Goal: Task Accomplishment & Management: Manage account settings

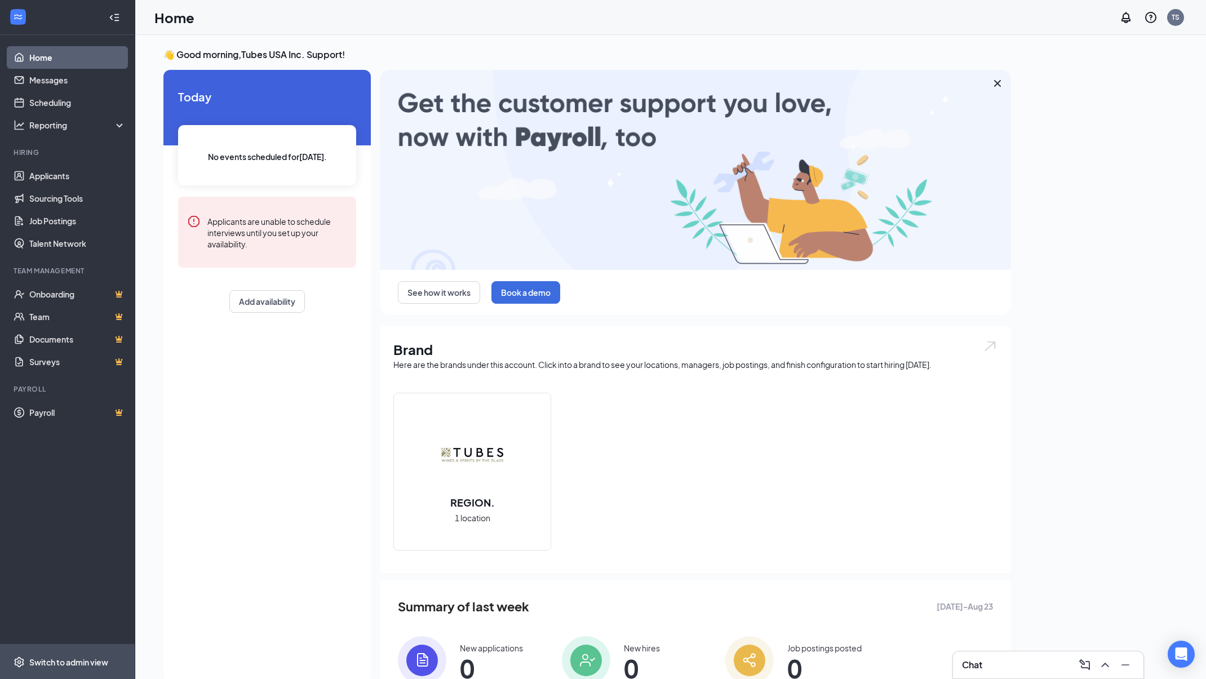
click at [107, 660] on div "Switch to admin view" at bounding box center [68, 662] width 79 height 11
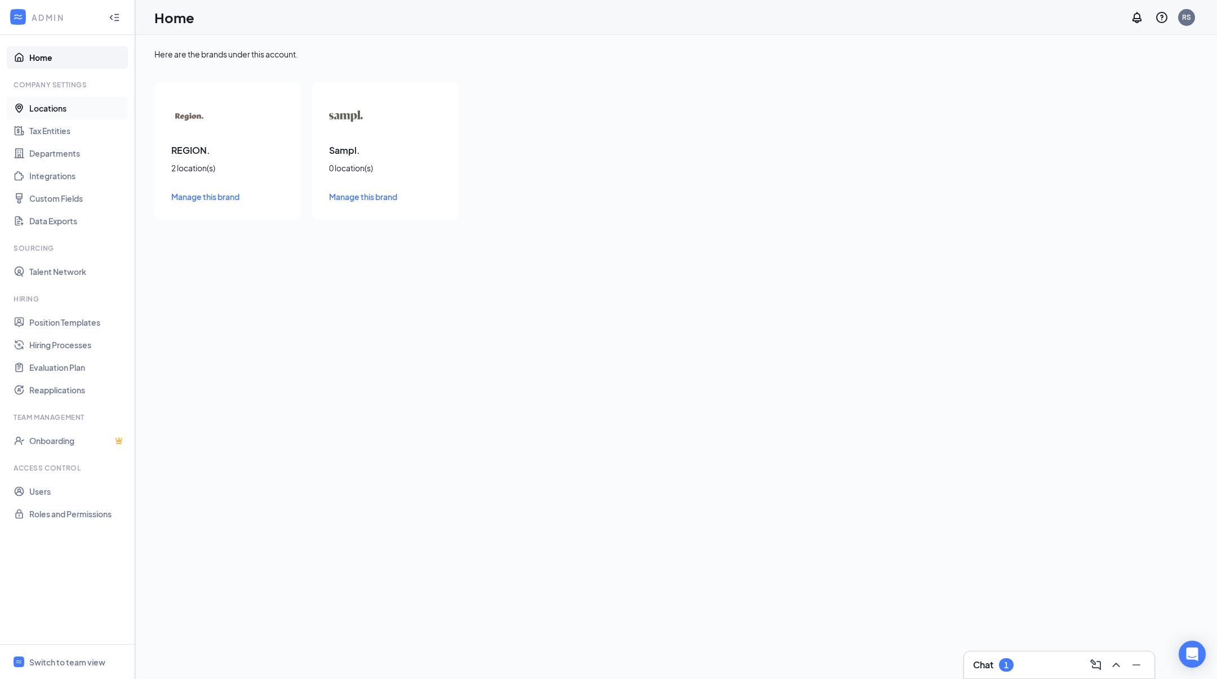
click at [68, 104] on link "Locations" at bounding box center [77, 108] width 96 height 23
click at [225, 198] on span "Manage this brand" at bounding box center [205, 197] width 68 height 10
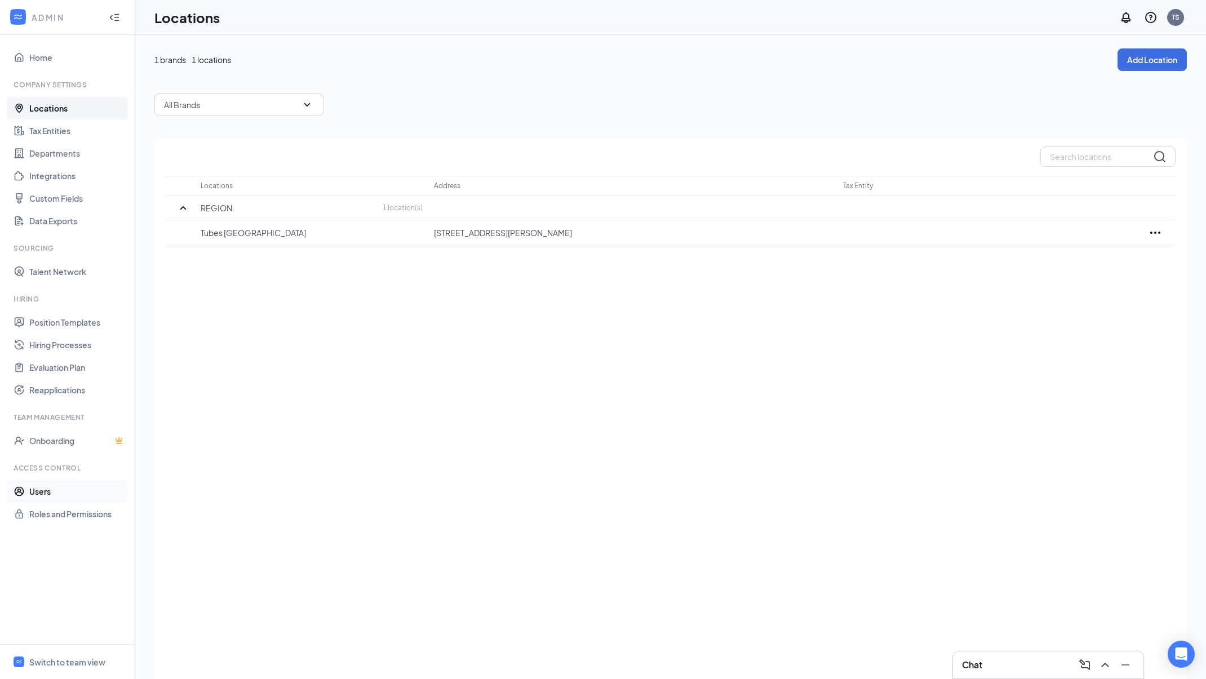
click at [93, 498] on link "Users" at bounding box center [77, 491] width 96 height 23
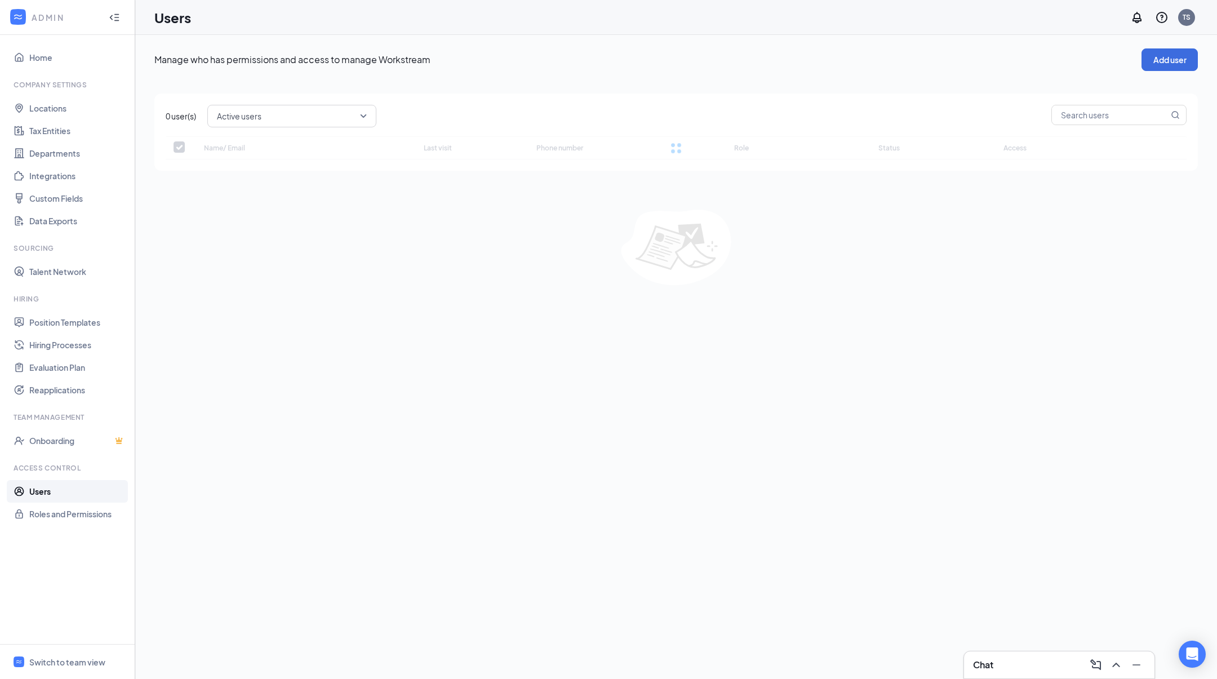
checkbox input "false"
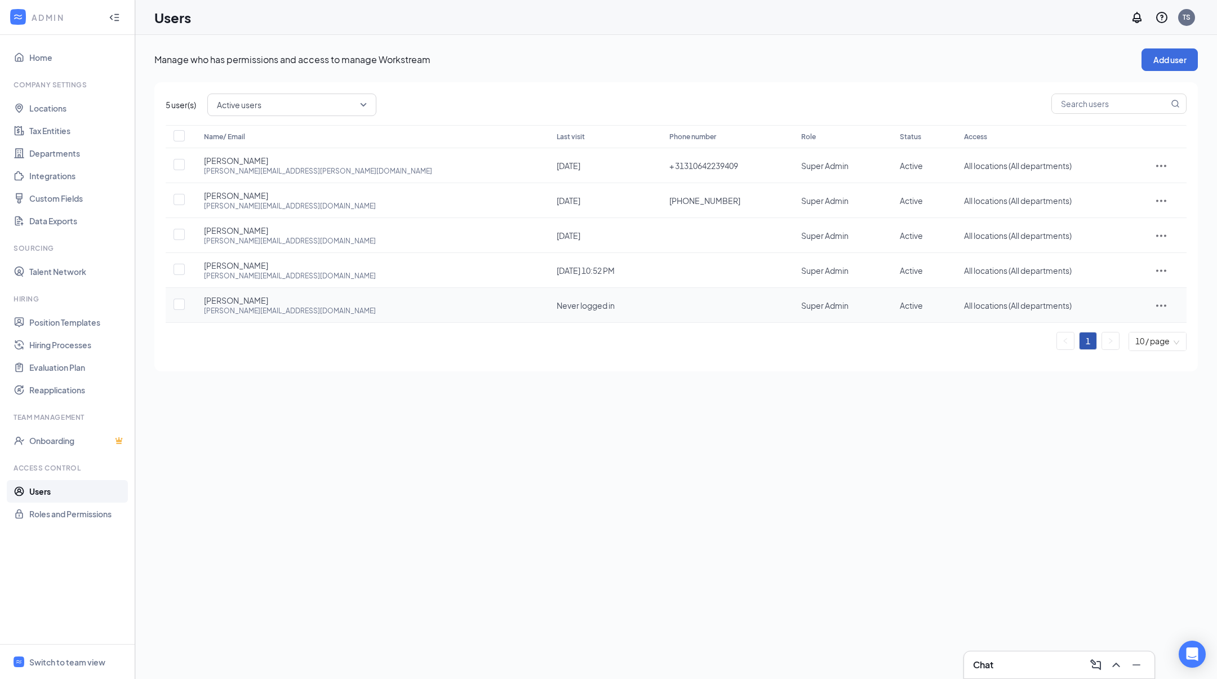
click at [205, 299] on span "Johan Eide" at bounding box center [236, 300] width 64 height 11
drag, startPoint x: 205, startPoint y: 299, endPoint x: 325, endPoint y: 313, distance: 120.9
click at [325, 313] on div "Johan Eide johan@wineintubes.com" at bounding box center [369, 305] width 330 height 21
copy div "Johan Eide johan@wineintubes.com"
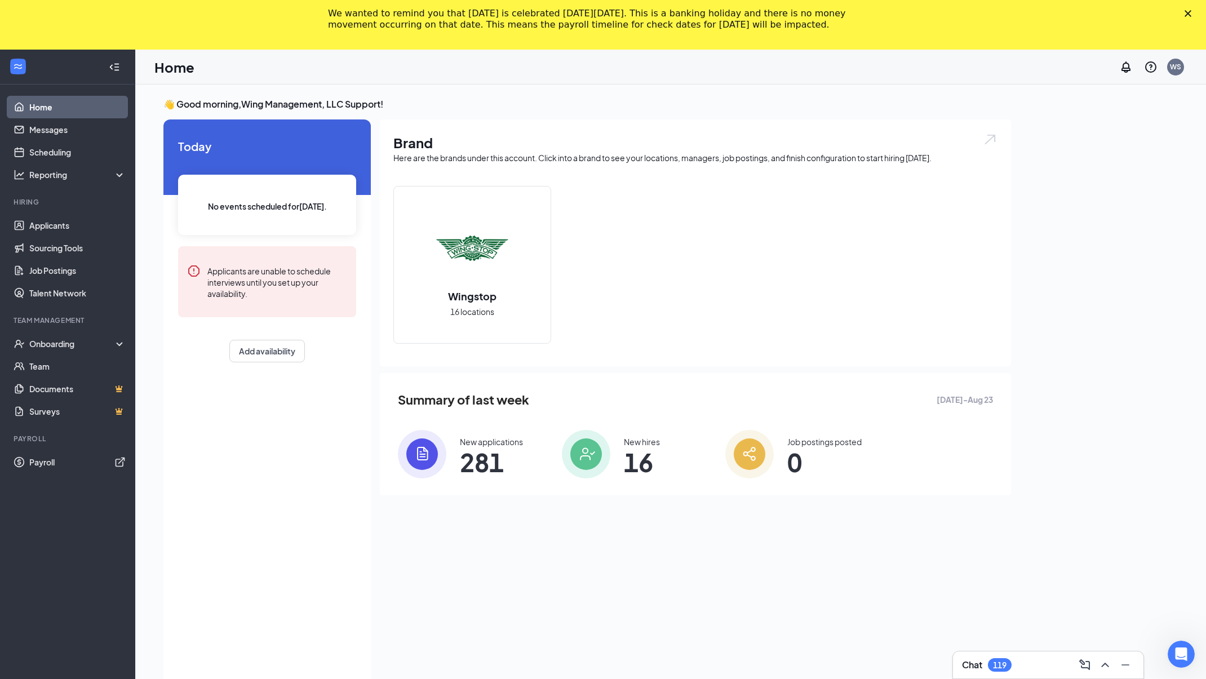
click at [686, 188] on div "Wingstop 16 locations" at bounding box center [695, 269] width 604 height 167
click at [56, 377] on link "Team" at bounding box center [77, 366] width 96 height 23
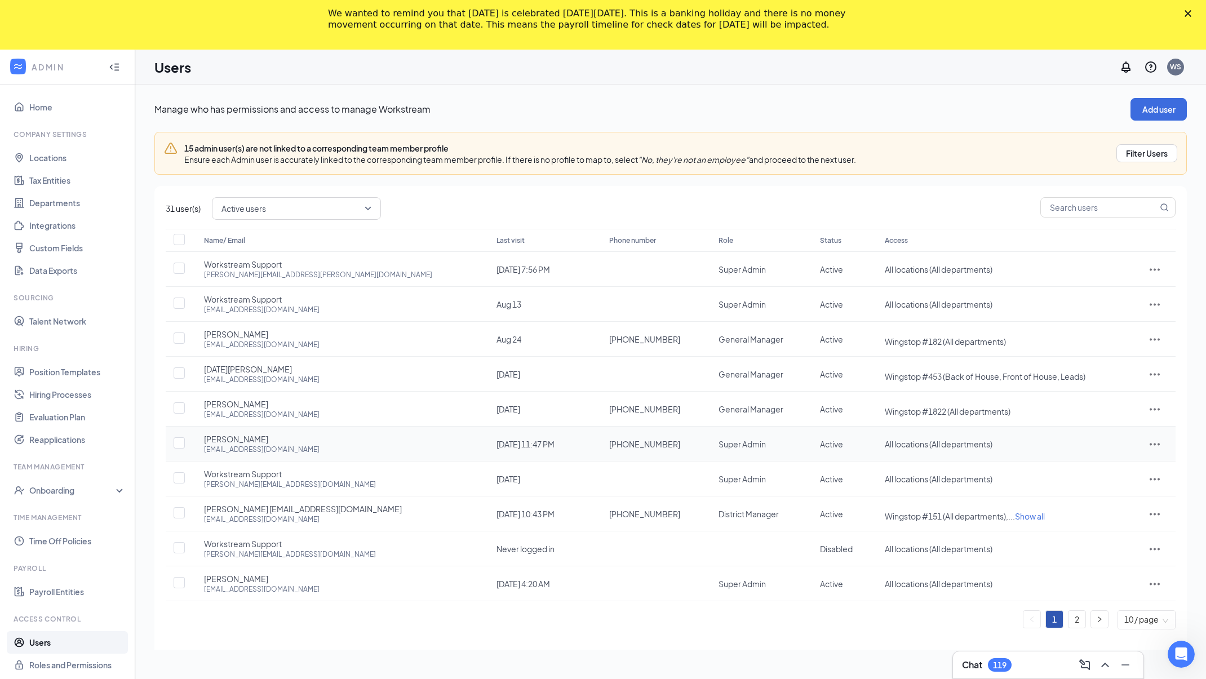
click at [1148, 441] on icon "ActionsIcon" at bounding box center [1155, 444] width 14 height 14
click at [1123, 471] on span "Edit user" at bounding box center [1109, 466] width 70 height 12
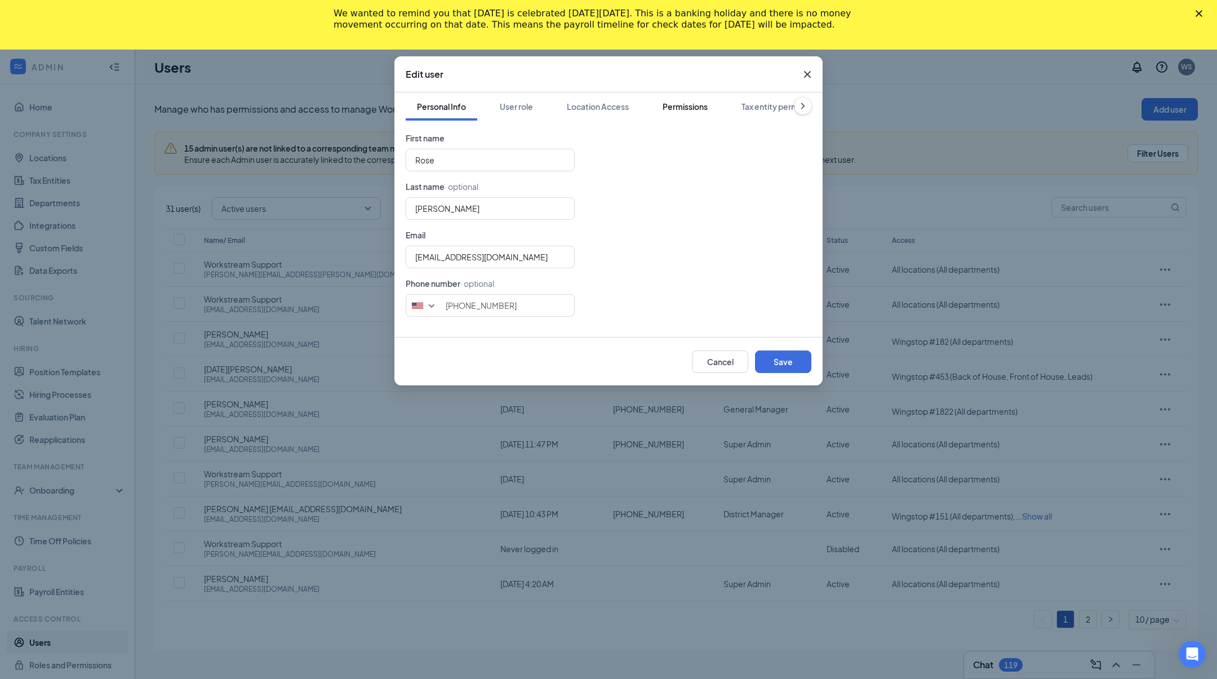
click at [686, 107] on div "Permissions" at bounding box center [685, 106] width 45 height 11
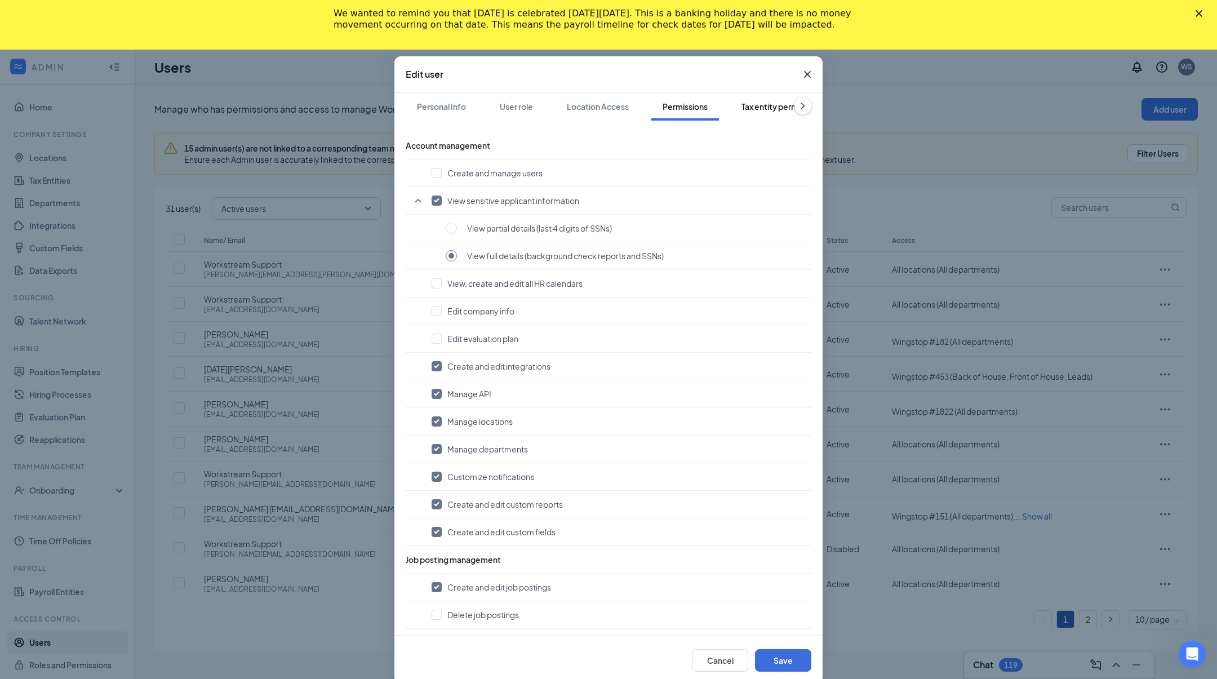
click at [764, 109] on div "Tax entity permissions" at bounding box center [783, 106] width 82 height 11
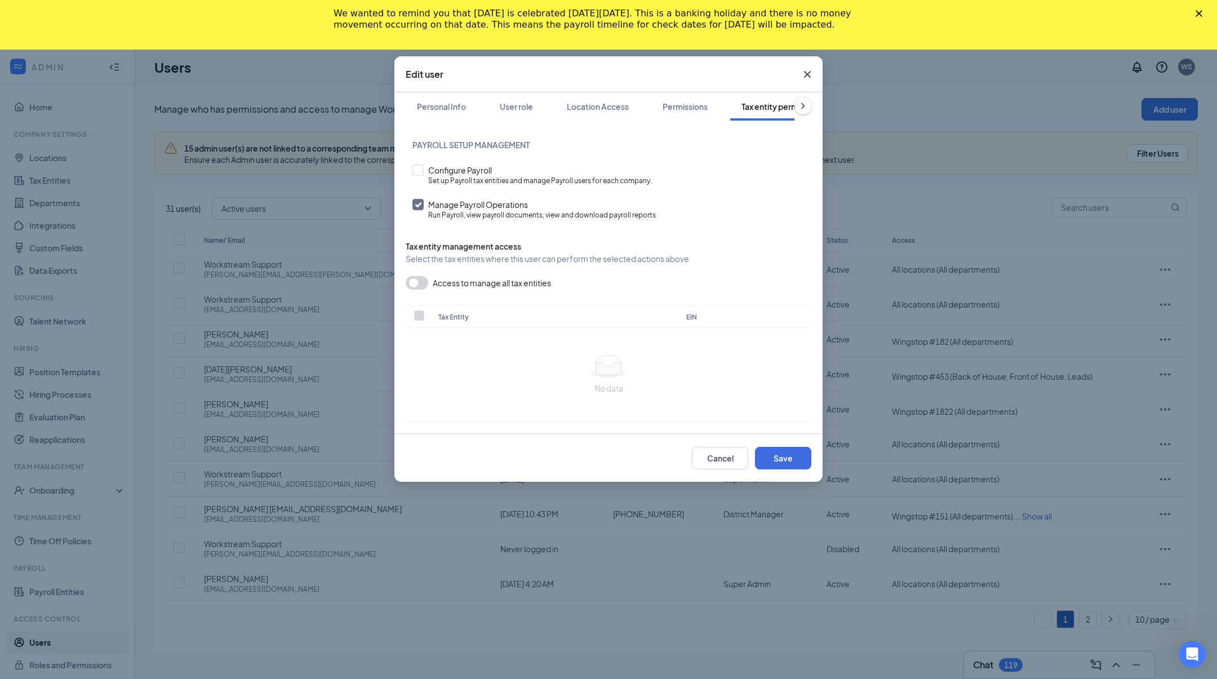
scroll to position [0, 55]
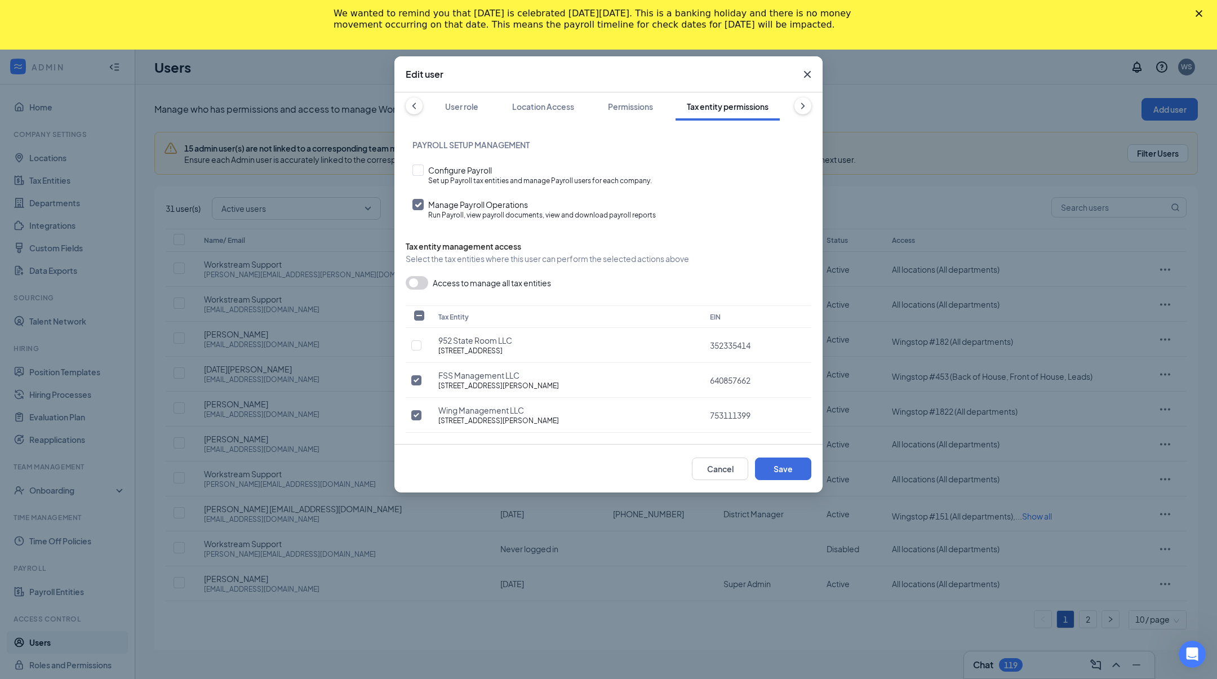
click at [894, 88] on div "Edit user Personal Info User role Location Access Permissions Tax entity permis…" at bounding box center [608, 339] width 1217 height 679
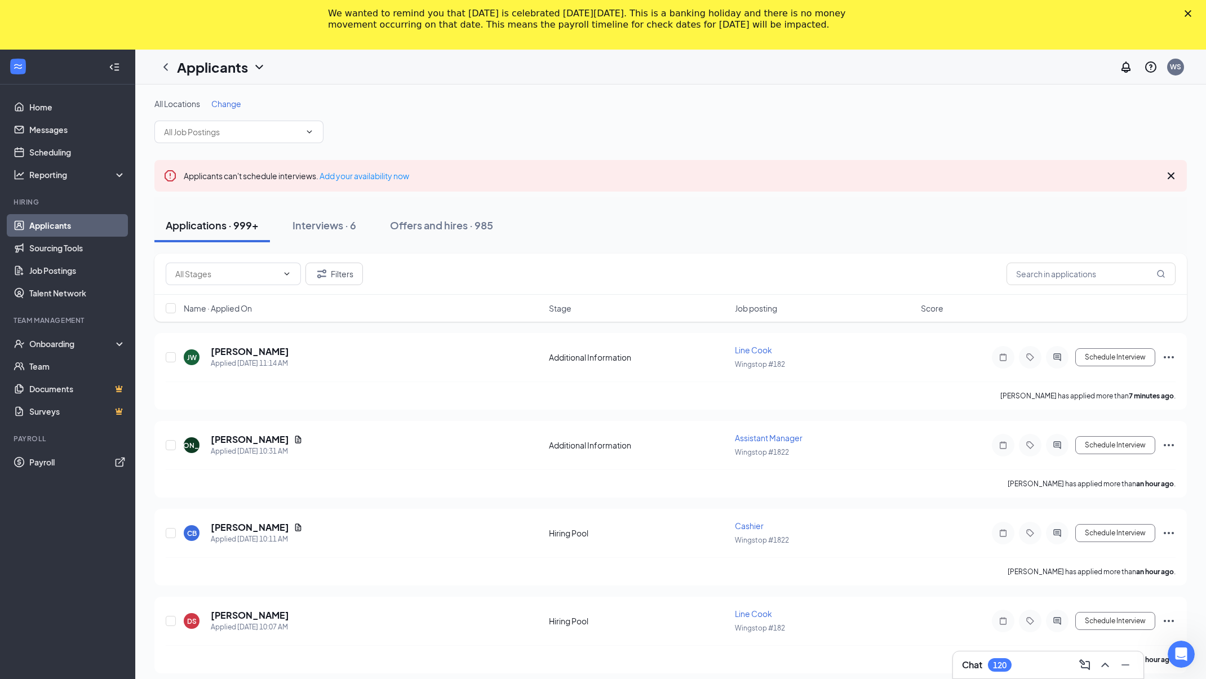
click at [1054, 286] on div "Filters" at bounding box center [670, 274] width 1032 height 41
click at [1056, 272] on input "text" at bounding box center [1091, 274] width 169 height 23
paste input "754-03-2652"
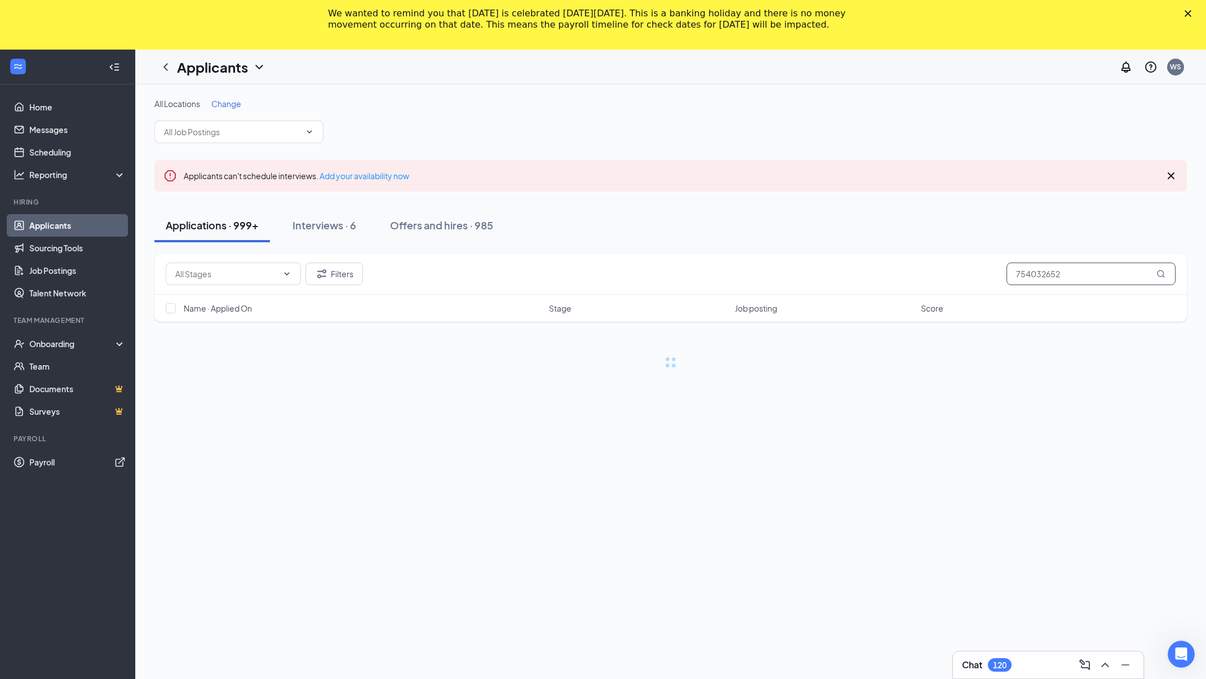
type input "754032652"
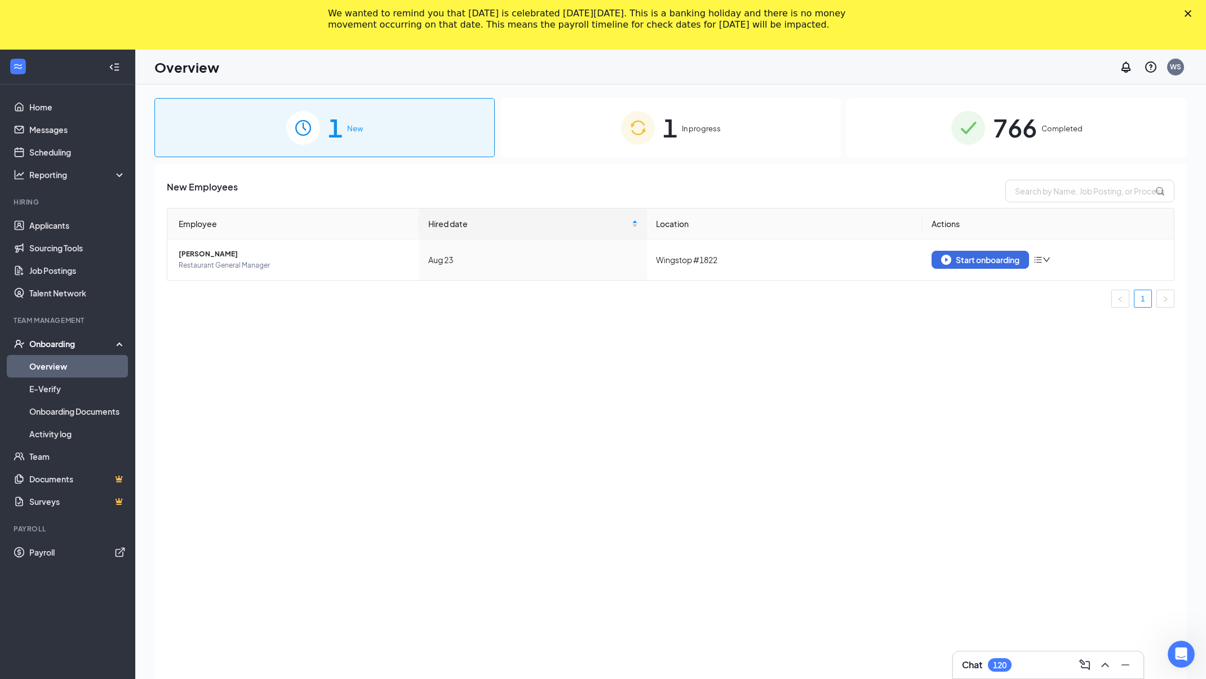
click at [681, 148] on div "1 In progress" at bounding box center [670, 127] width 340 height 59
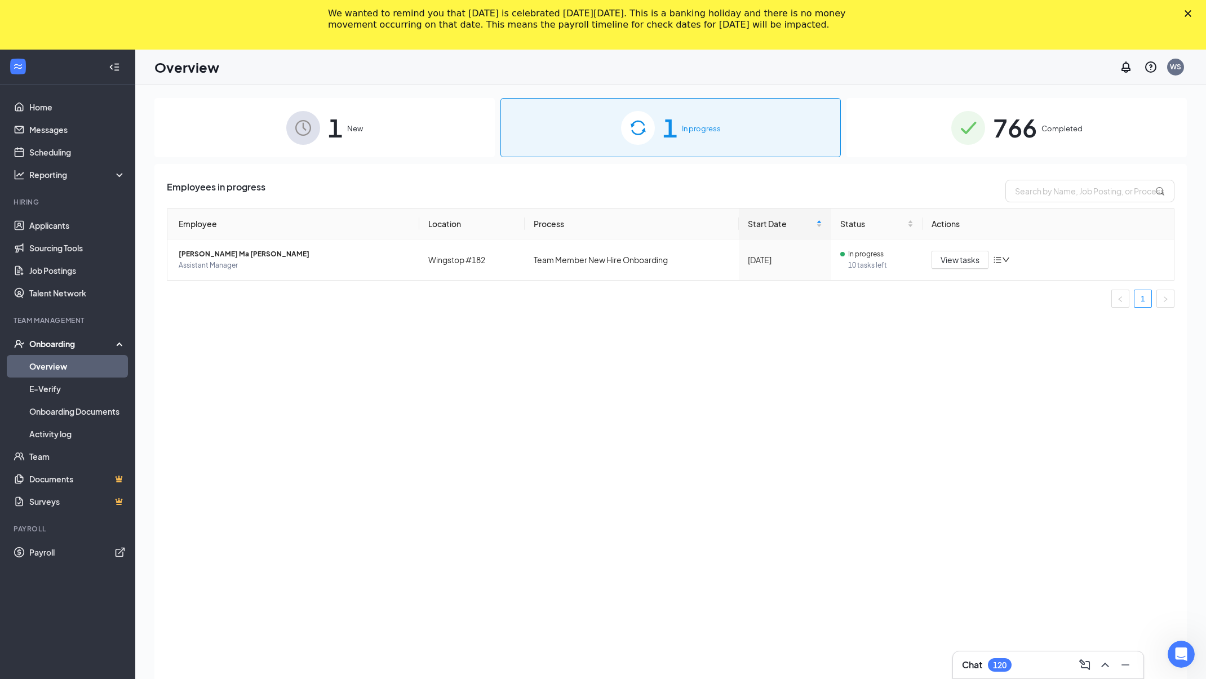
click at [413, 126] on div "1 New" at bounding box center [324, 127] width 340 height 59
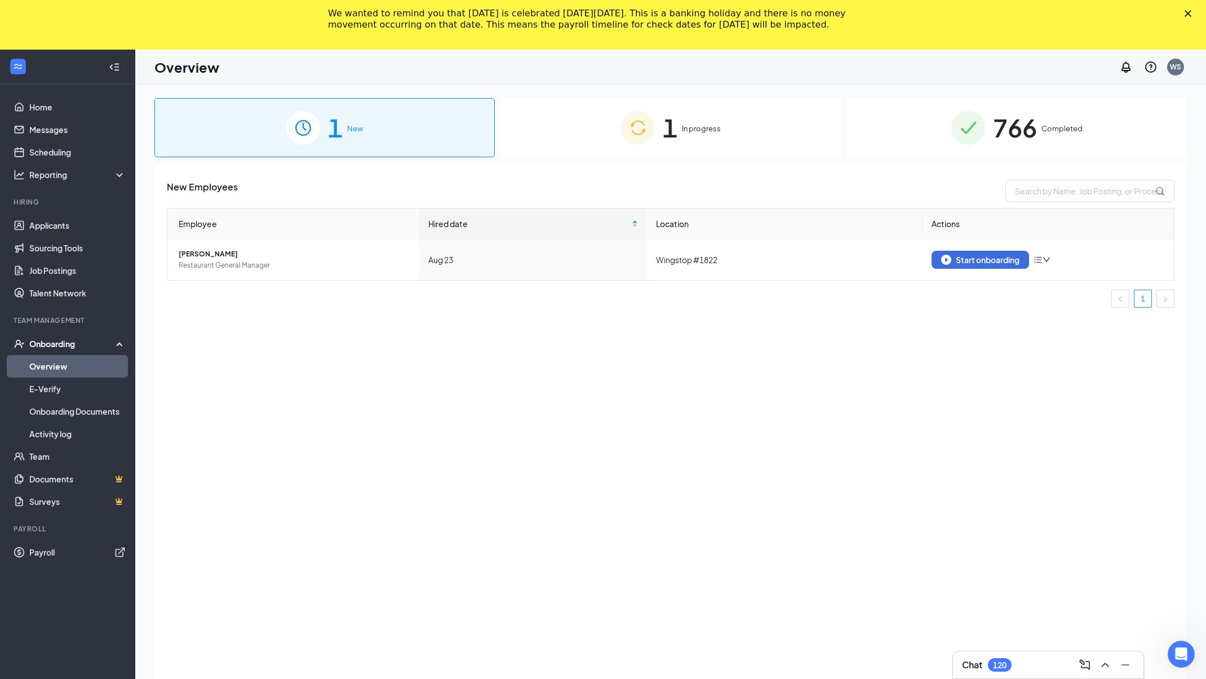
click at [1027, 139] on span "766" at bounding box center [1015, 127] width 44 height 39
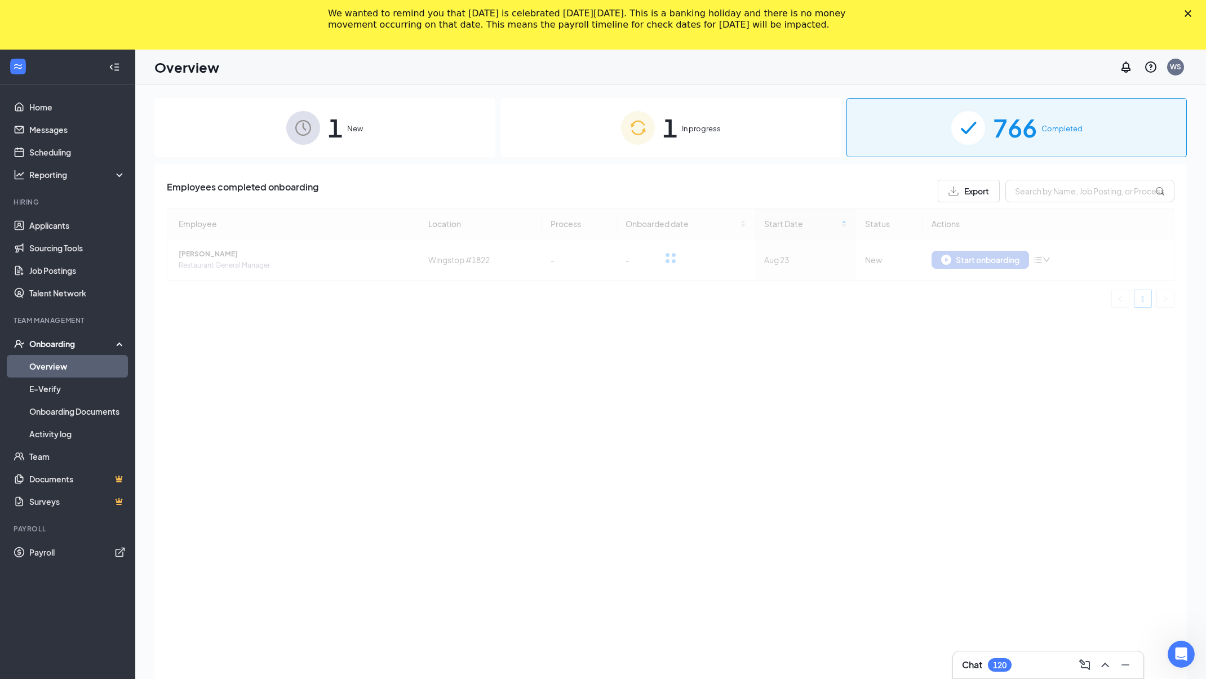
click at [1040, 176] on div "Employees completed onboarding Export Employee Location Process Onboarded date …" at bounding box center [670, 460] width 1032 height 593
click at [1043, 180] on input "text" at bounding box center [1089, 191] width 169 height 23
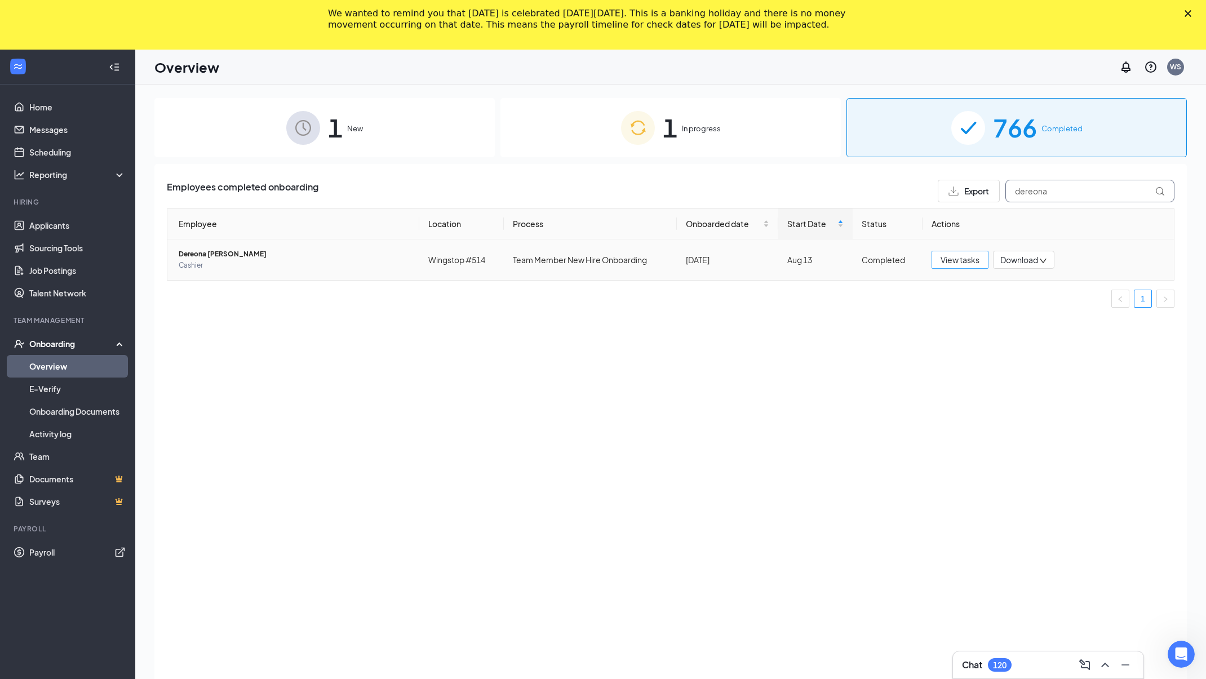
type input "dereona"
click at [969, 261] on span "View tasks" at bounding box center [960, 260] width 39 height 12
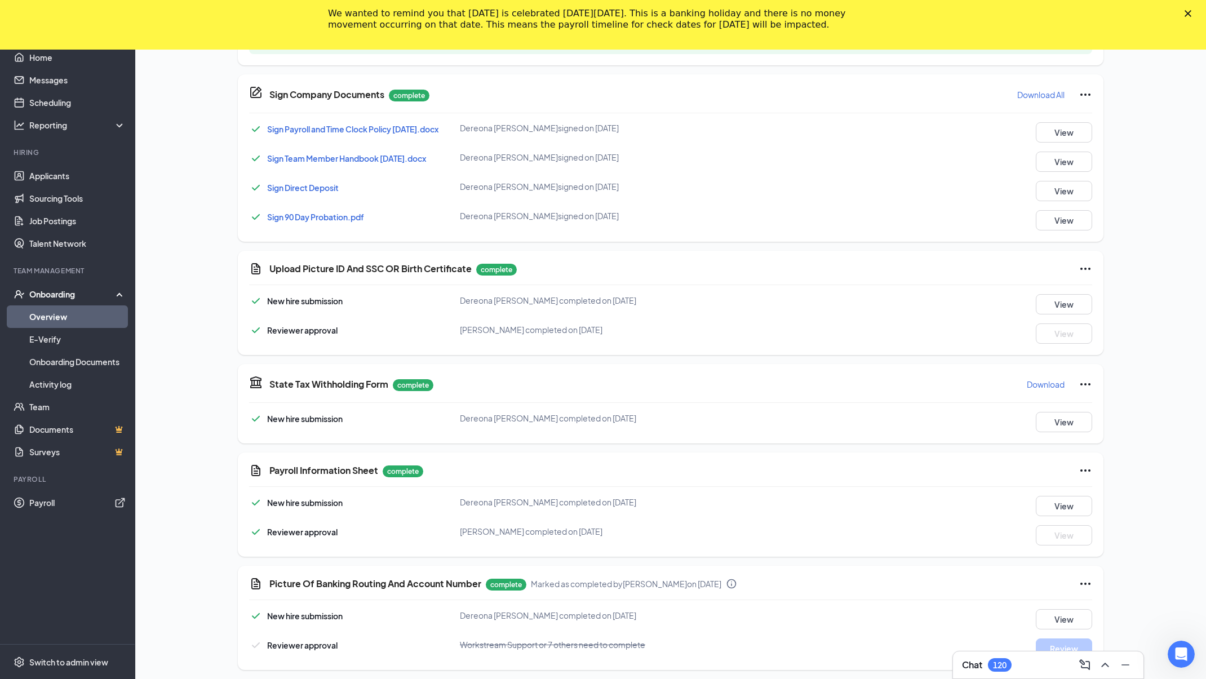
scroll to position [571, 0]
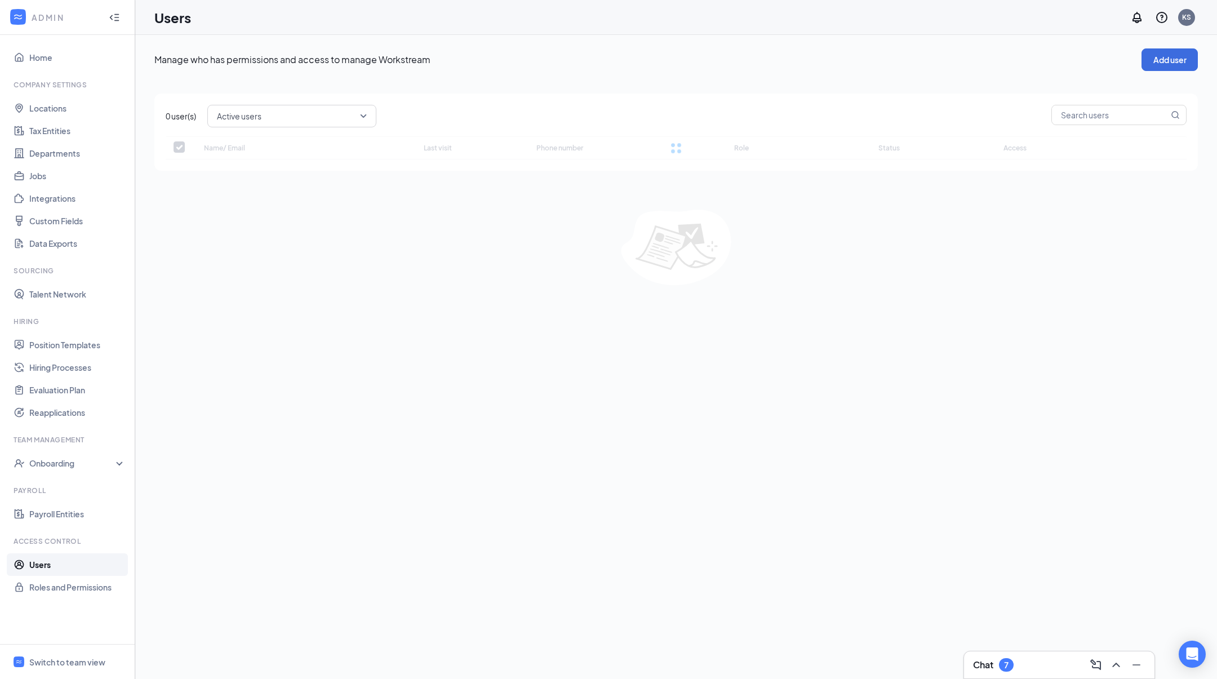
checkbox input "false"
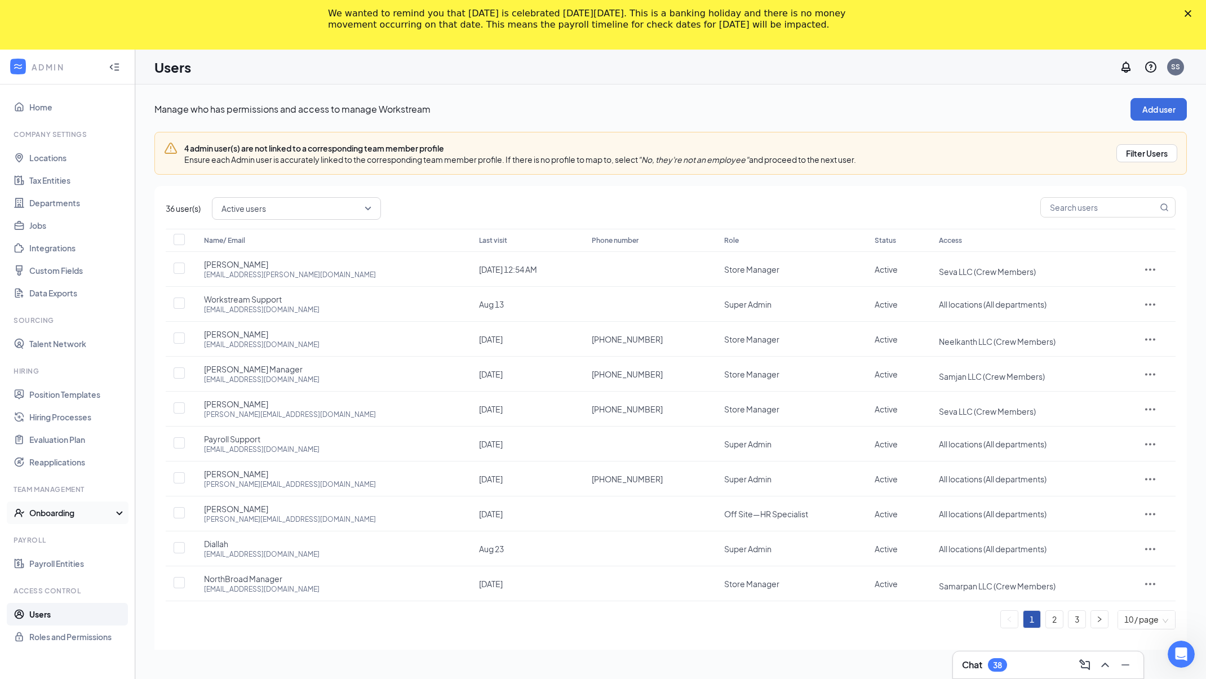
click at [103, 512] on div "Onboarding" at bounding box center [72, 512] width 87 height 11
drag, startPoint x: 91, startPoint y: 556, endPoint x: 94, endPoint y: 549, distance: 6.6
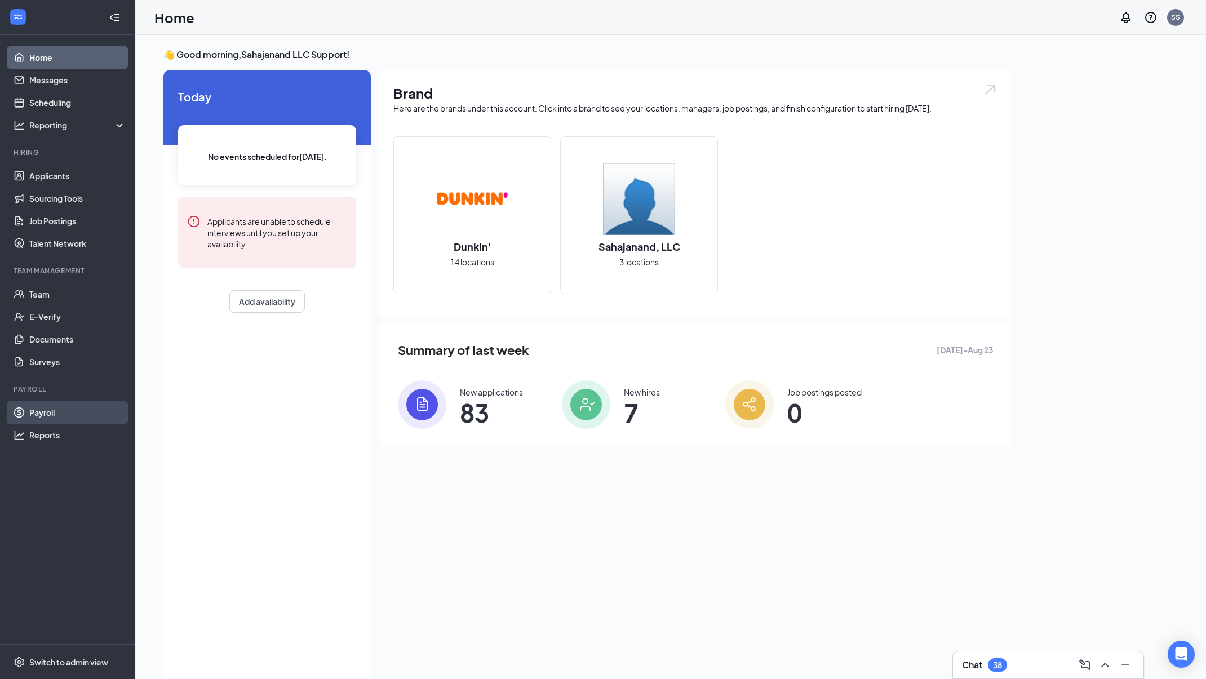
click at [68, 410] on link "Payroll" at bounding box center [77, 412] width 96 height 23
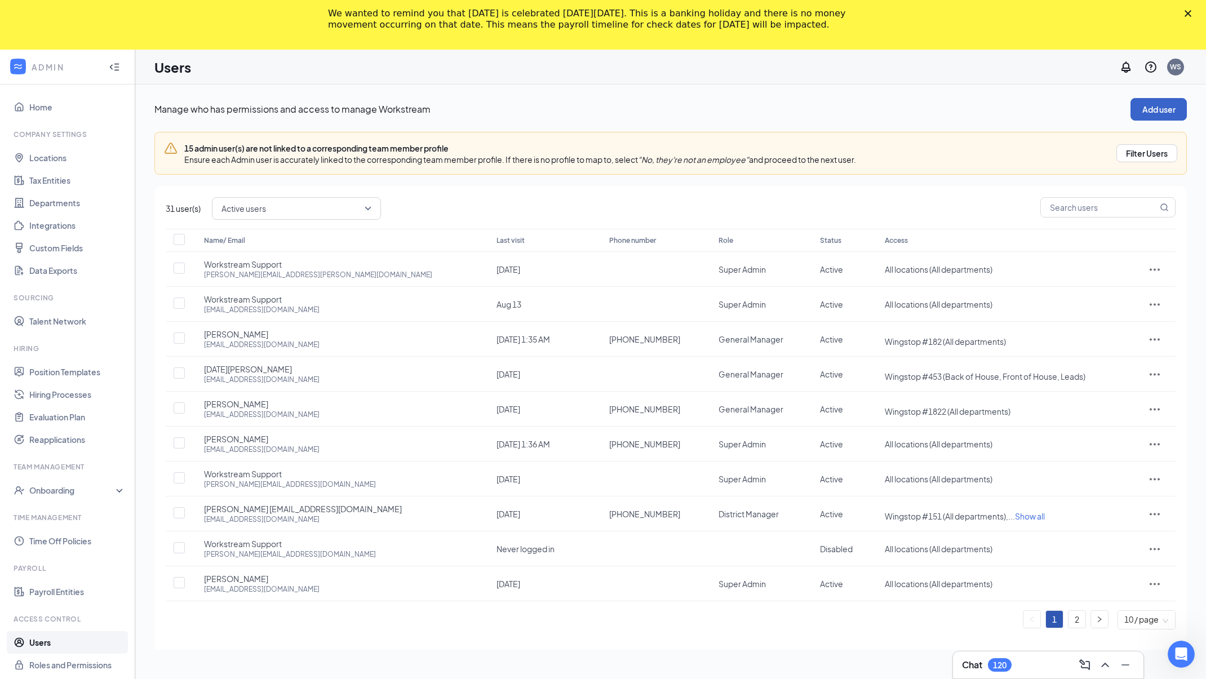
click at [1149, 110] on button "Add user" at bounding box center [1158, 109] width 56 height 23
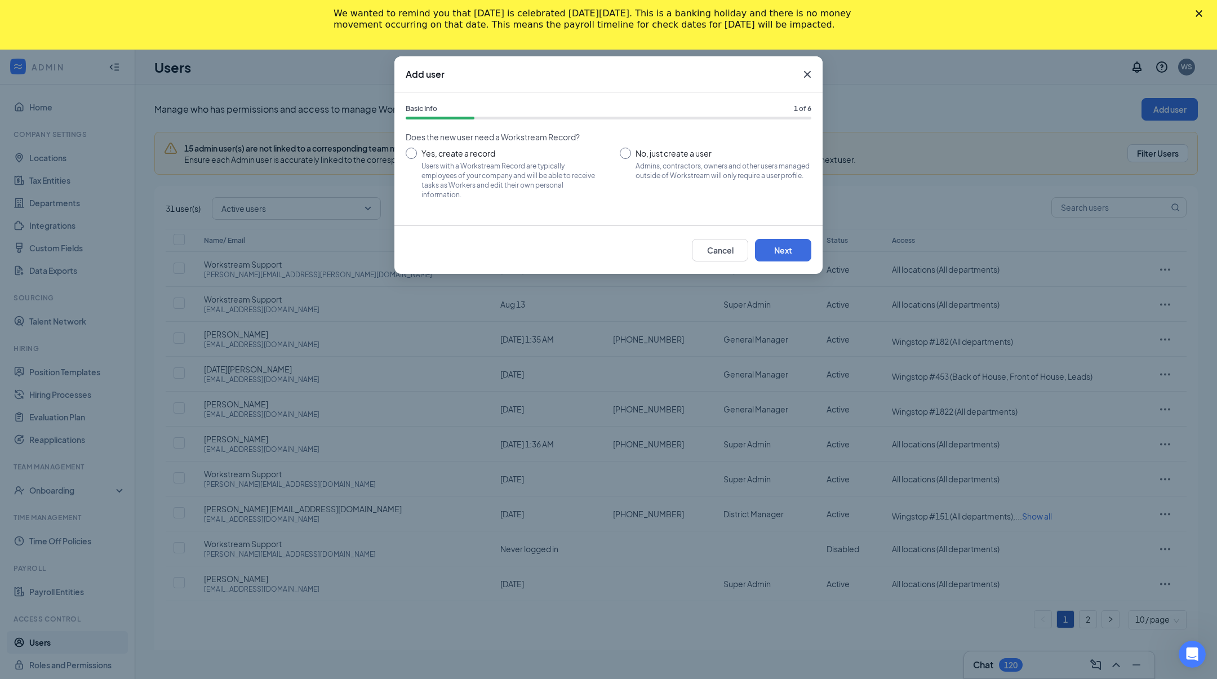
click at [671, 158] on input "No, just create a user Admins, contractors, owners and other users managed outs…" at bounding box center [716, 173] width 192 height 51
radio input "true"
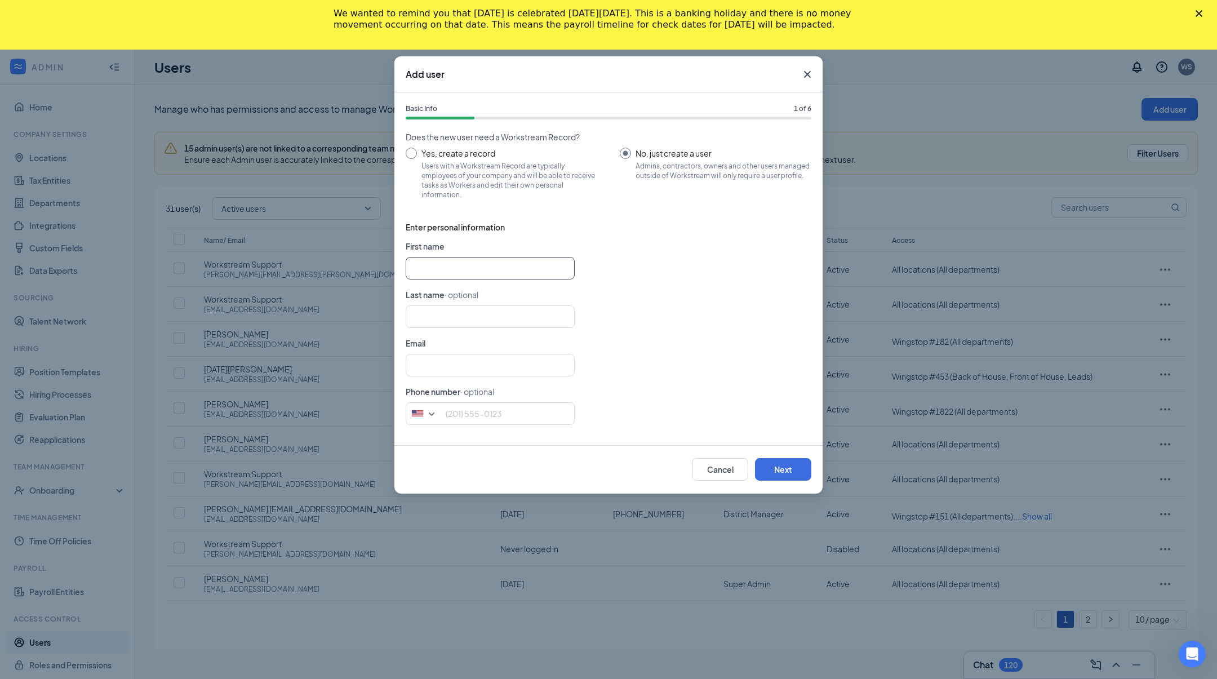
click at [502, 259] on input "text" at bounding box center [490, 268] width 169 height 23
type input "Workstream"
type input "S"
click at [522, 258] on input "Workstrea" at bounding box center [490, 268] width 169 height 23
type input "Workstream"
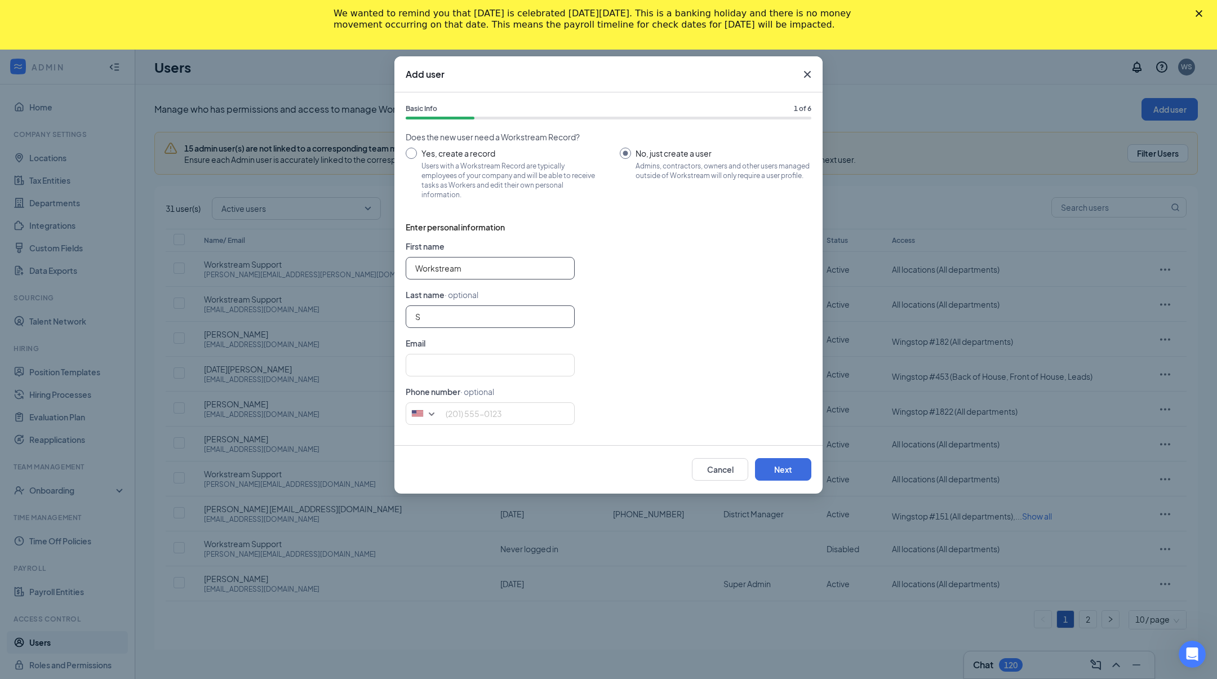
type input "Support"
type input "coleen.oqueno+0@workstream.is"
click at [653, 308] on div "Support" at bounding box center [609, 316] width 406 height 23
click at [550, 374] on input "[PERSON_NAME][EMAIL_ADDRESS][DOMAIN_NAME]" at bounding box center [490, 365] width 169 height 23
click at [768, 474] on button "Next" at bounding box center [783, 469] width 56 height 23
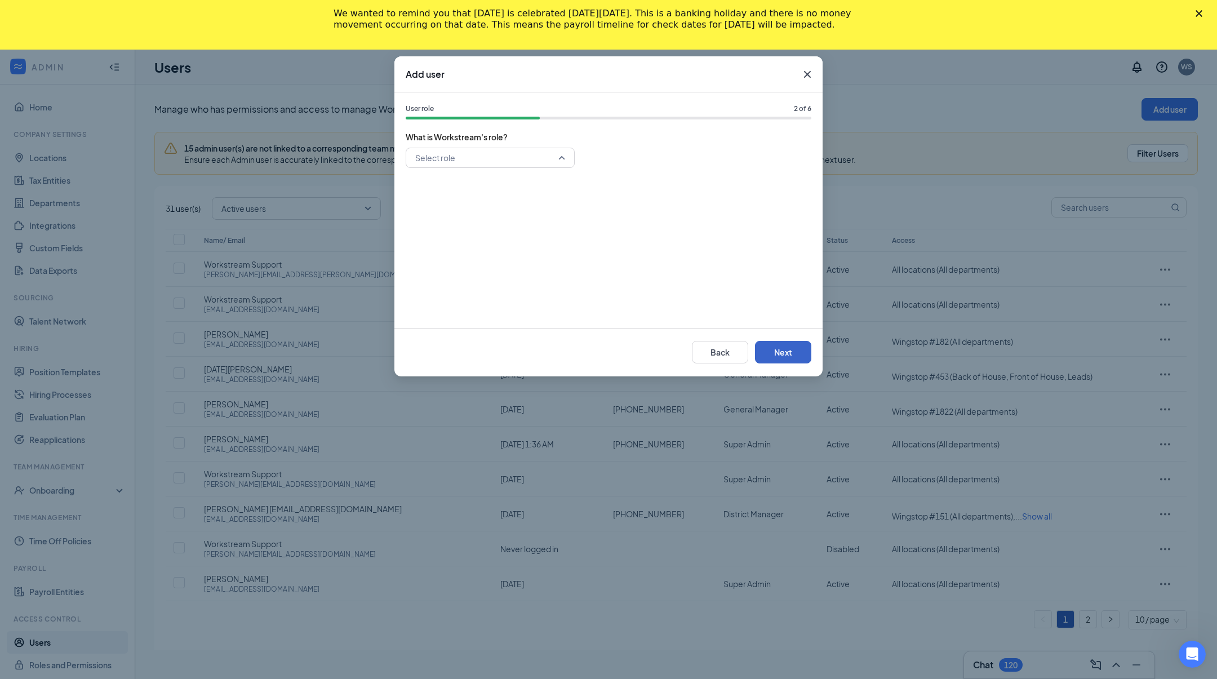
click at [566, 161] on div "Select role" at bounding box center [490, 158] width 169 height 20
click at [516, 190] on span "Super Admin" at bounding box center [490, 187] width 151 height 12
click at [807, 360] on button "Next" at bounding box center [783, 352] width 56 height 23
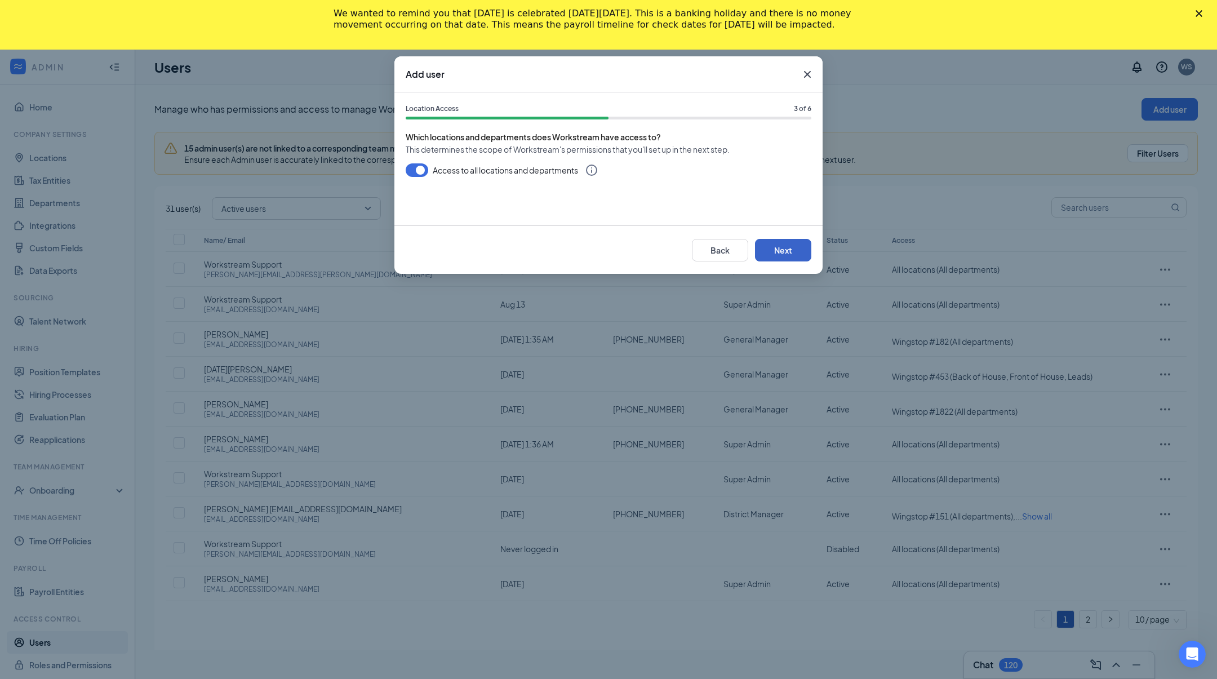
click at [780, 252] on button "Next" at bounding box center [783, 250] width 56 height 23
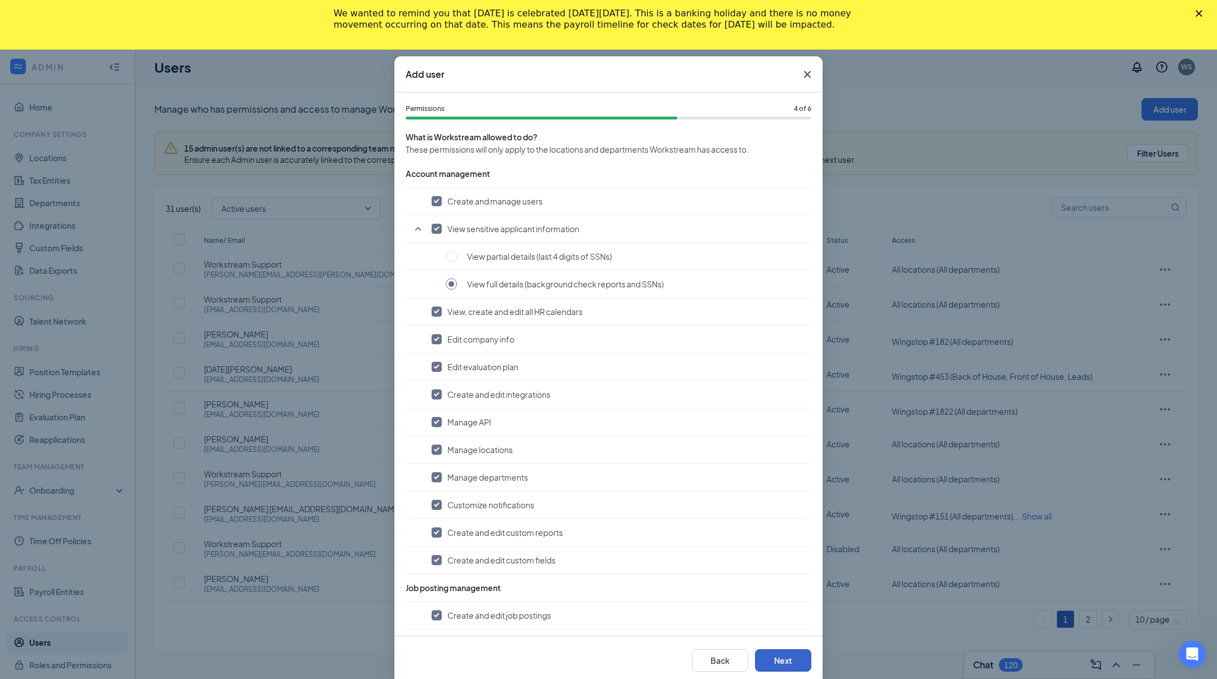
click at [764, 670] on button "Next" at bounding box center [783, 660] width 56 height 23
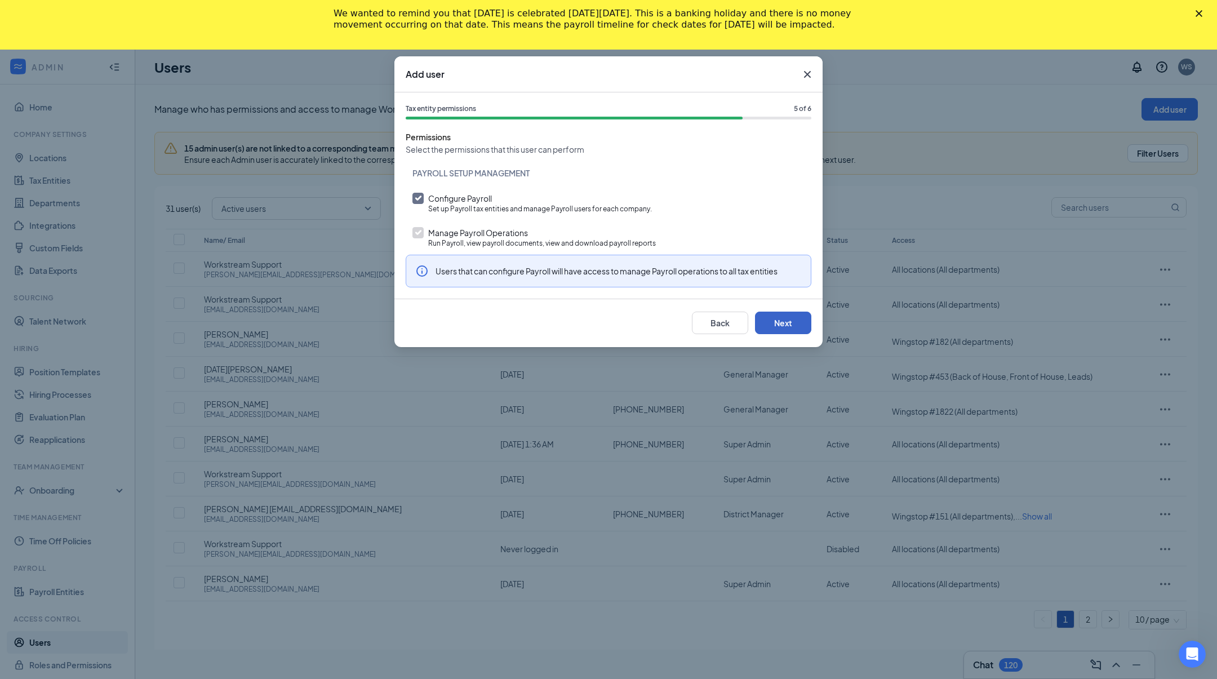
click at [786, 329] on button "Next" at bounding box center [783, 323] width 56 height 23
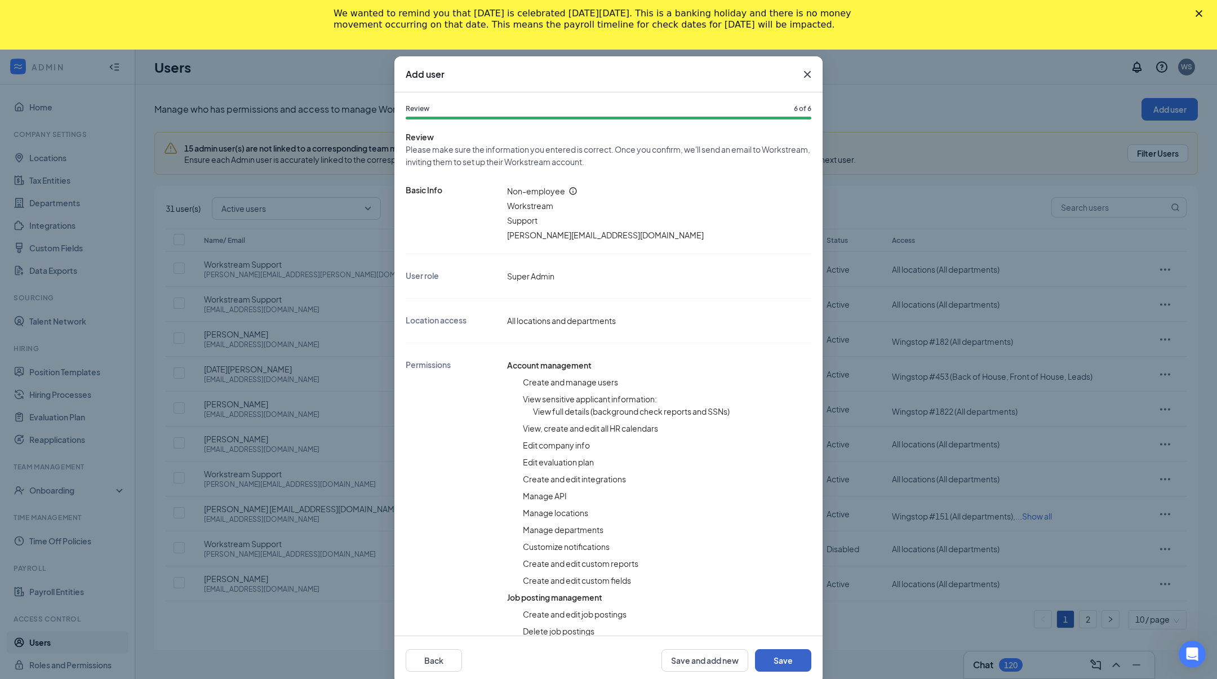
click at [774, 665] on button "Save" at bounding box center [783, 660] width 56 height 23
click at [795, 670] on button "Save" at bounding box center [783, 660] width 56 height 23
click at [854, 66] on div "Add user Review 6 of 6 Review Please make sure the information you entered is c…" at bounding box center [608, 339] width 1217 height 679
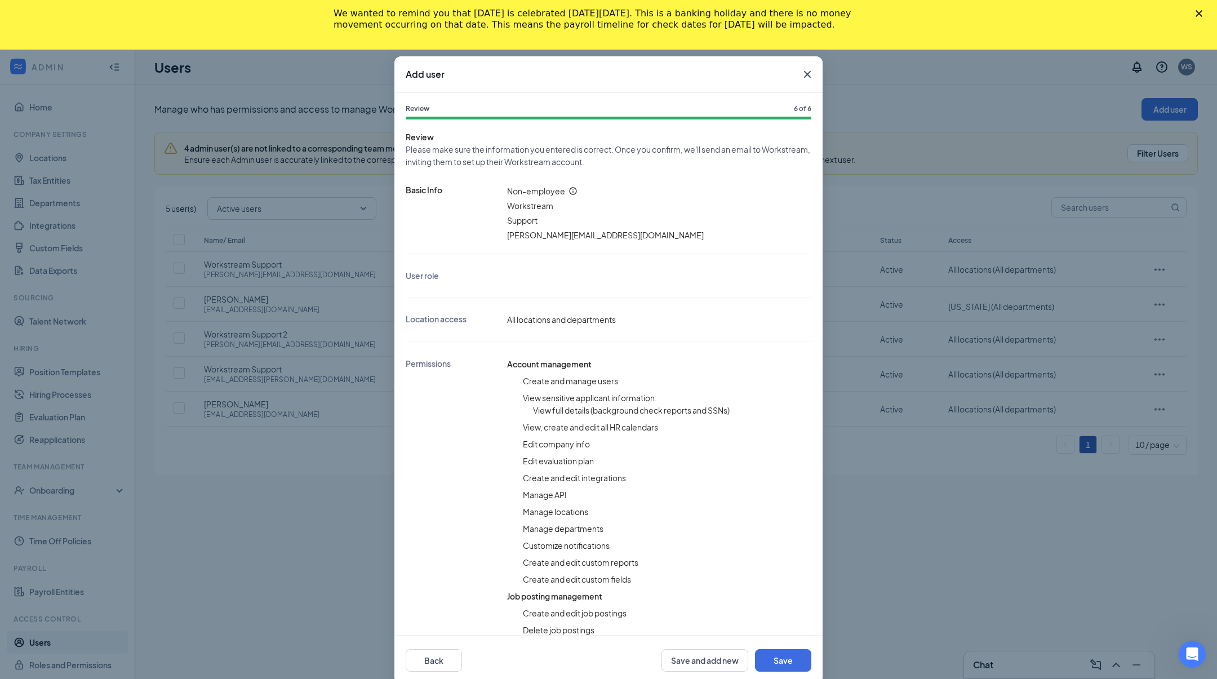
click at [782, 647] on div "Back Save and add new Save" at bounding box center [608, 660] width 428 height 48
click at [780, 657] on button "Save" at bounding box center [783, 660] width 56 height 23
click at [1203, 12] on div "Close" at bounding box center [1201, 13] width 11 height 7
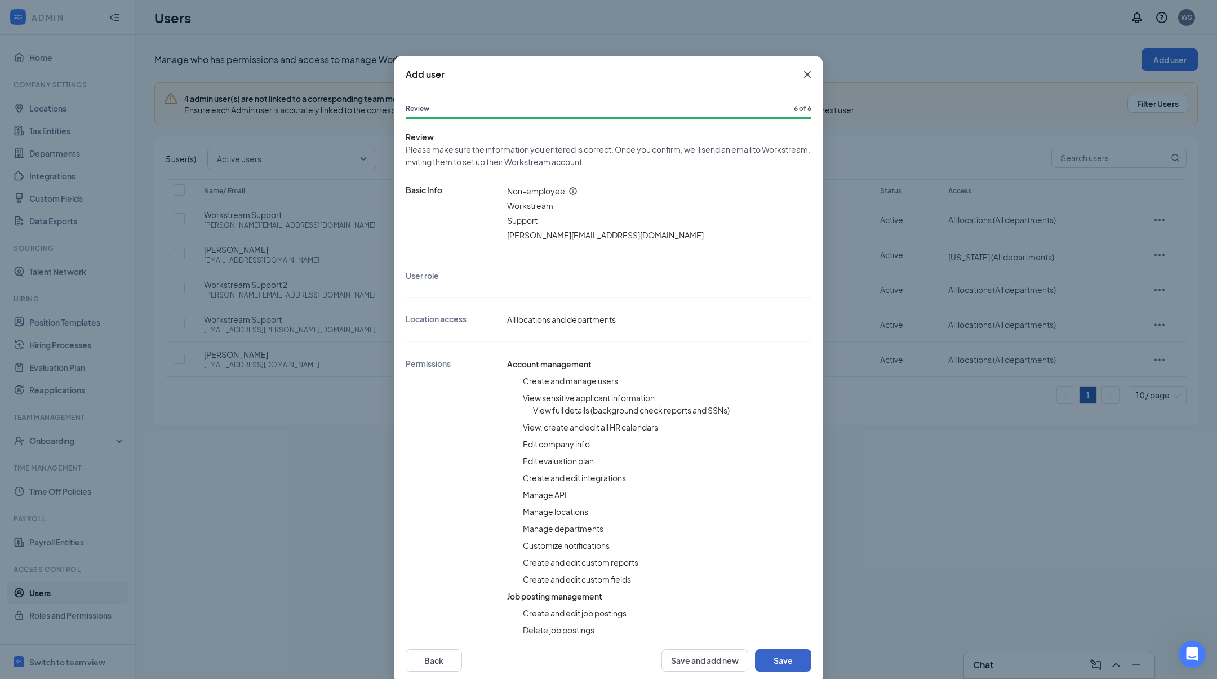
click at [786, 670] on button "Save" at bounding box center [783, 660] width 56 height 23
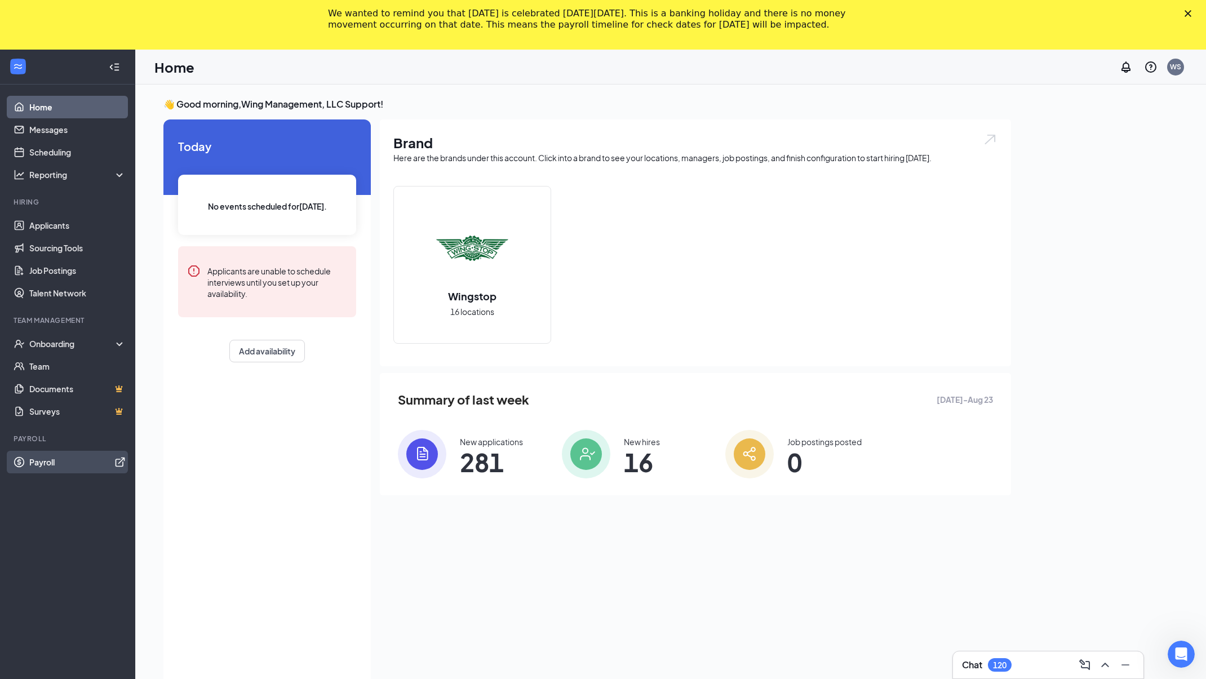
click at [64, 459] on link "Payroll" at bounding box center [77, 462] width 96 height 23
click at [1178, 70] on div "WS" at bounding box center [1175, 67] width 11 height 10
click at [1126, 223] on div "Log out" at bounding box center [1119, 221] width 122 height 11
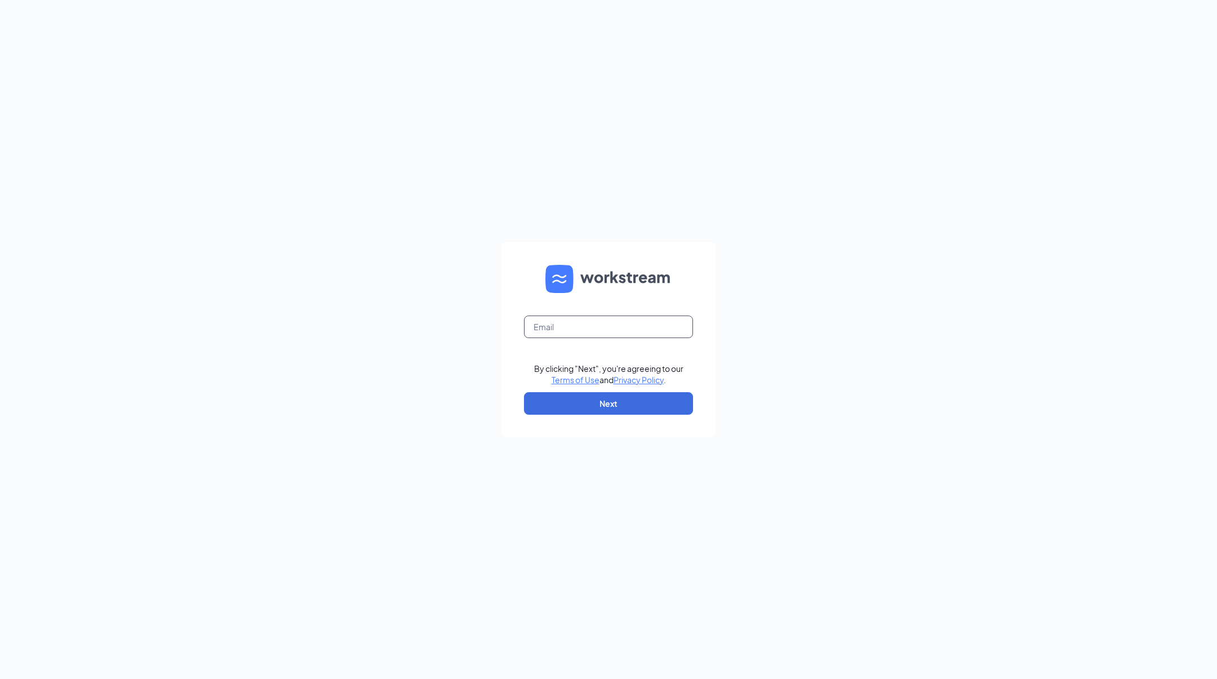
click at [647, 327] on input "text" at bounding box center [608, 327] width 169 height 23
type input "coleen.oqueno+0@workstream.is"
click at [638, 400] on button "Next" at bounding box center [608, 403] width 169 height 23
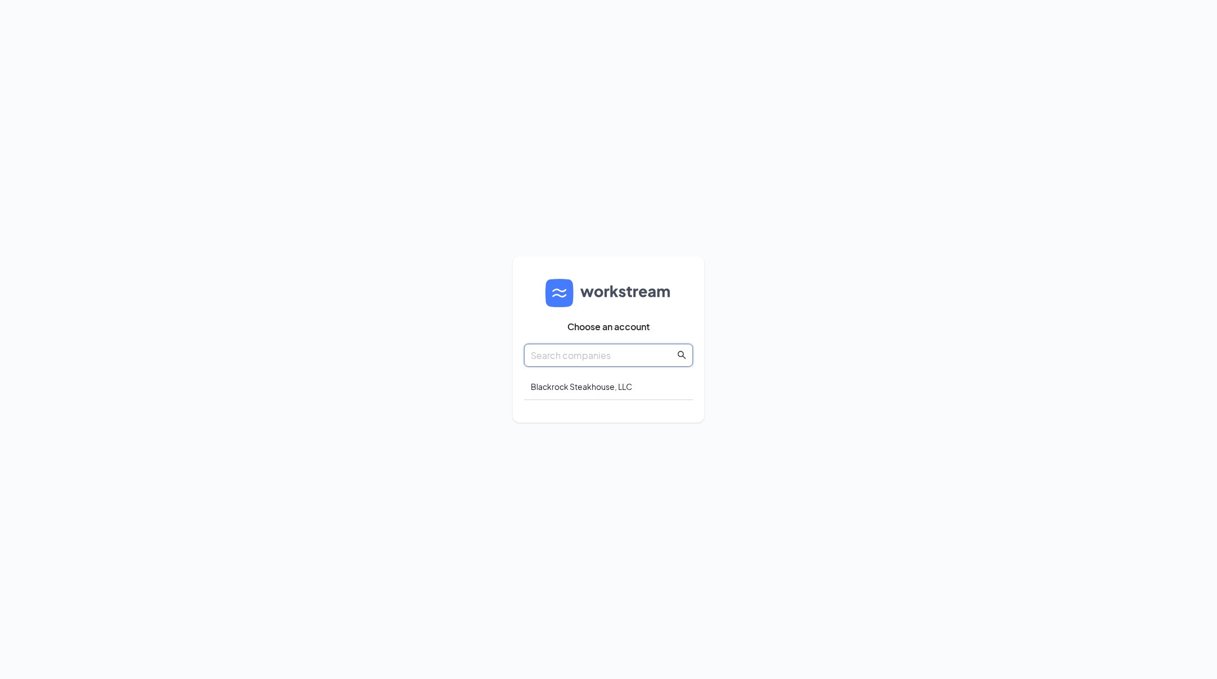
click at [614, 357] on input "text" at bounding box center [603, 355] width 144 height 14
click at [596, 428] on div "Choose an account Blackrock Steakhouse, LLC" at bounding box center [608, 339] width 1217 height 679
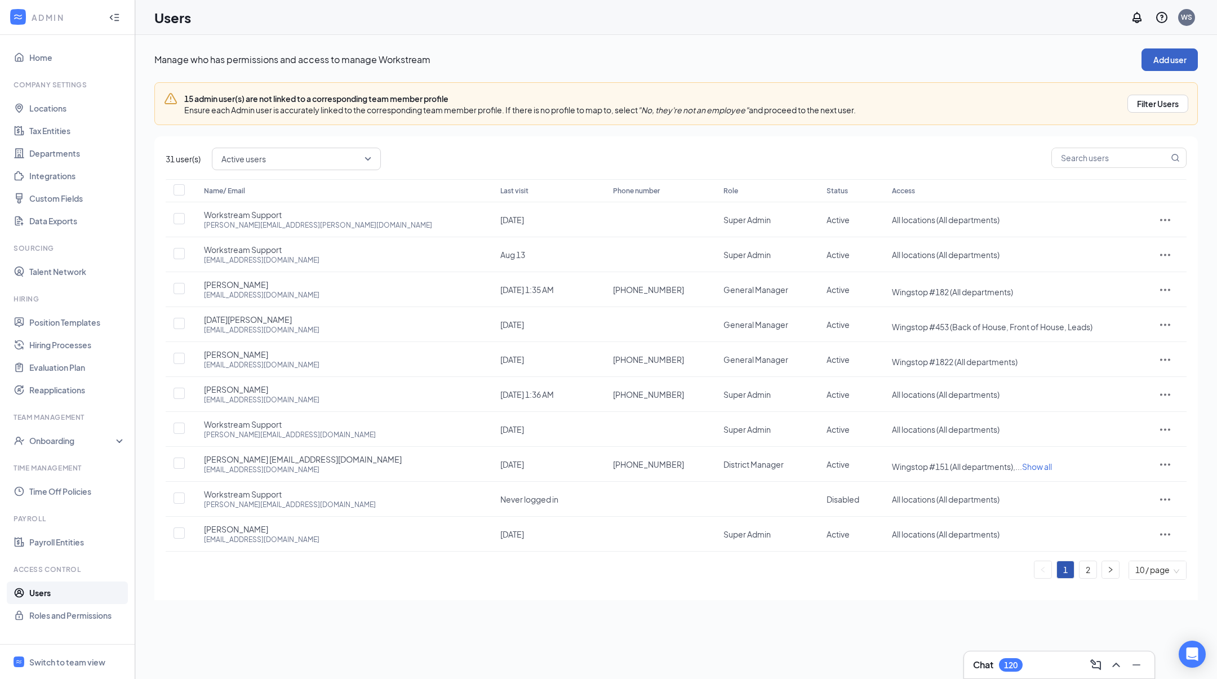
click at [1161, 66] on button "Add user" at bounding box center [1170, 59] width 56 height 23
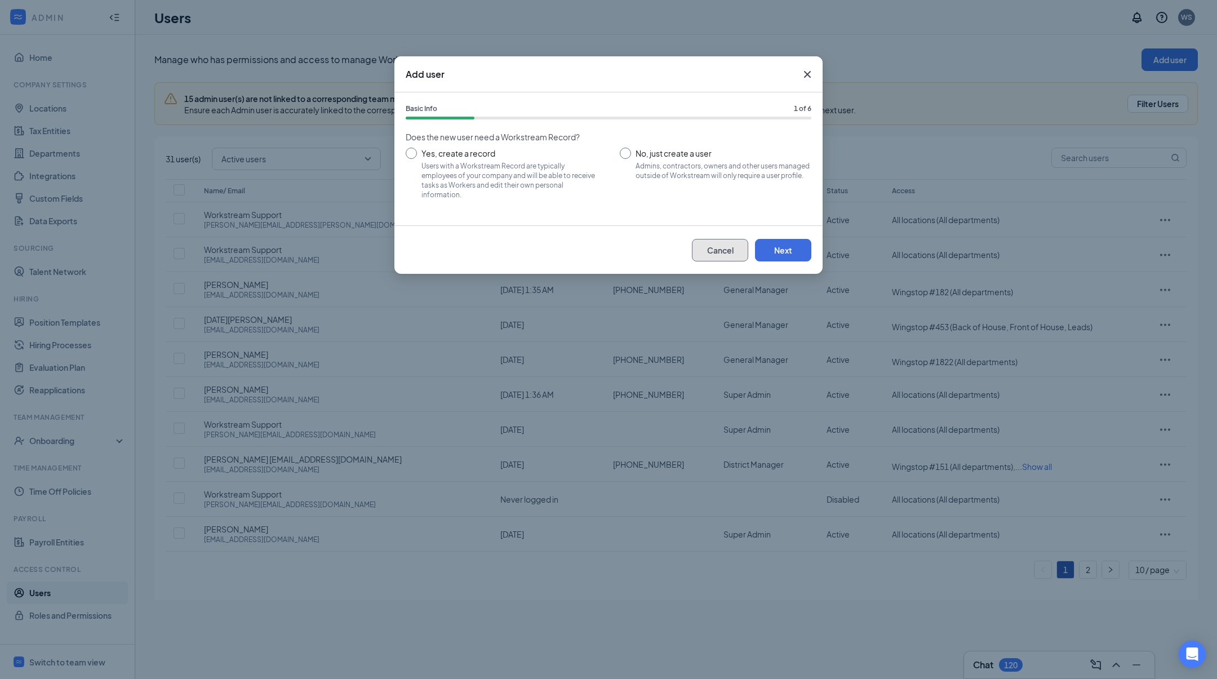
click at [707, 247] on button "Cancel" at bounding box center [720, 250] width 56 height 23
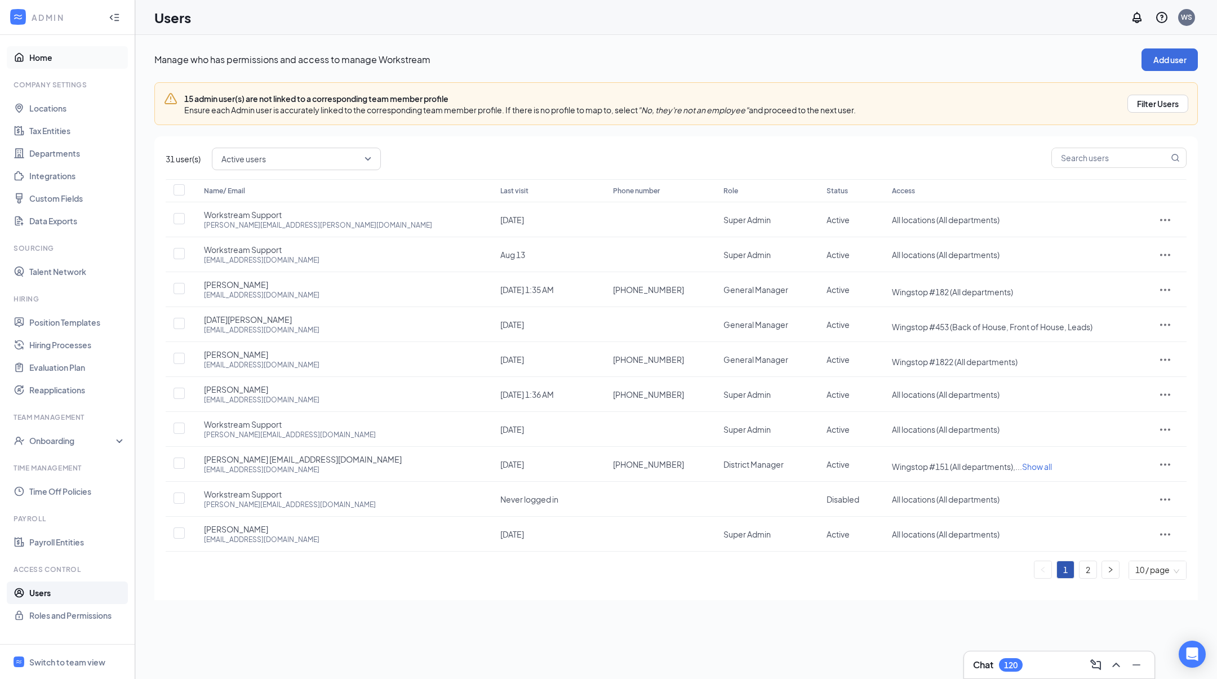
click at [58, 49] on link "Home" at bounding box center [77, 57] width 96 height 23
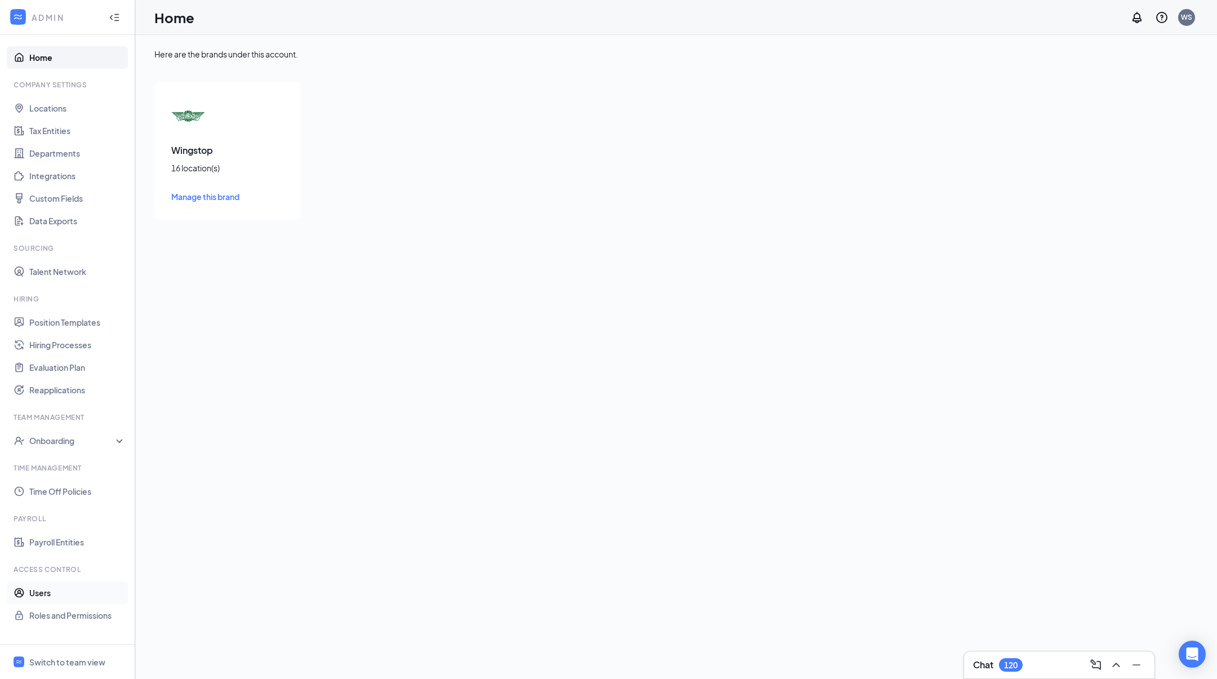
click at [58, 598] on link "Users" at bounding box center [77, 593] width 96 height 23
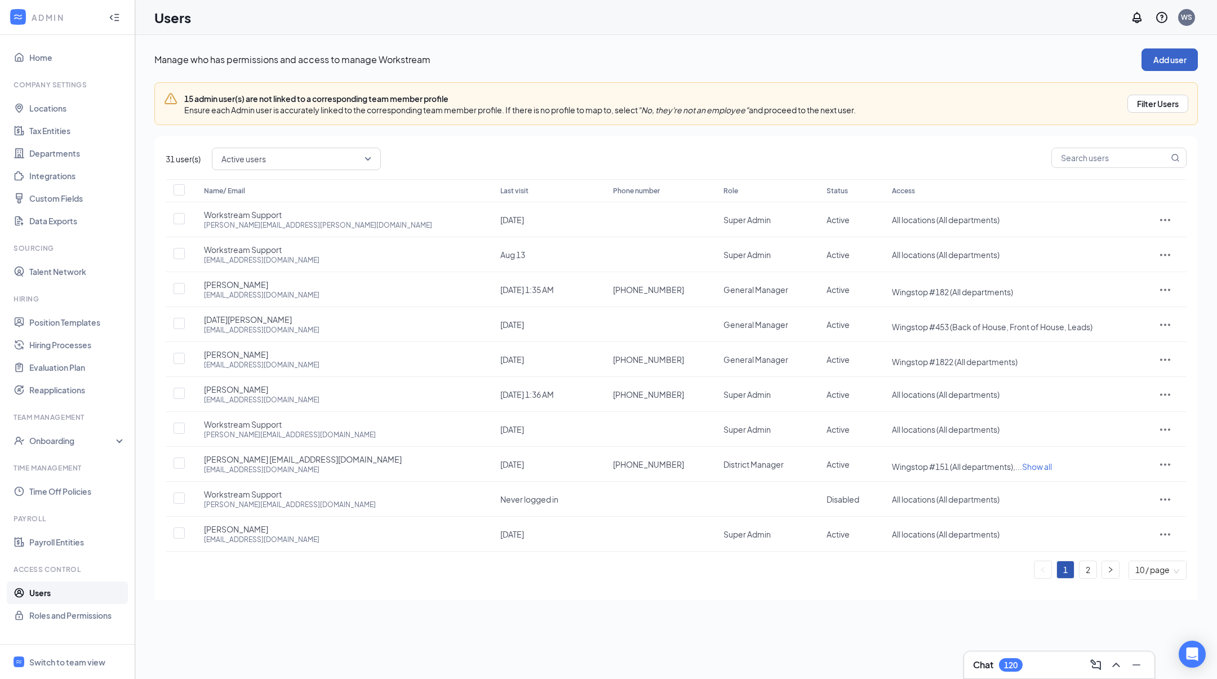
click at [1142, 63] on button "Add user" at bounding box center [1170, 59] width 56 height 23
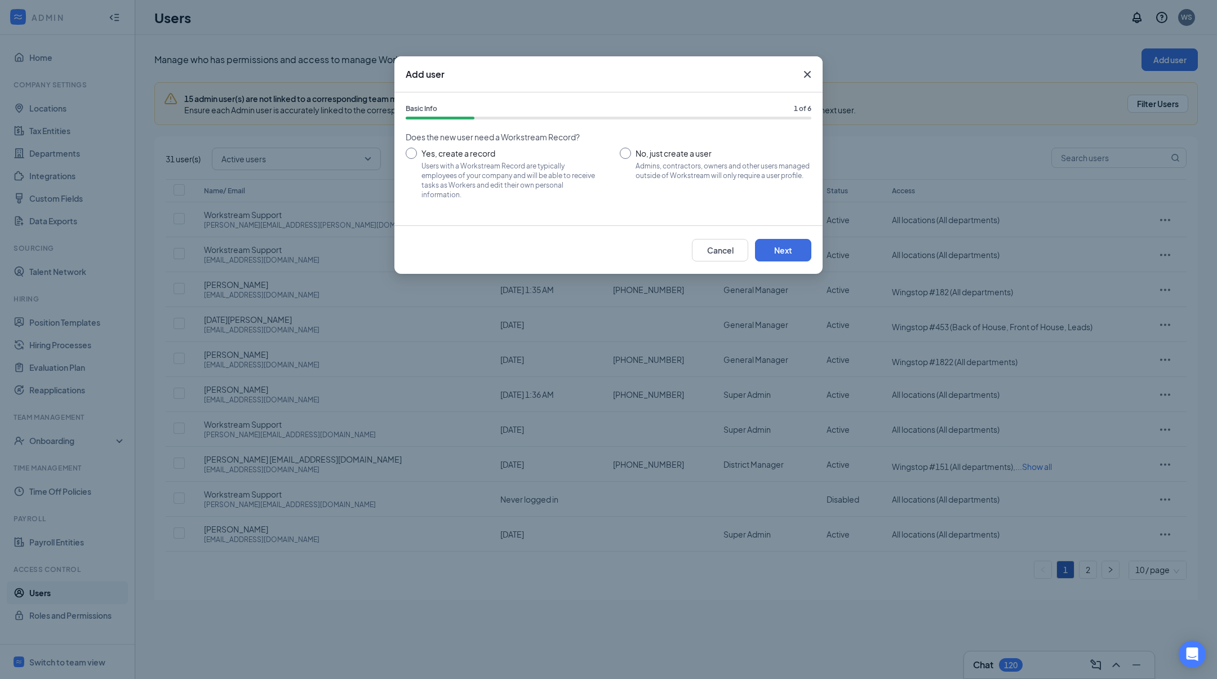
click at [659, 184] on input "No, just create a user Admins, contractors, owners and other users managed outs…" at bounding box center [716, 173] width 192 height 51
radio input "true"
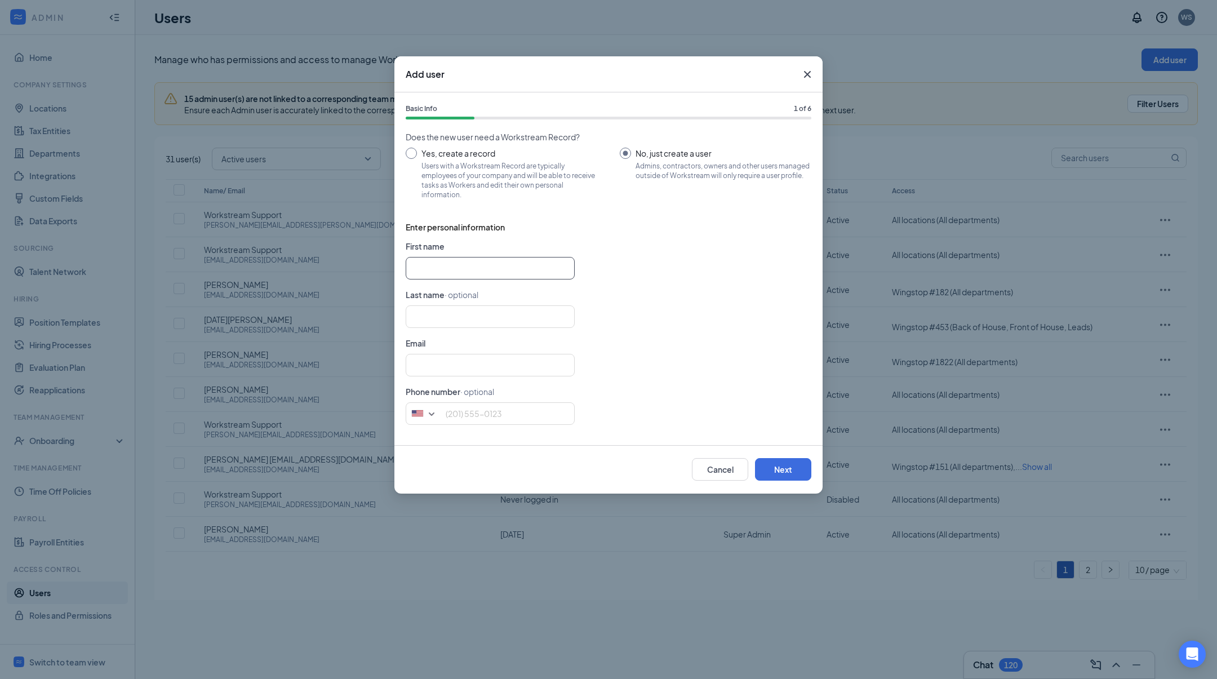
click at [540, 266] on input "text" at bounding box center [490, 268] width 169 height 23
type input "Workstream"
click at [497, 321] on input "text" at bounding box center [490, 316] width 169 height 23
type input "Support"
click at [490, 361] on input "text" at bounding box center [490, 365] width 169 height 23
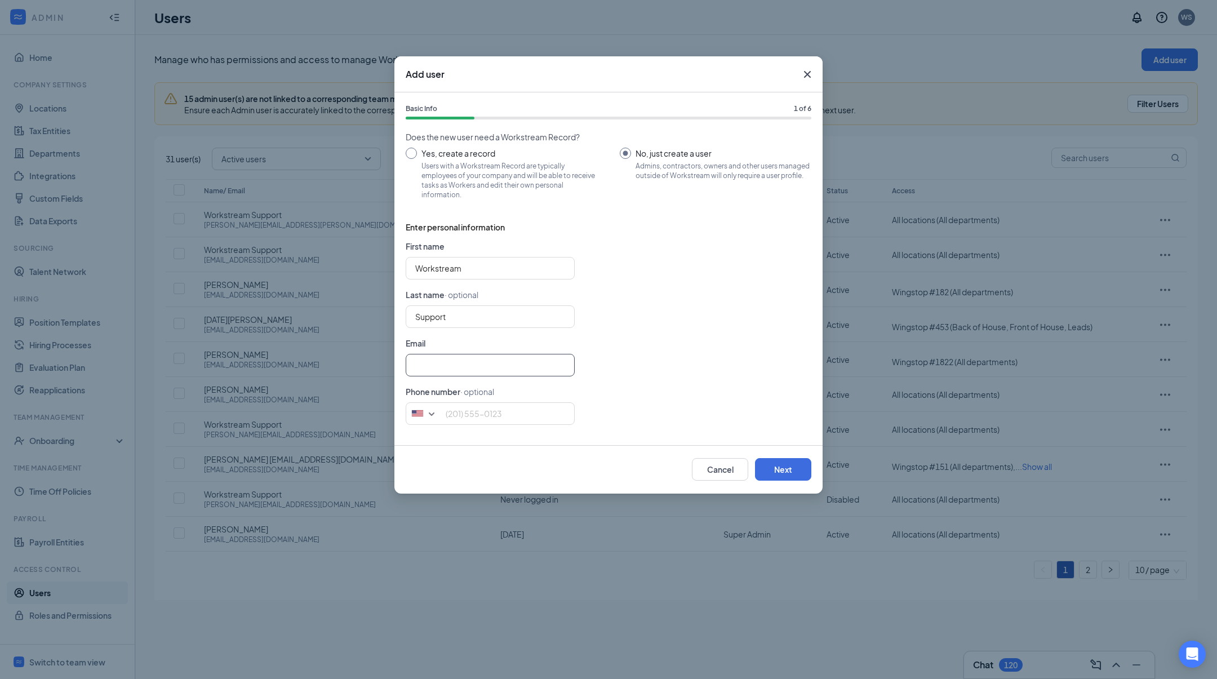
type input "[PERSON_NAME][EMAIL_ADDRESS][DOMAIN_NAME]"
click at [790, 473] on button "Next" at bounding box center [783, 469] width 56 height 23
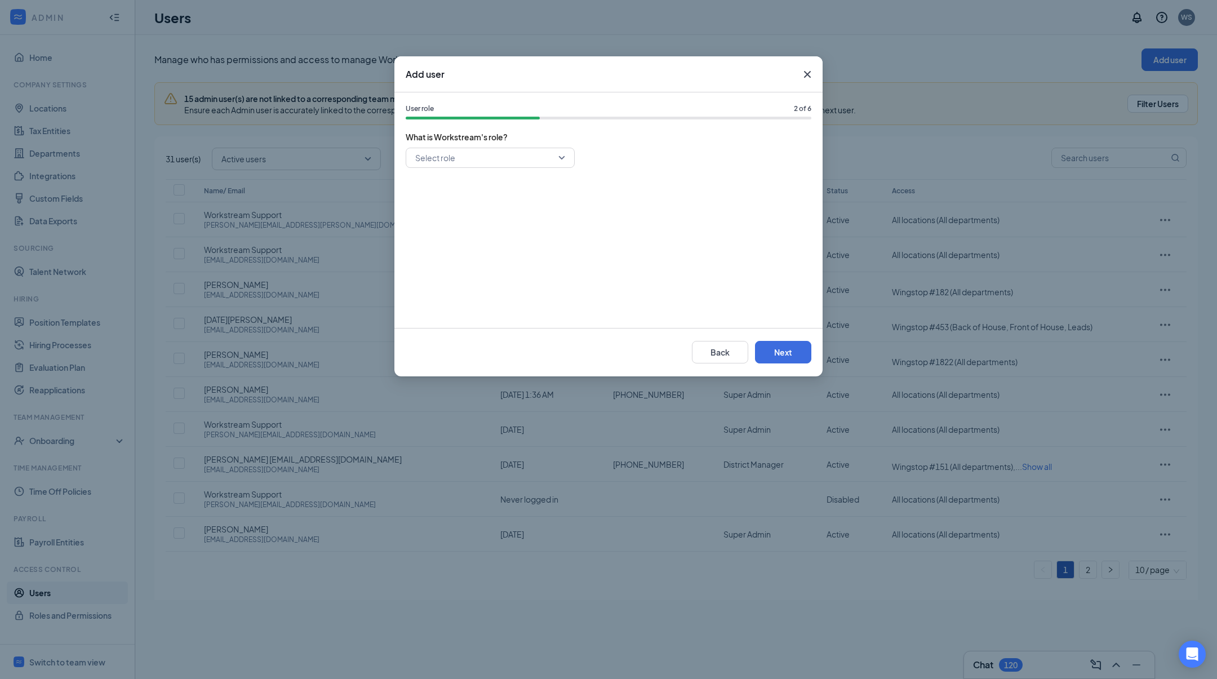
click at [536, 158] on input "search" at bounding box center [487, 157] width 148 height 19
click at [505, 191] on span "Super Admin" at bounding box center [490, 187] width 151 height 12
click at [781, 359] on button "Next" at bounding box center [783, 352] width 56 height 23
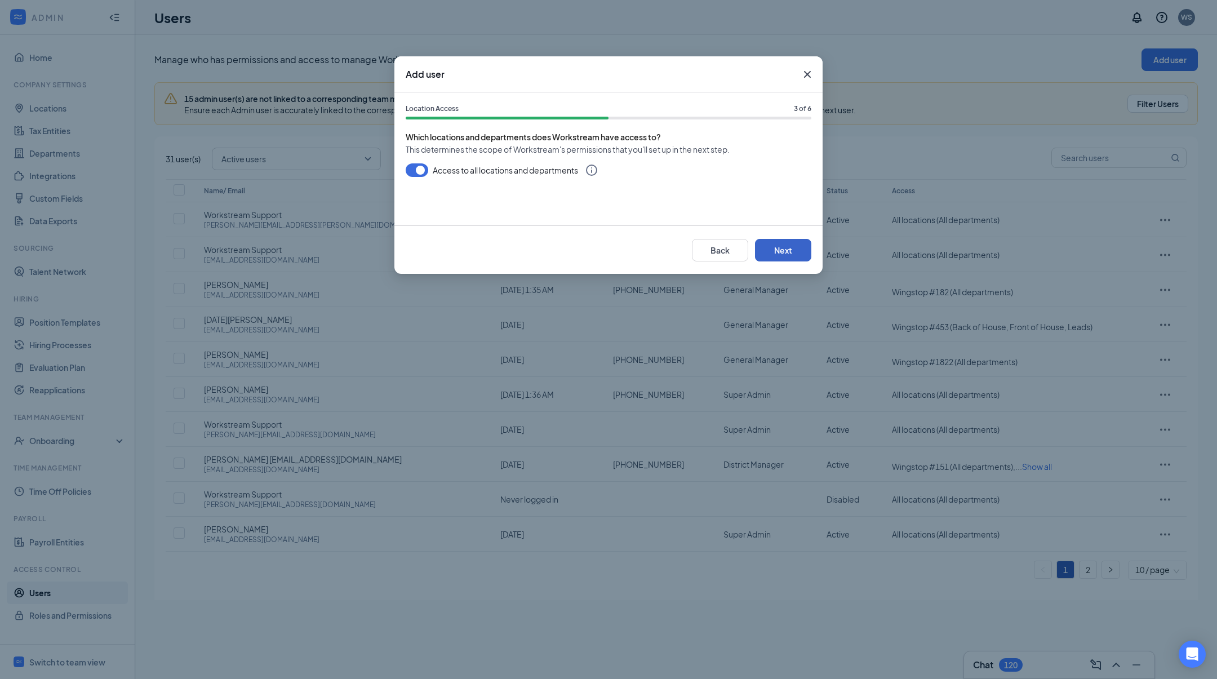
click at [780, 248] on button "Next" at bounding box center [783, 250] width 56 height 23
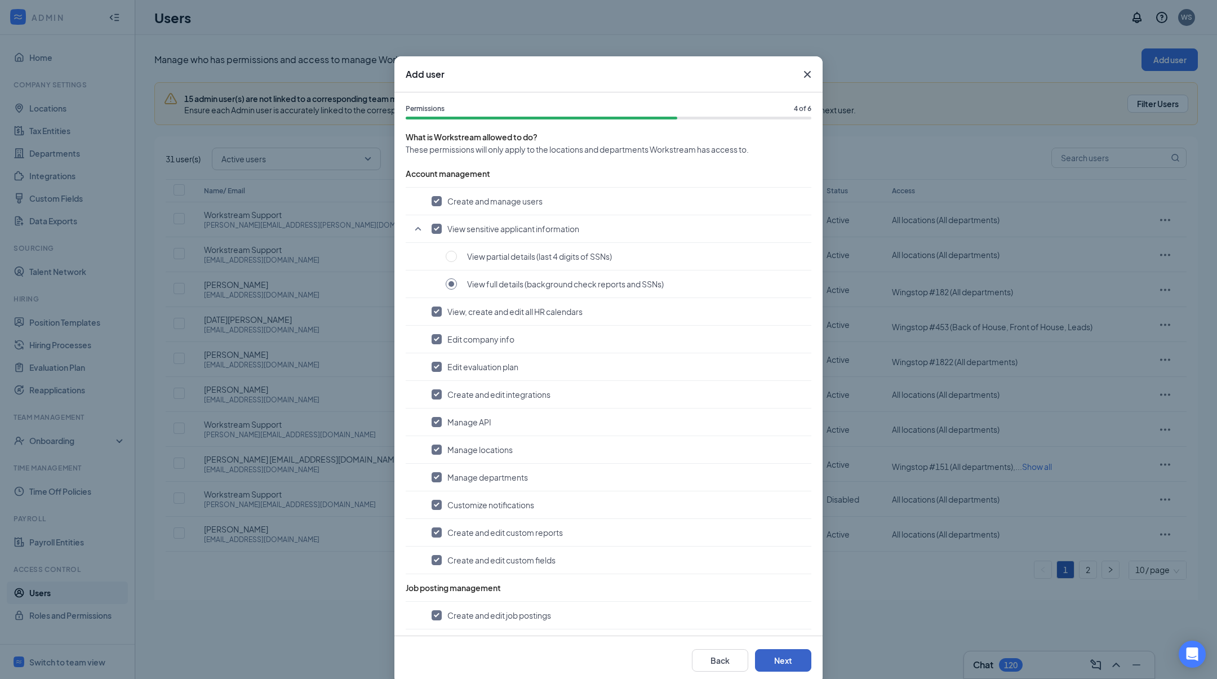
click at [780, 663] on button "Next" at bounding box center [783, 660] width 56 height 23
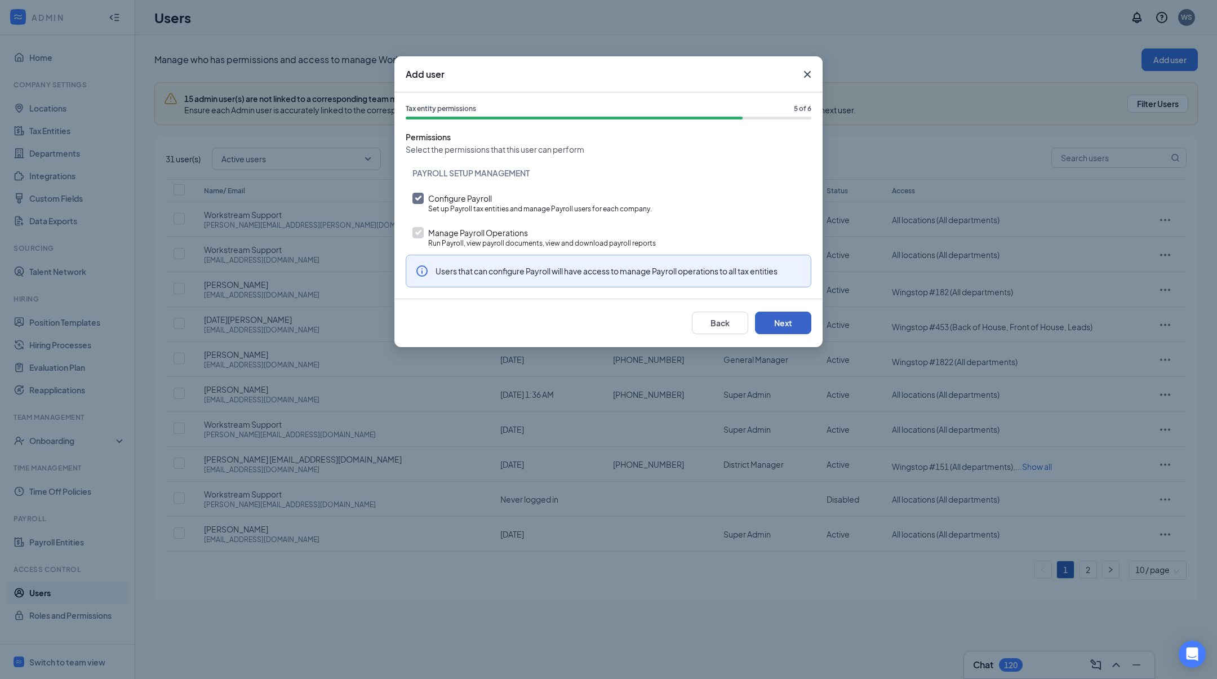
click at [775, 320] on button "Next" at bounding box center [783, 323] width 56 height 23
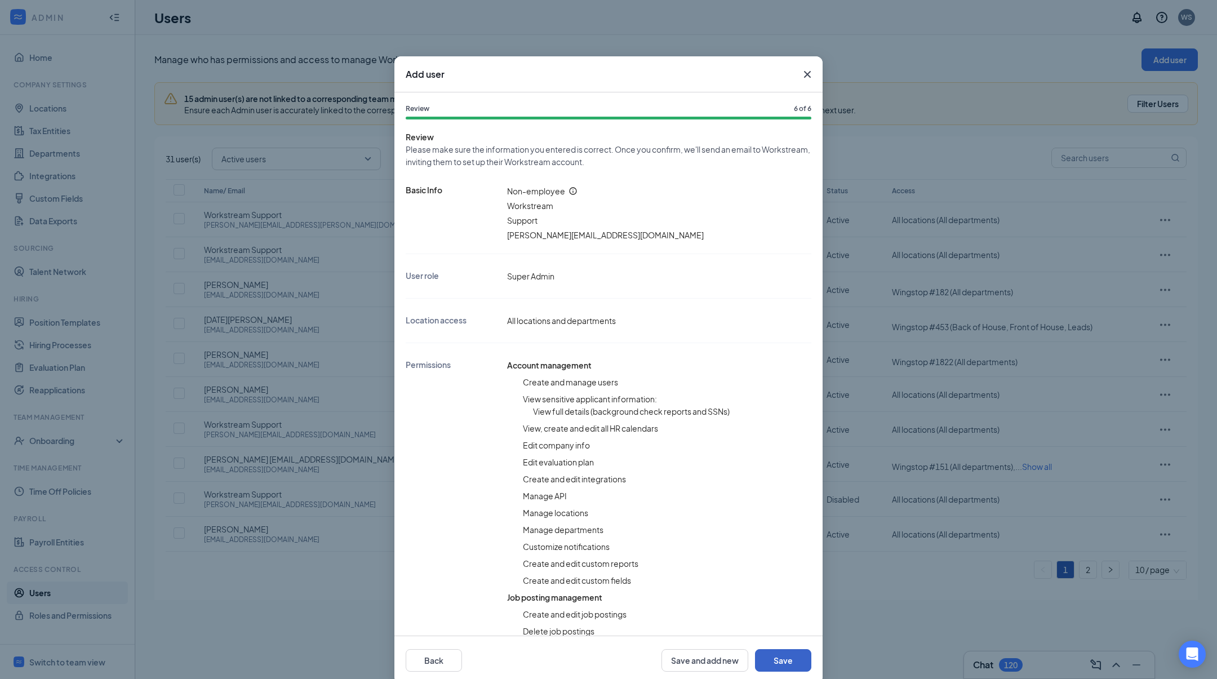
click at [779, 662] on button "Save" at bounding box center [783, 660] width 56 height 23
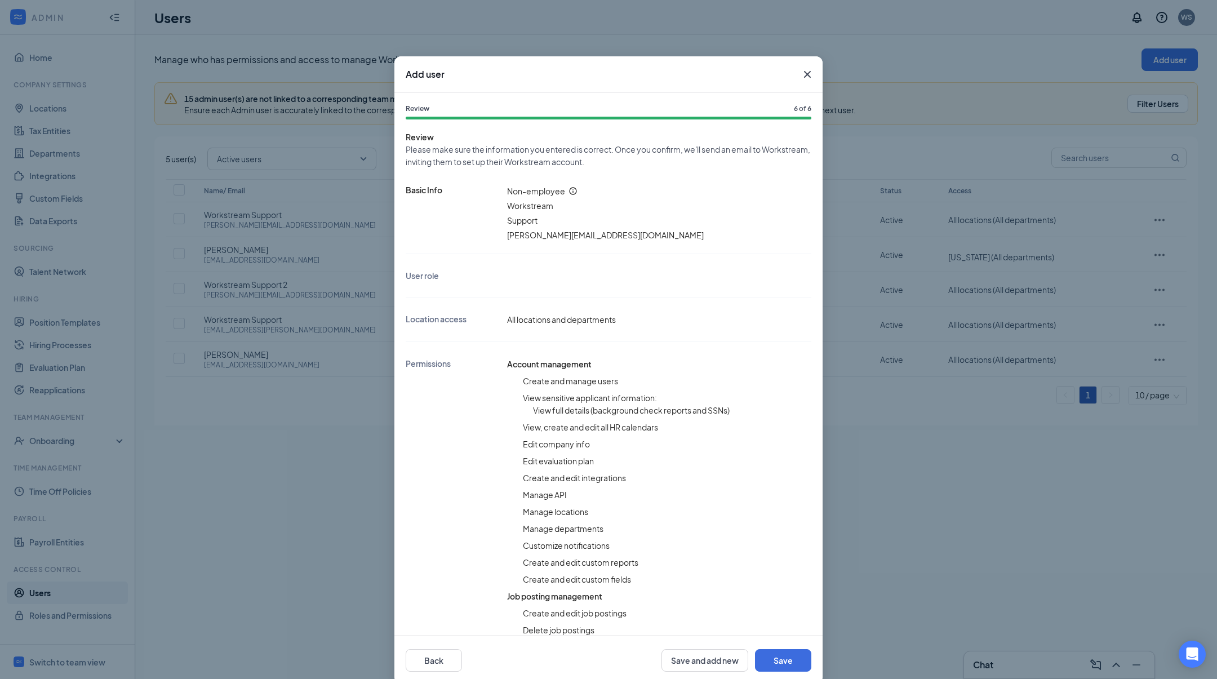
click at [801, 71] on icon "Cross" at bounding box center [808, 75] width 14 height 14
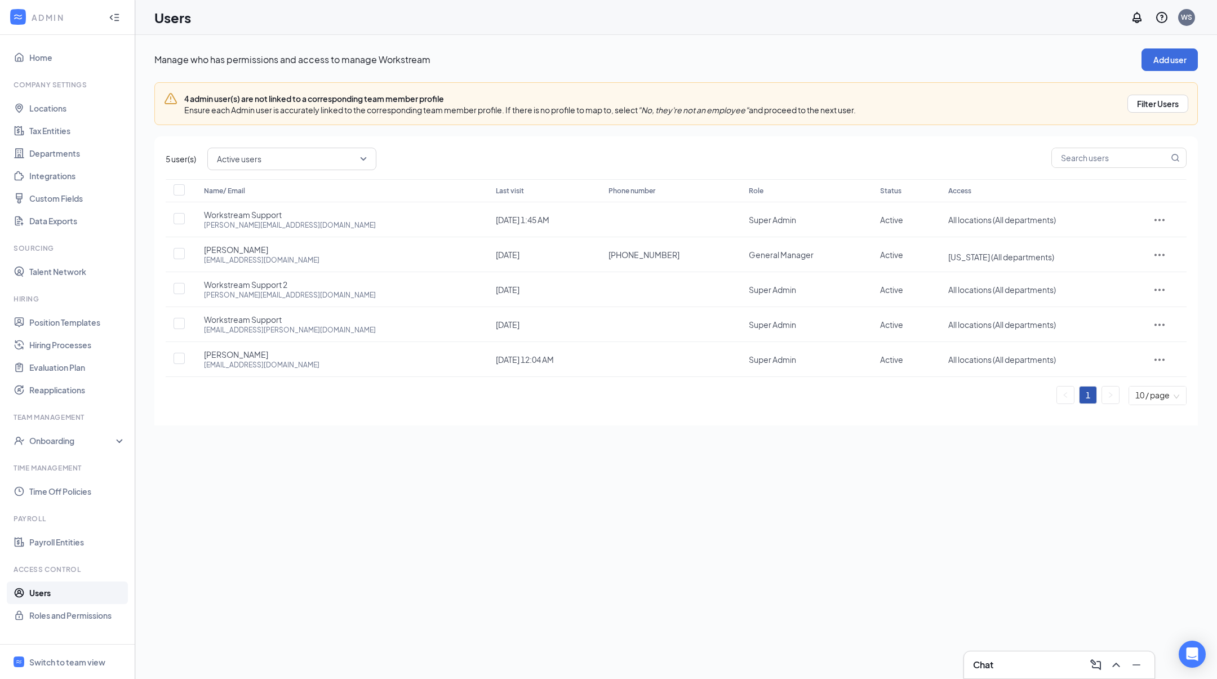
click at [243, 167] on span "Active users" at bounding box center [239, 158] width 45 height 17
click at [281, 241] on span "Disabled users" at bounding box center [291, 242] width 151 height 12
checkbox input "true"
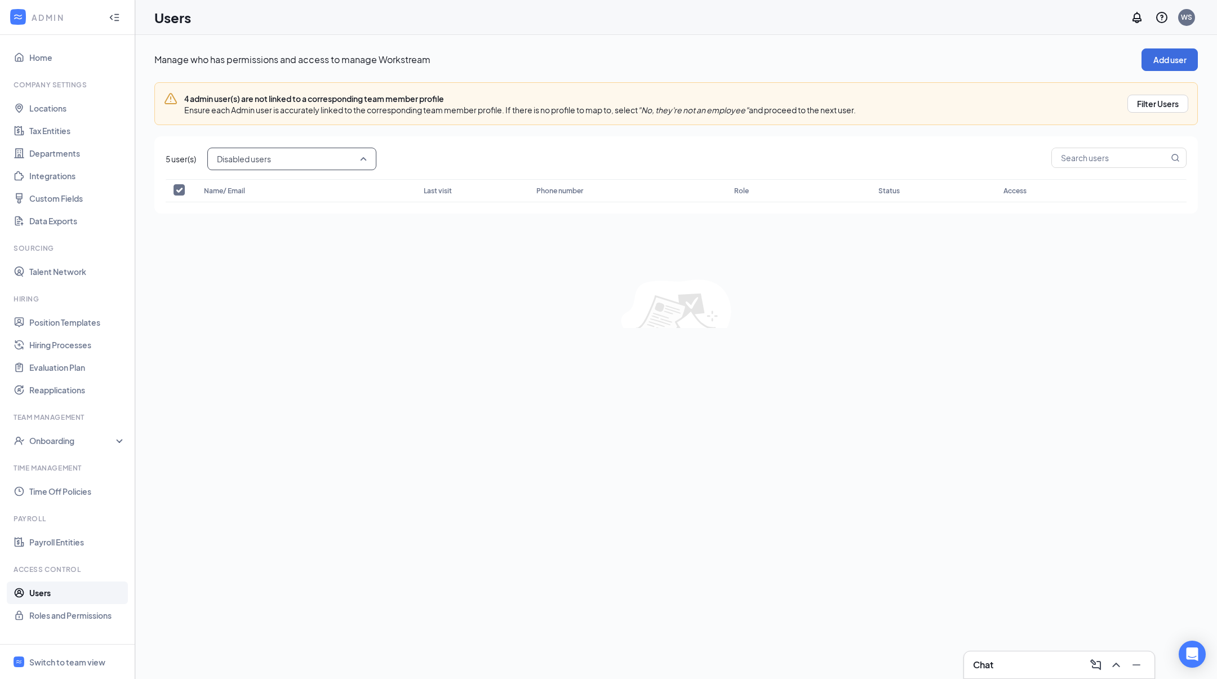
click at [292, 168] on span "Disabled users" at bounding box center [292, 158] width 150 height 19
click at [676, 365] on div "Manage who has permissions and access to manage Workstream Add user 4 admin use…" at bounding box center [676, 357] width 1082 height 644
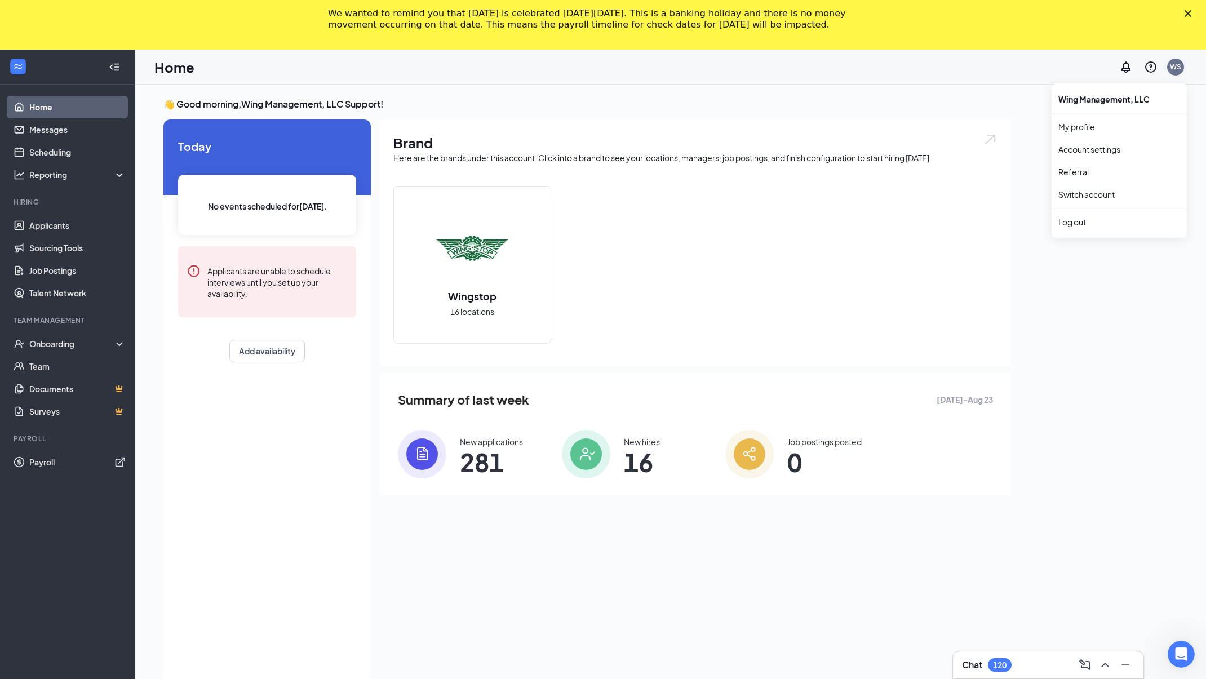
click at [1171, 69] on div "WS" at bounding box center [1175, 67] width 11 height 10
click at [1170, 68] on div "WS" at bounding box center [1175, 67] width 11 height 10
click at [1102, 216] on div "Log out" at bounding box center [1119, 221] width 122 height 11
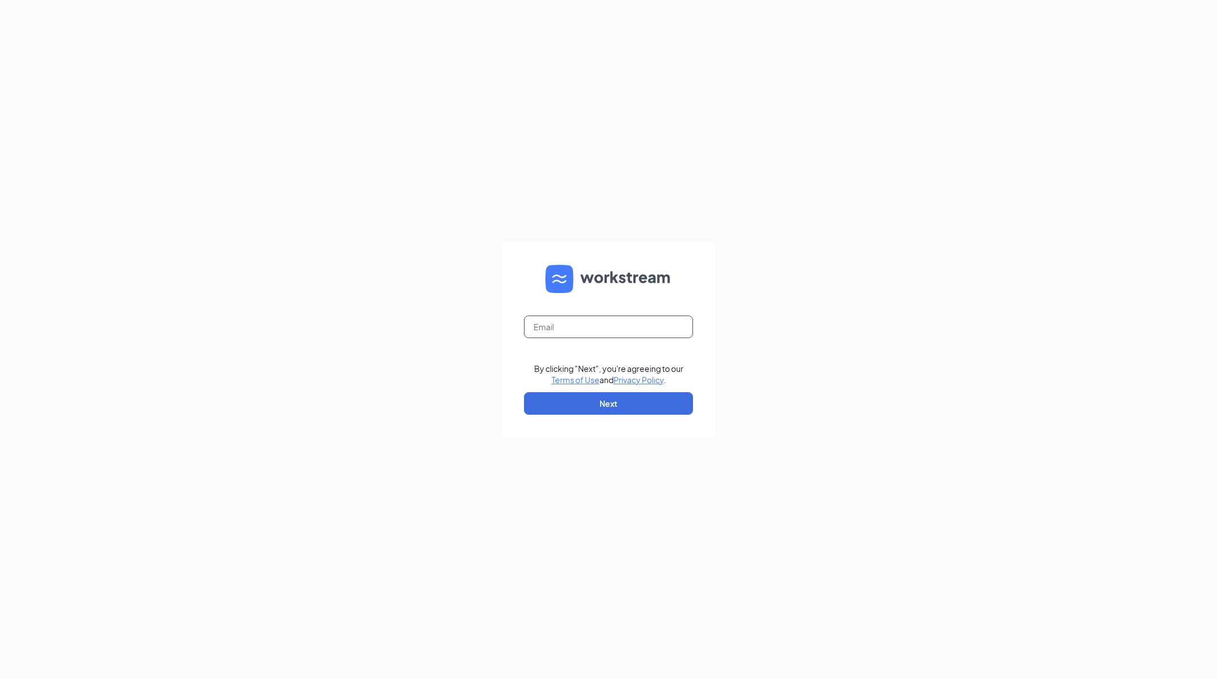
click at [603, 336] on input "text" at bounding box center [608, 327] width 169 height 23
type input "[PERSON_NAME][EMAIL_ADDRESS][DOMAIN_NAME]"
click at [801, 224] on div "[PERSON_NAME][EMAIL_ADDRESS][DOMAIN_NAME] By clicking "Next", you're agreeing t…" at bounding box center [608, 339] width 1217 height 679
click at [677, 398] on button "Next" at bounding box center [608, 403] width 169 height 23
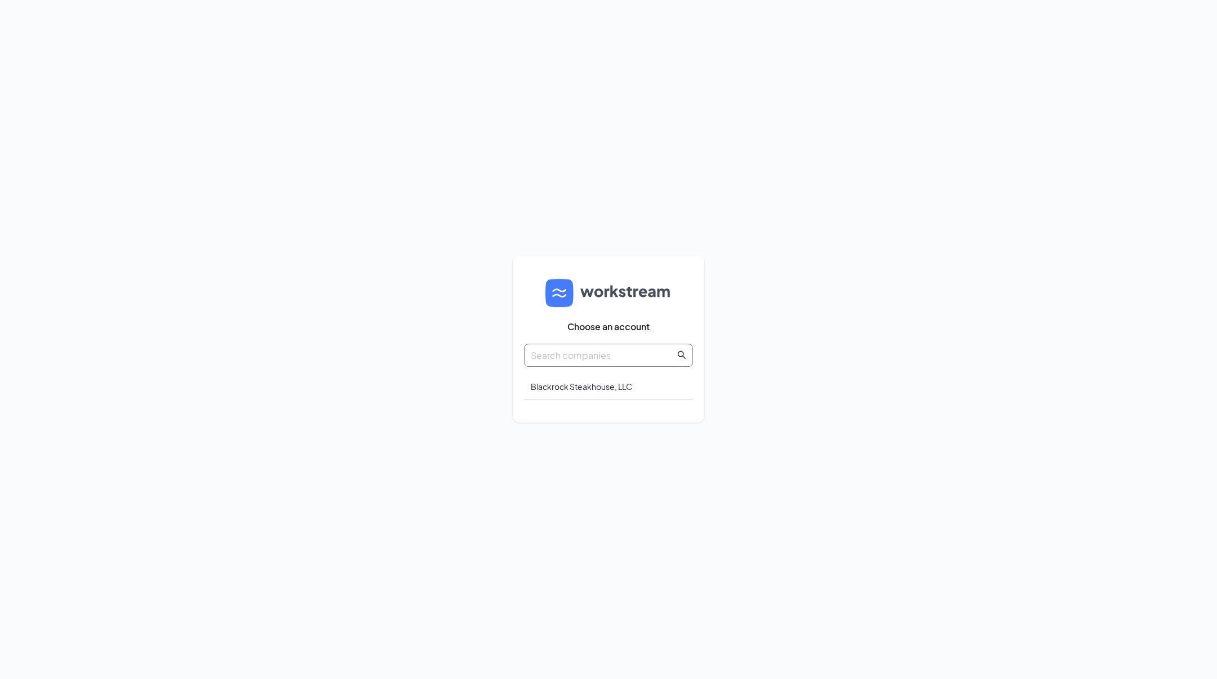
click at [640, 357] on input "text" at bounding box center [603, 355] width 144 height 14
type input "wing"
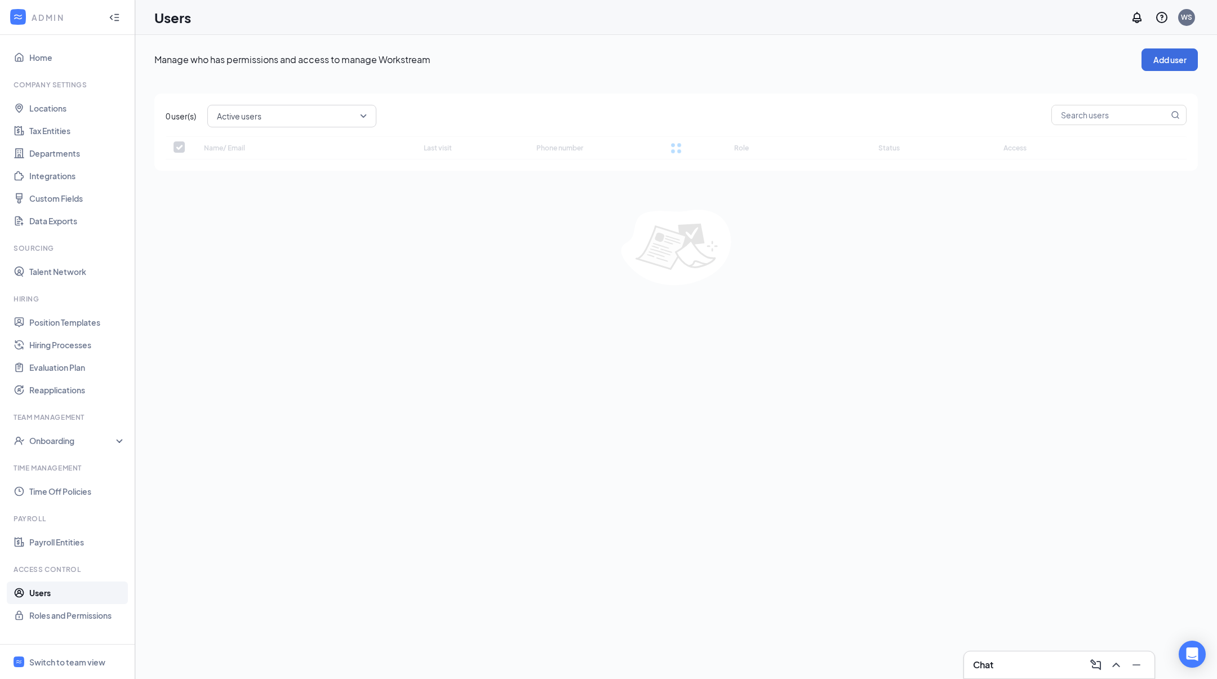
checkbox input "false"
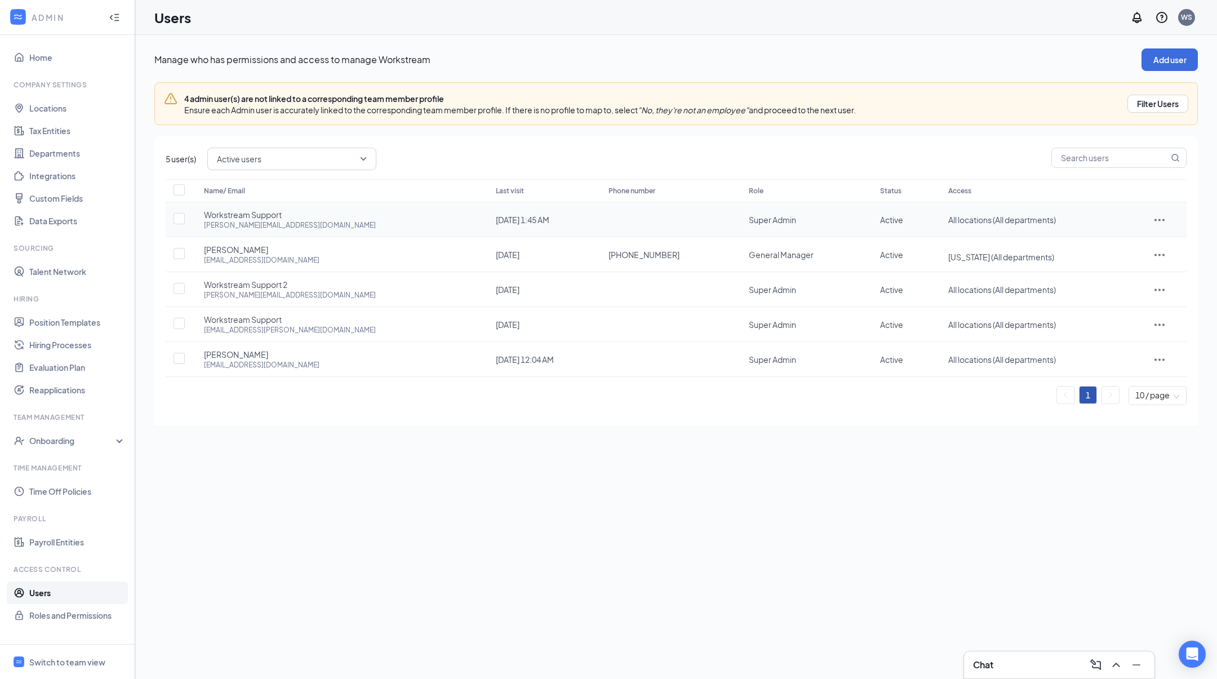
click at [1153, 219] on div at bounding box center [1160, 220] width 32 height 14
click at [55, 51] on link "Home" at bounding box center [77, 57] width 96 height 23
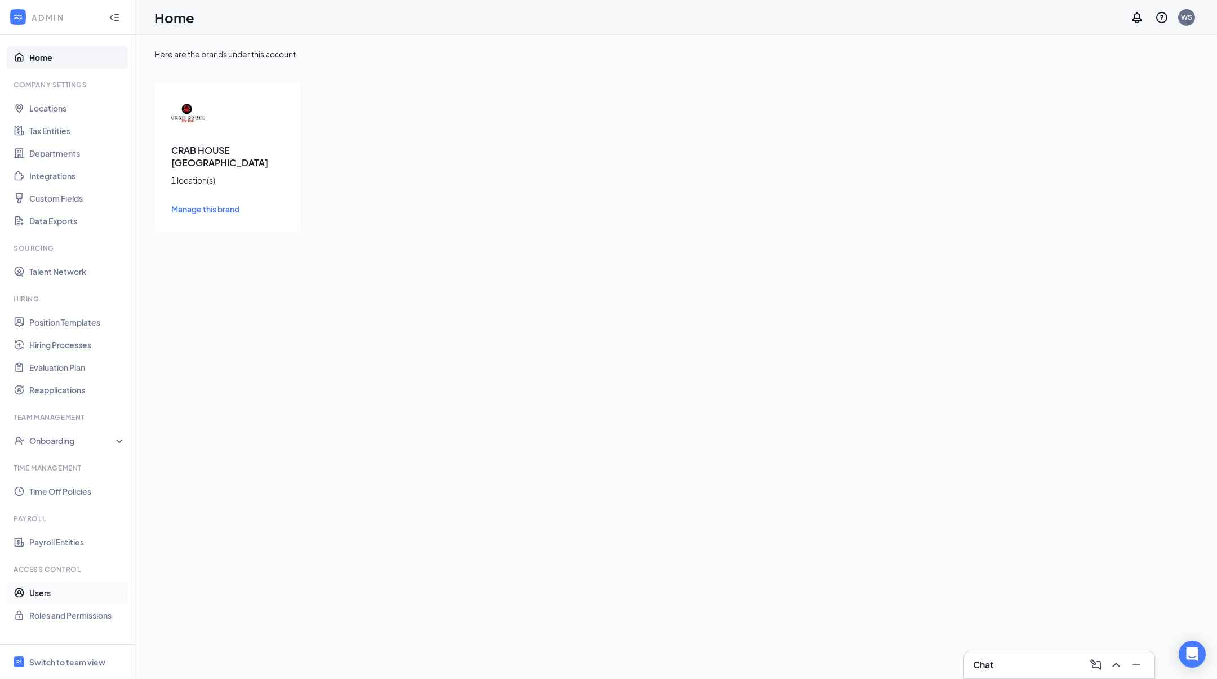
click at [97, 586] on link "Users" at bounding box center [77, 593] width 96 height 23
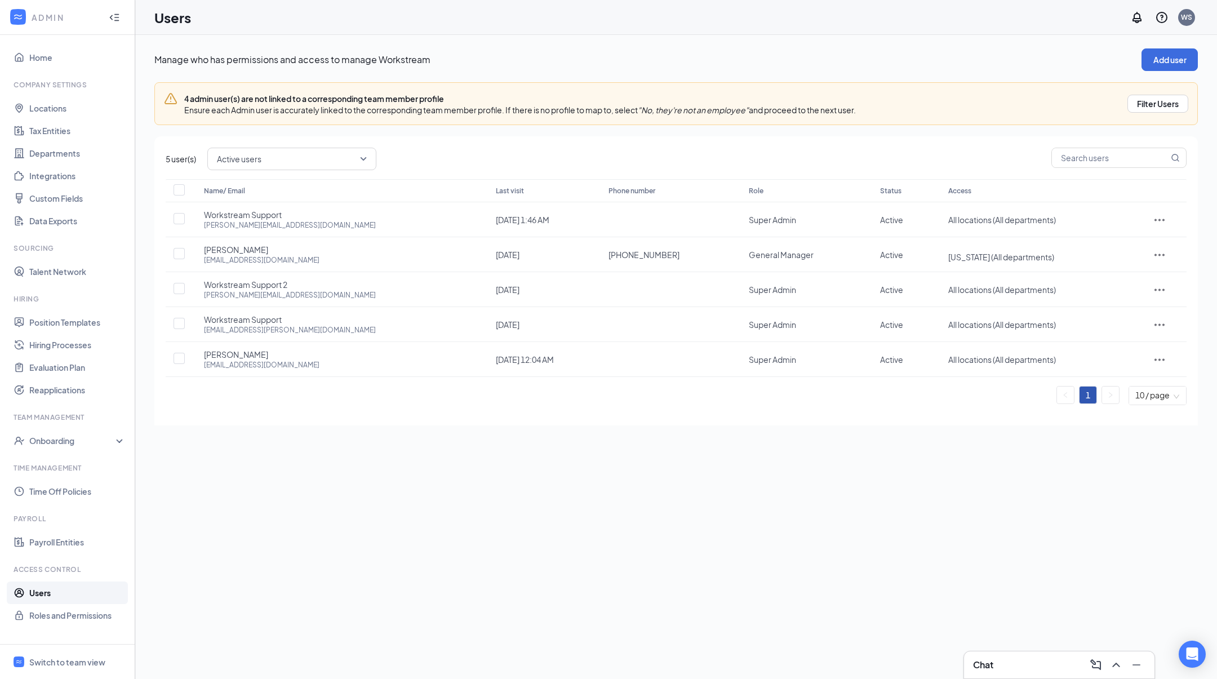
click at [54, 45] on ul "Home Company Settings Locations Tax Entities Departments Integrations Custom Fi…" at bounding box center [67, 339] width 135 height 609
click at [51, 58] on link "Home" at bounding box center [77, 57] width 96 height 23
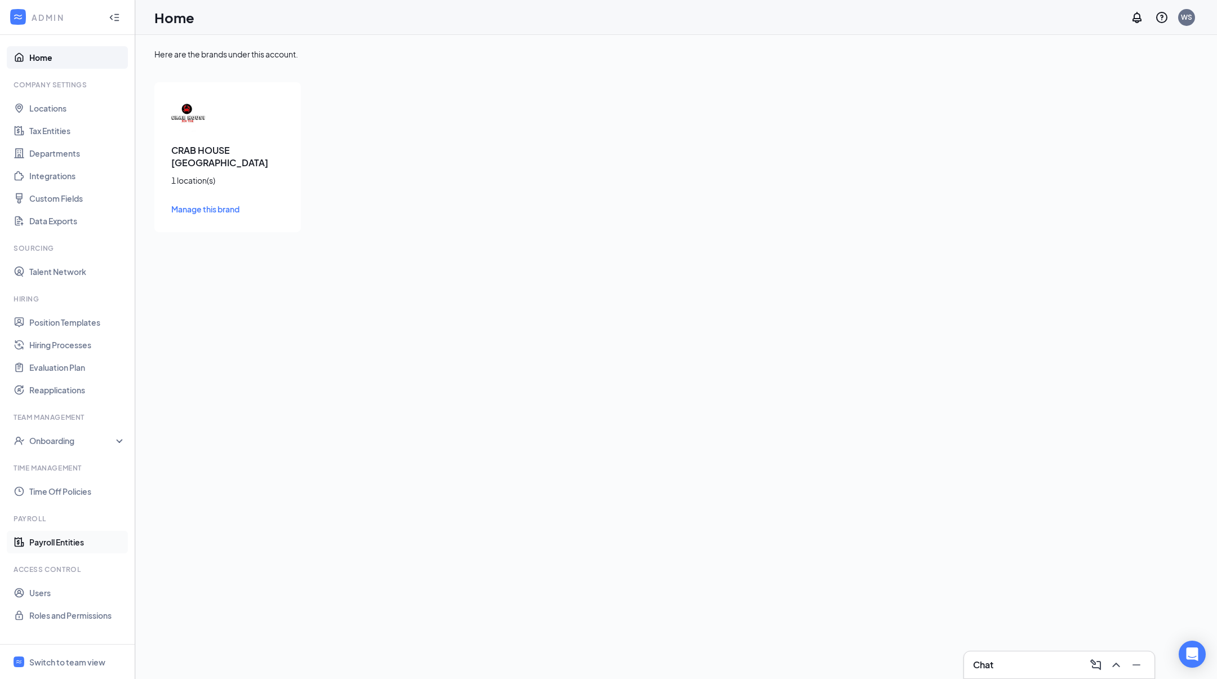
click at [108, 539] on link "Payroll Entities" at bounding box center [77, 542] width 96 height 23
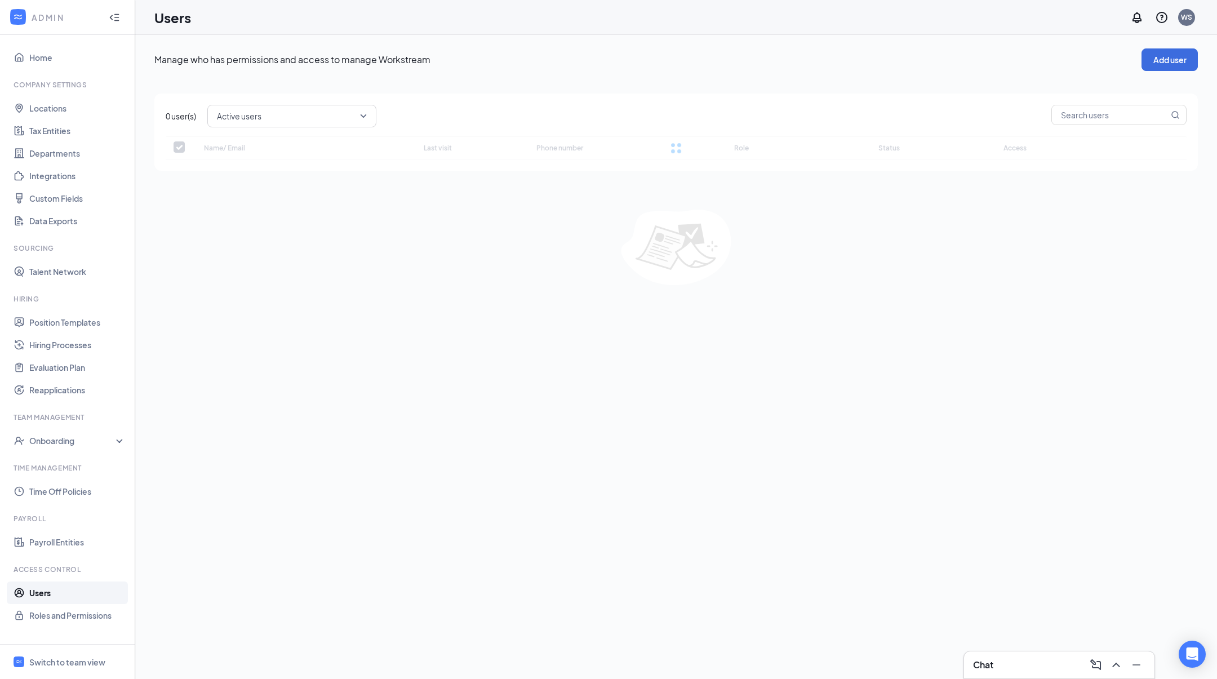
checkbox input "false"
click at [281, 121] on span "Active users" at bounding box center [291, 116] width 140 height 17
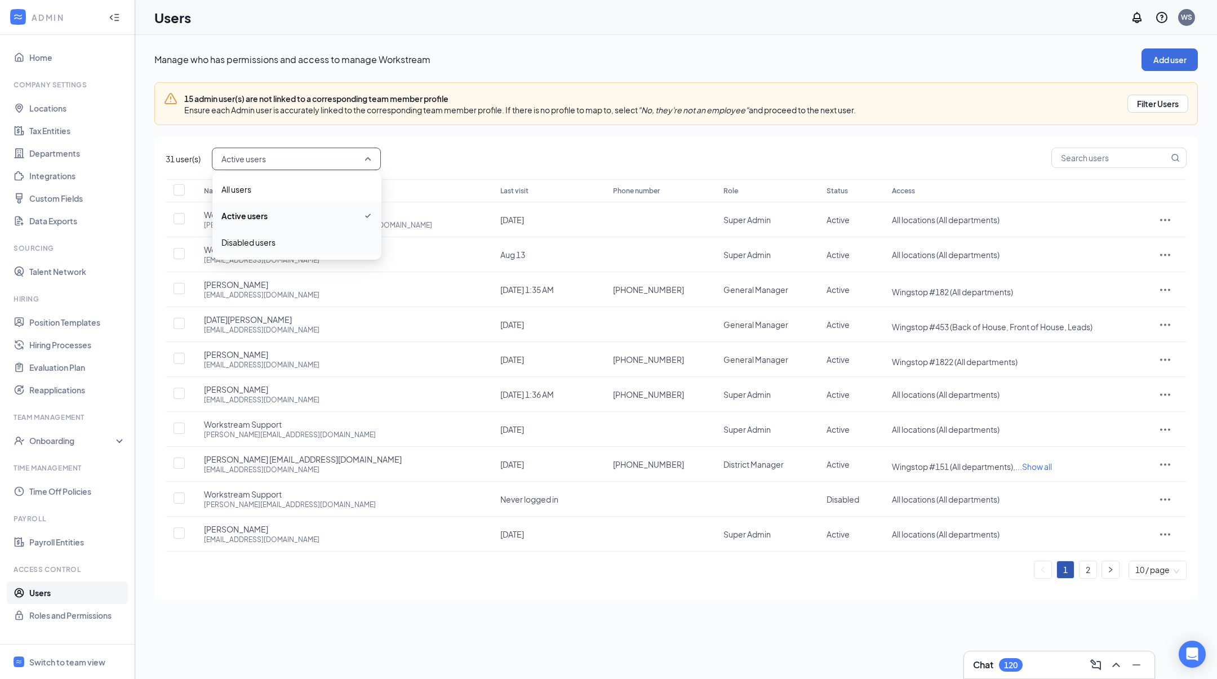
click at [268, 243] on span "Disabled users" at bounding box center [248, 242] width 54 height 12
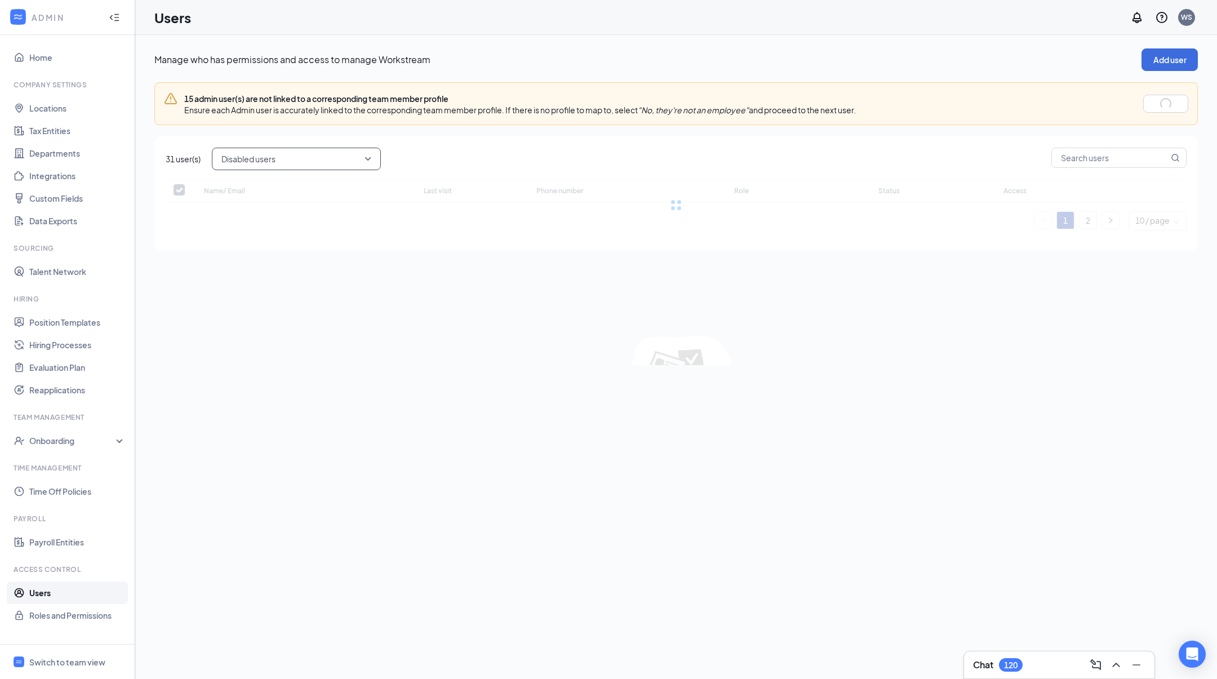
checkbox input "false"
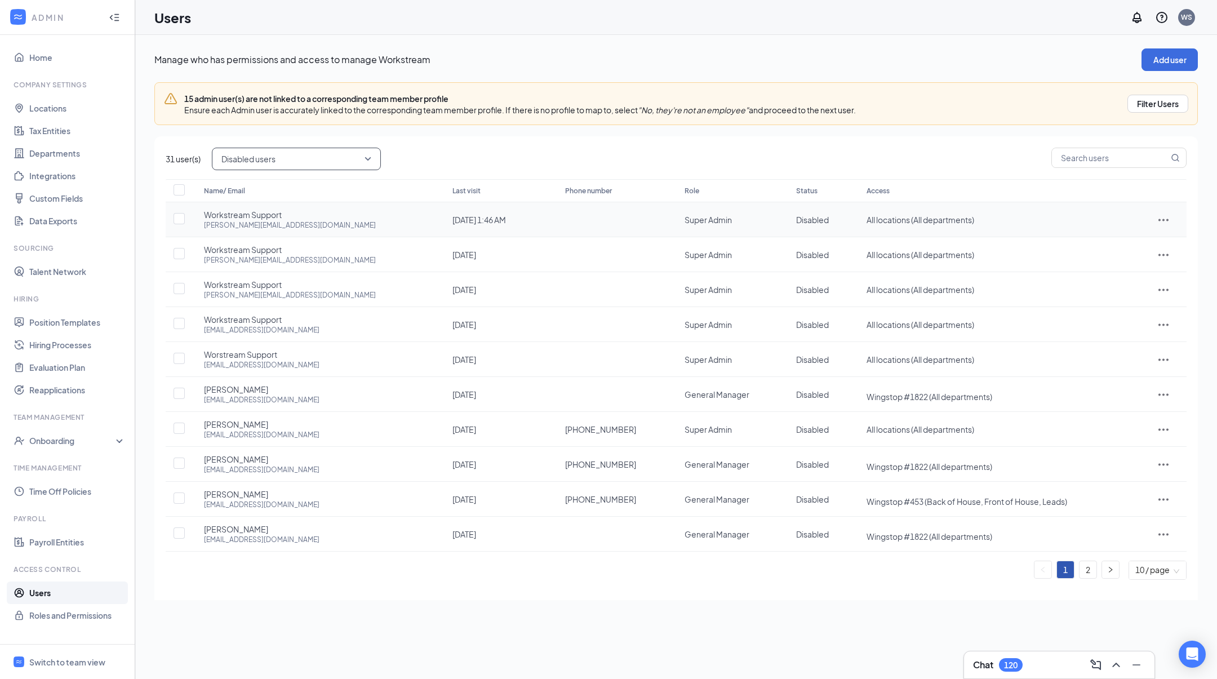
click at [1159, 219] on icon "ActionsIcon" at bounding box center [1164, 220] width 10 height 2
click at [1118, 292] on span "Restore" at bounding box center [1120, 295] width 70 height 12
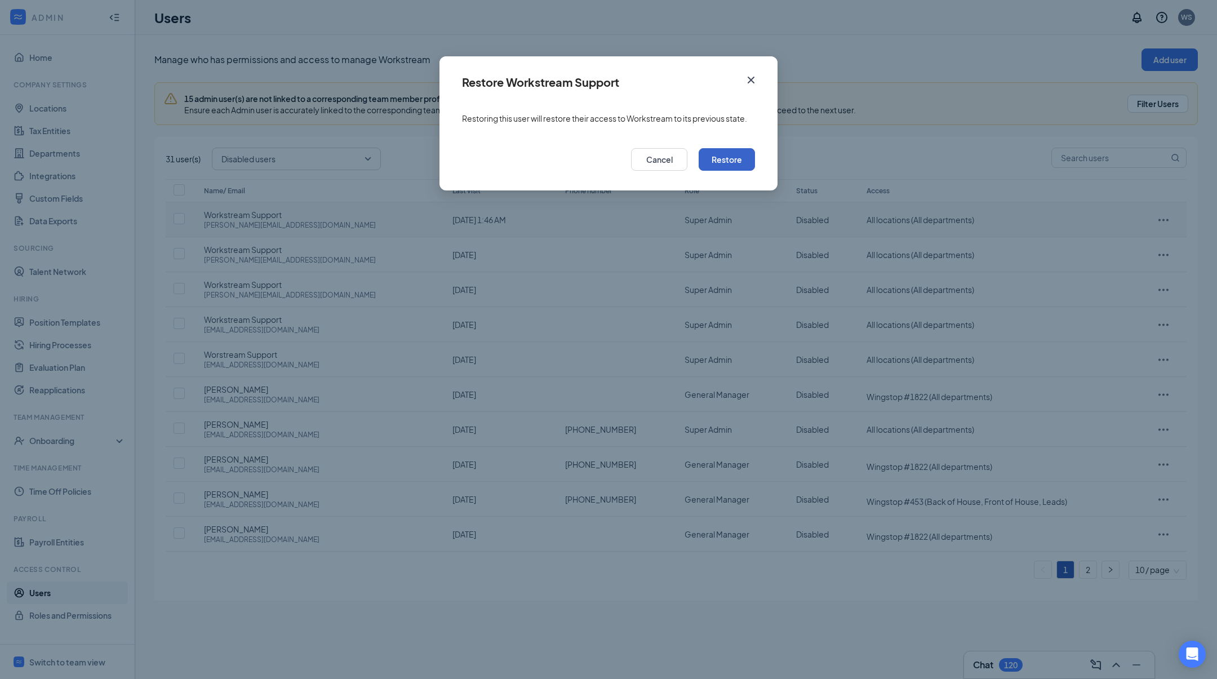
click at [730, 162] on button "Restore" at bounding box center [727, 159] width 56 height 23
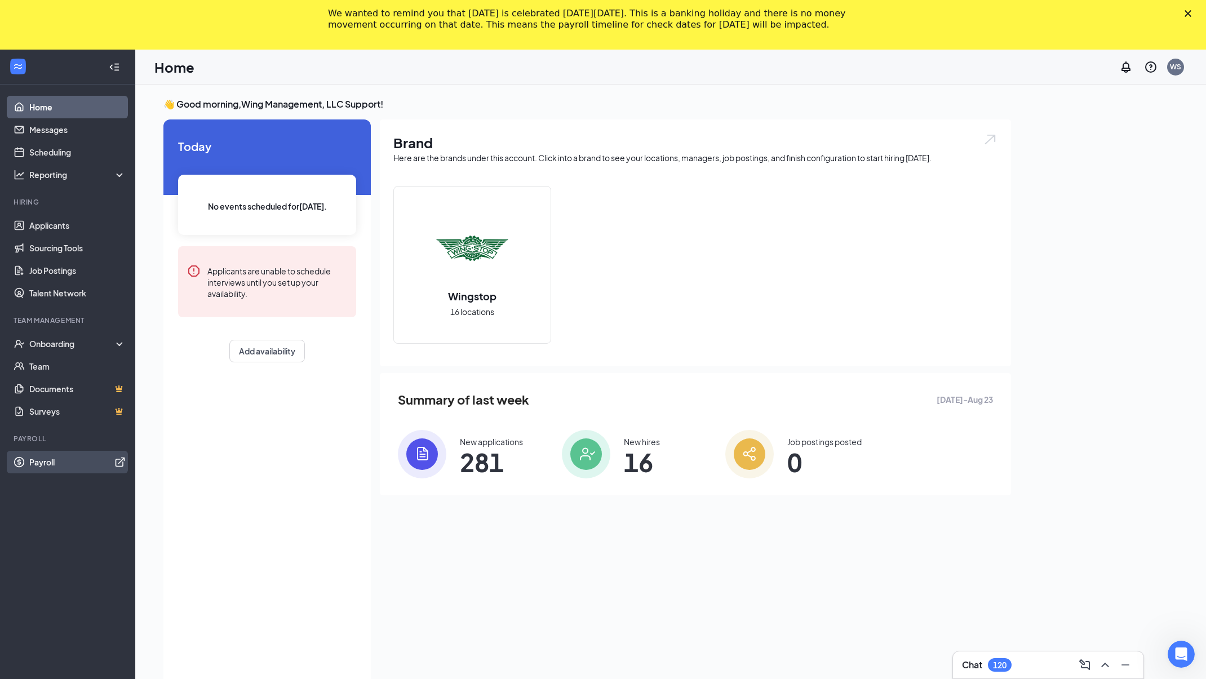
click at [70, 464] on link "Payroll" at bounding box center [77, 462] width 96 height 23
click at [1170, 69] on div "WS" at bounding box center [1175, 67] width 11 height 10
click at [1097, 225] on div "👋 Good morning, Wing Management, LLC Support ! [DATE] No events scheduled for […" at bounding box center [670, 418] width 1032 height 641
click at [1085, 219] on div "Log out" at bounding box center [1119, 221] width 122 height 11
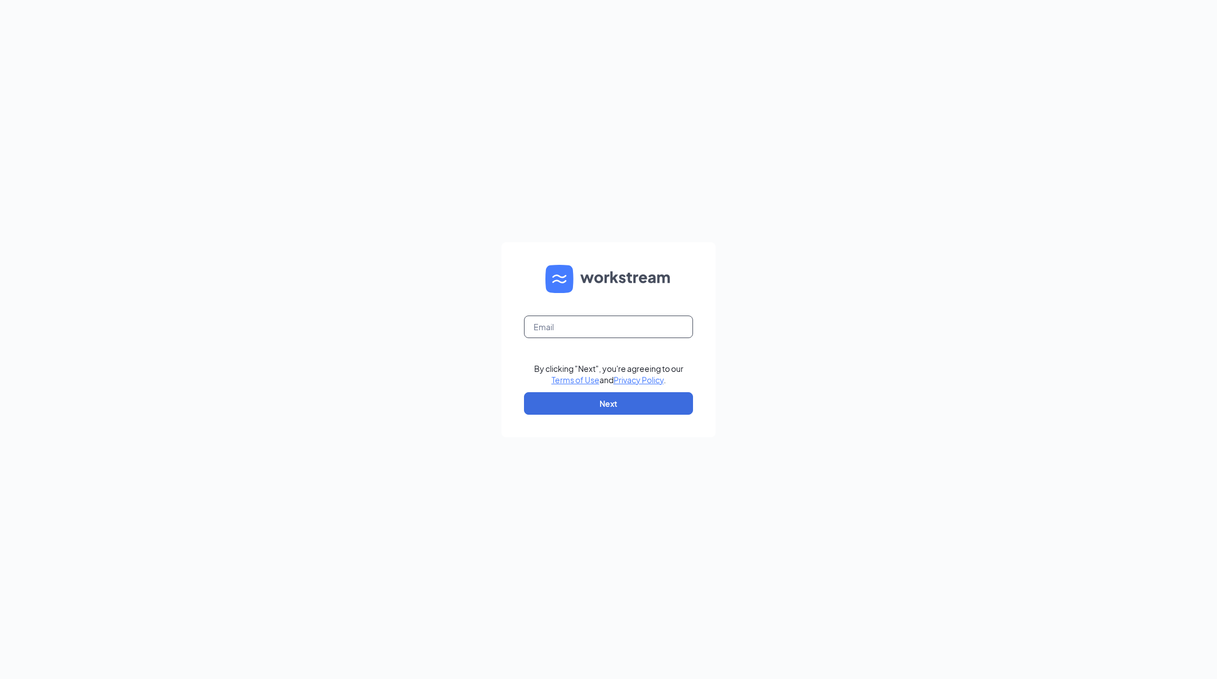
click at [582, 332] on input "text" at bounding box center [608, 327] width 169 height 23
type input "[PERSON_NAME][EMAIL_ADDRESS][DOMAIN_NAME]"
click at [655, 398] on button "Next" at bounding box center [608, 403] width 169 height 23
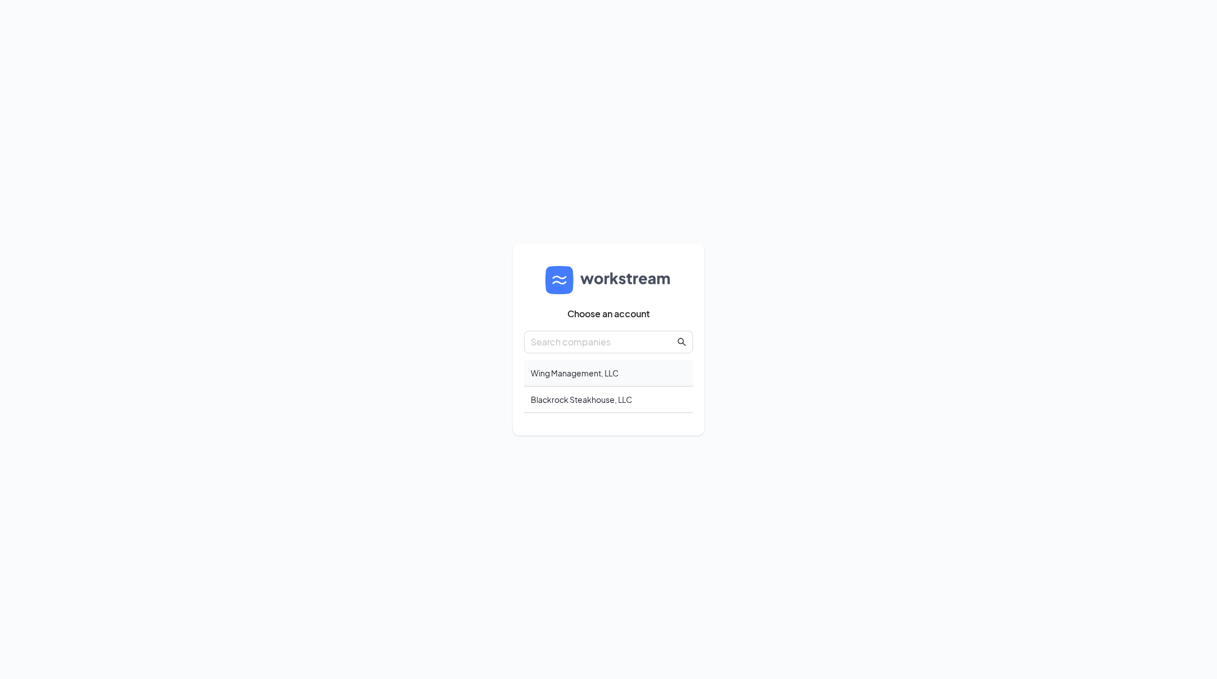
click at [602, 373] on div "Wing Management, LLC" at bounding box center [608, 373] width 169 height 26
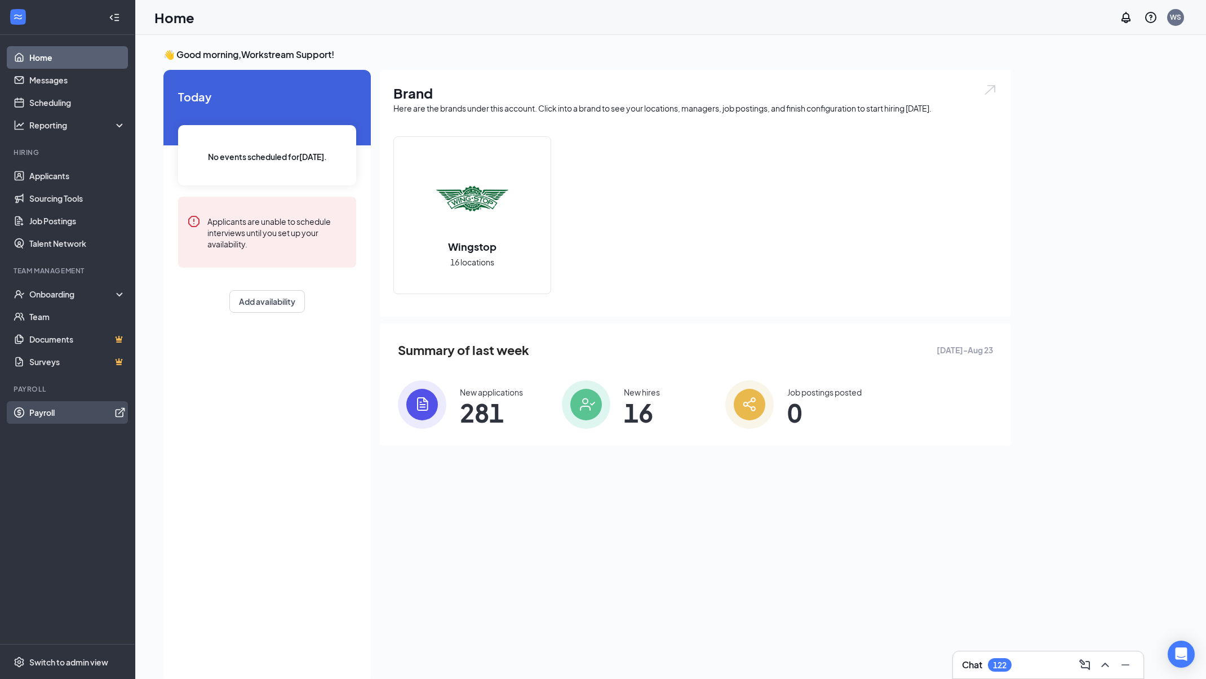
click at [55, 411] on link "Payroll" at bounding box center [77, 412] width 96 height 23
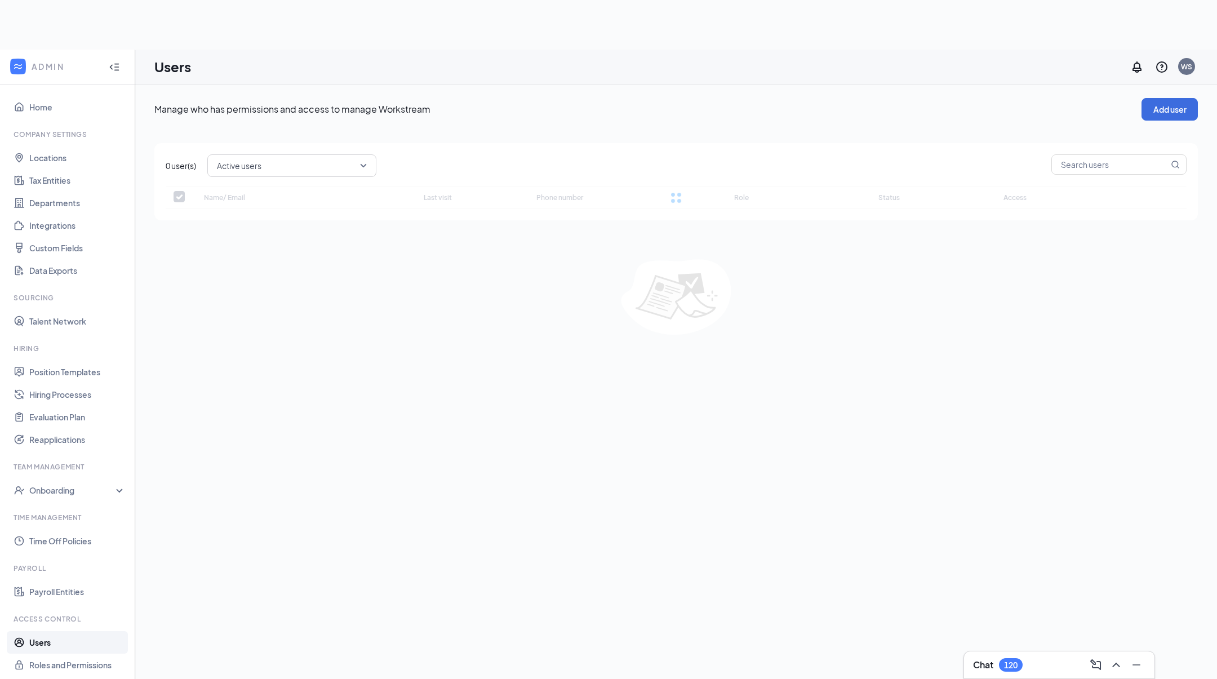
checkbox input "false"
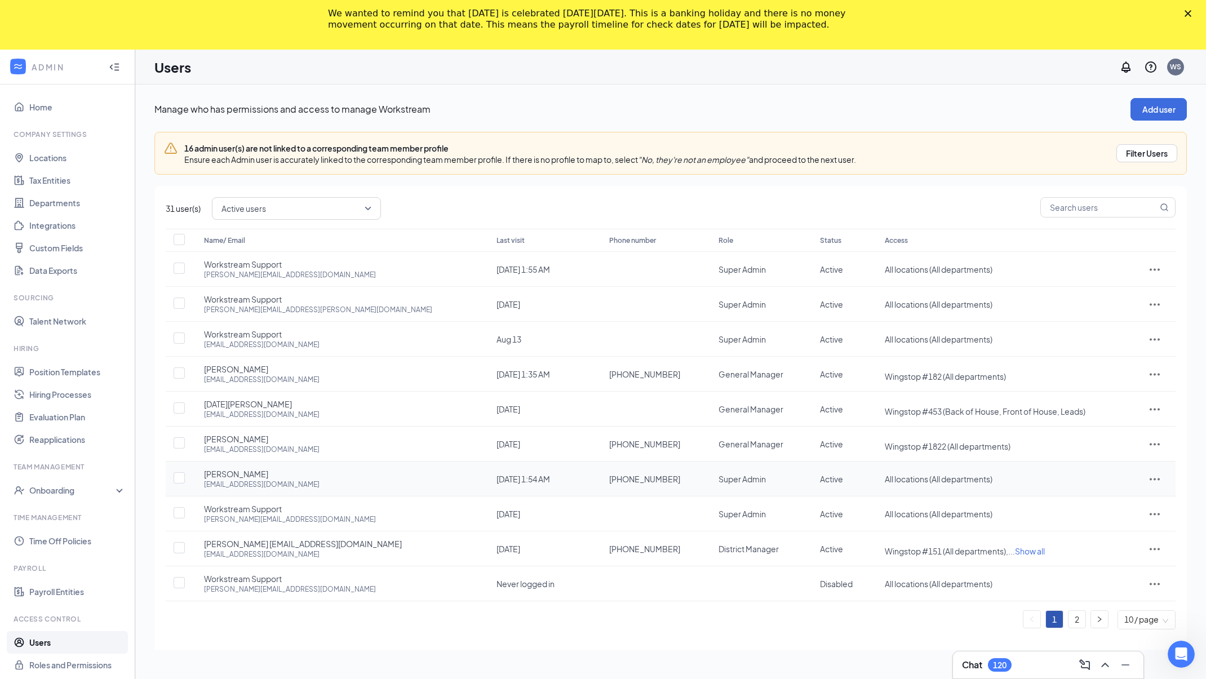
click at [1148, 478] on icon "ActionsIcon" at bounding box center [1155, 479] width 14 height 14
click at [1098, 496] on span "Edit user" at bounding box center [1090, 501] width 32 height 10
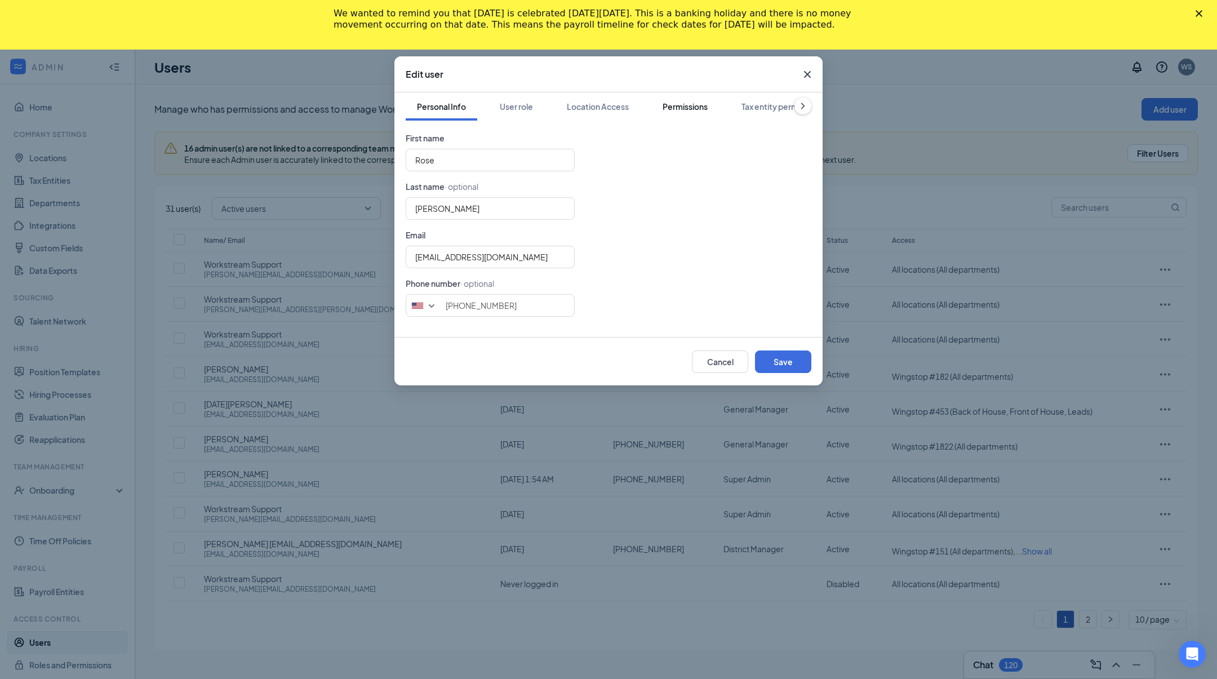
click at [690, 101] on div "Permissions" at bounding box center [685, 106] width 45 height 11
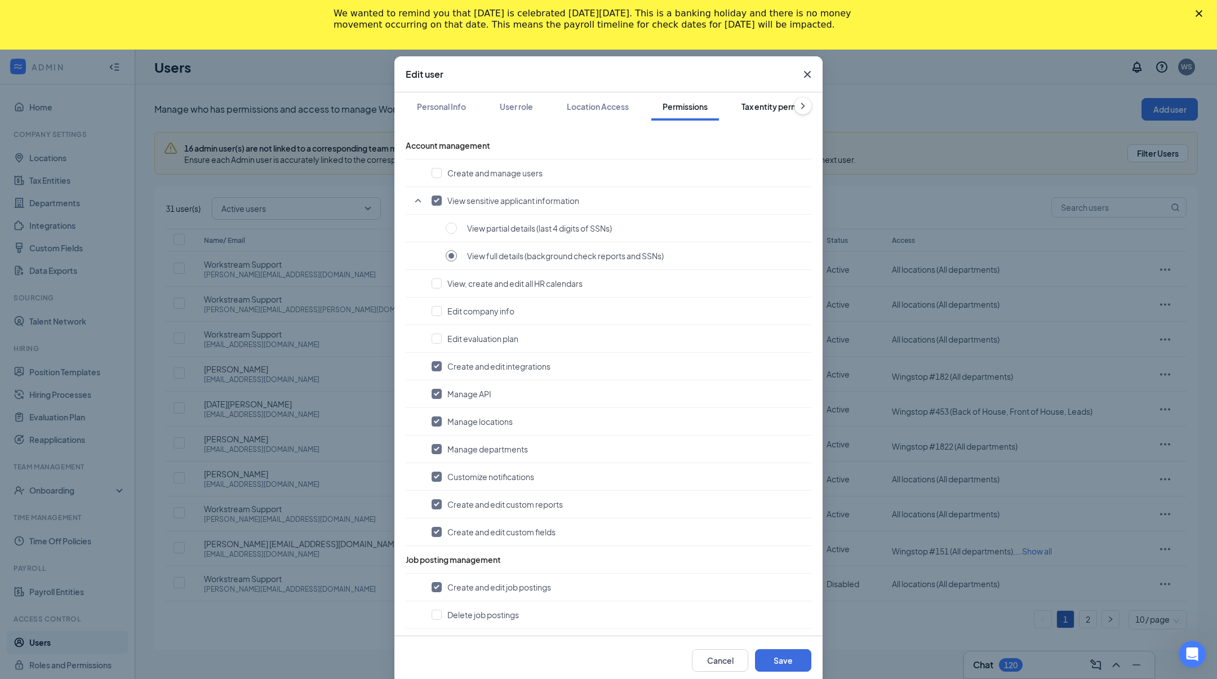
click at [757, 105] on div "Tax entity permissions" at bounding box center [783, 106] width 82 height 11
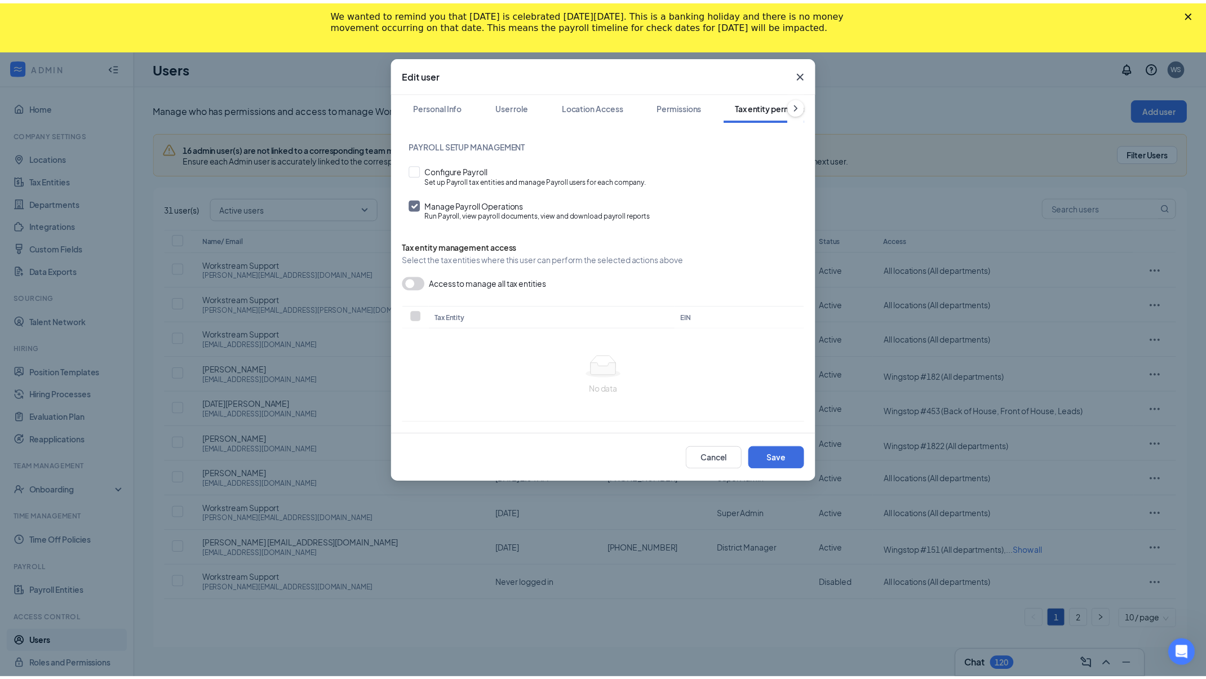
scroll to position [0, 55]
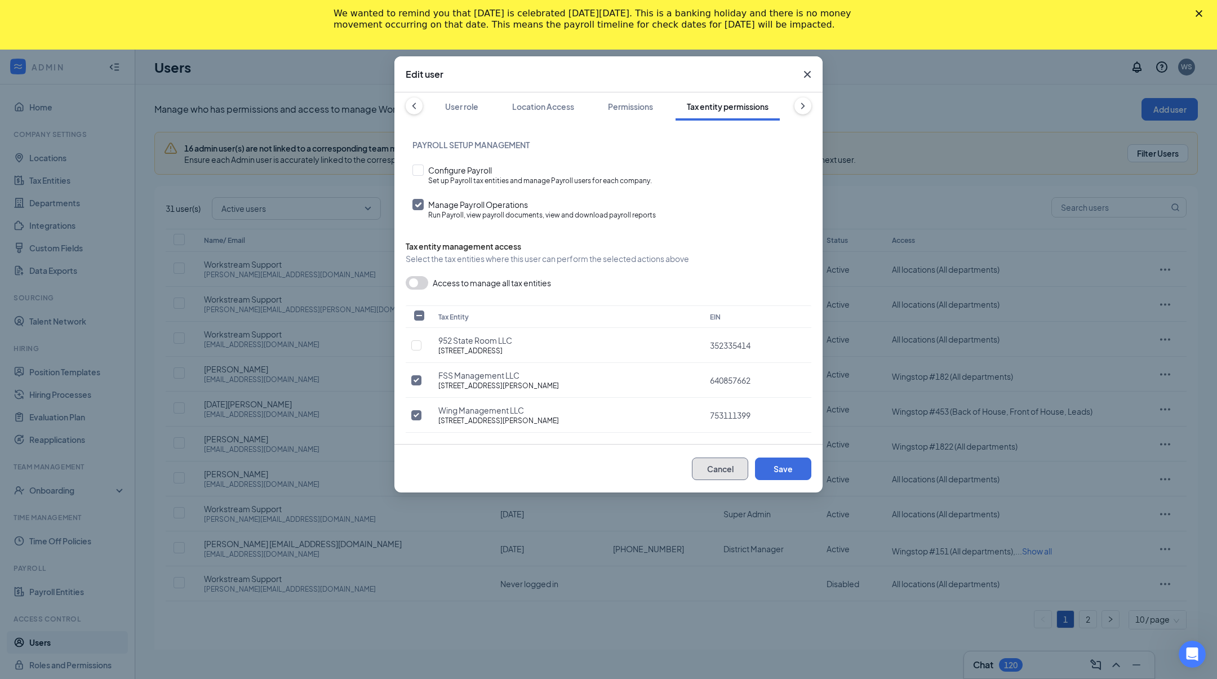
click at [707, 463] on button "Cancel" at bounding box center [720, 469] width 56 height 23
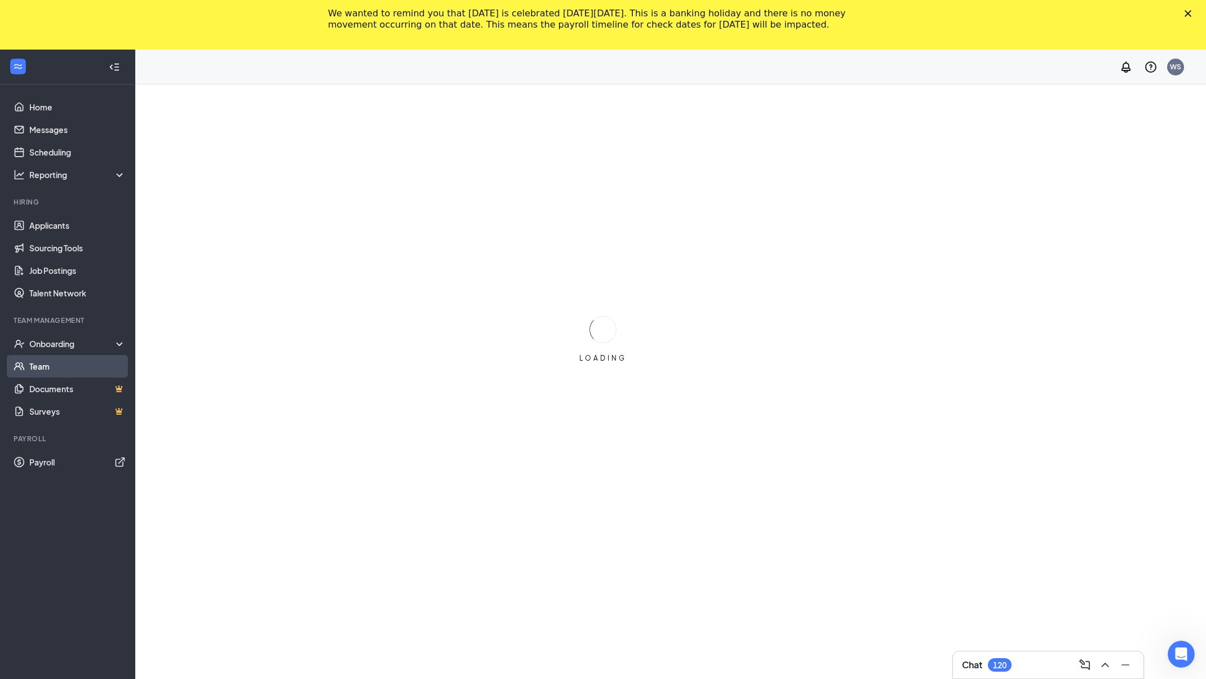
click at [79, 370] on link "Team" at bounding box center [77, 366] width 96 height 23
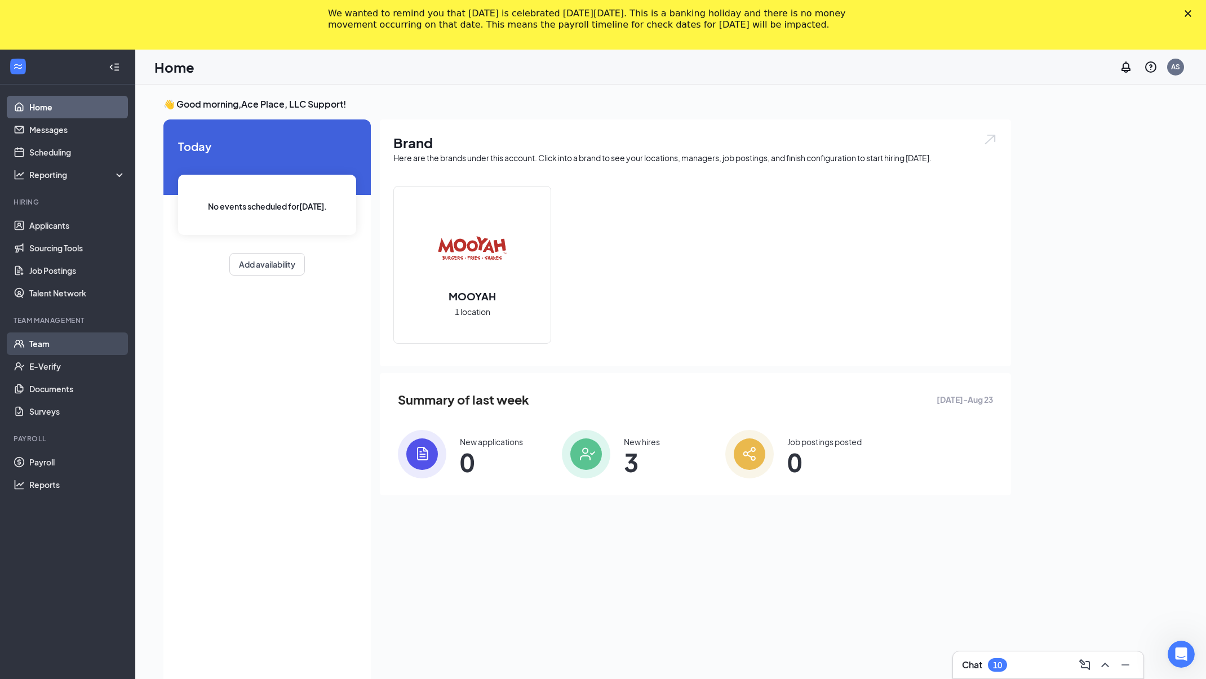
click at [103, 340] on link "Team" at bounding box center [77, 343] width 96 height 23
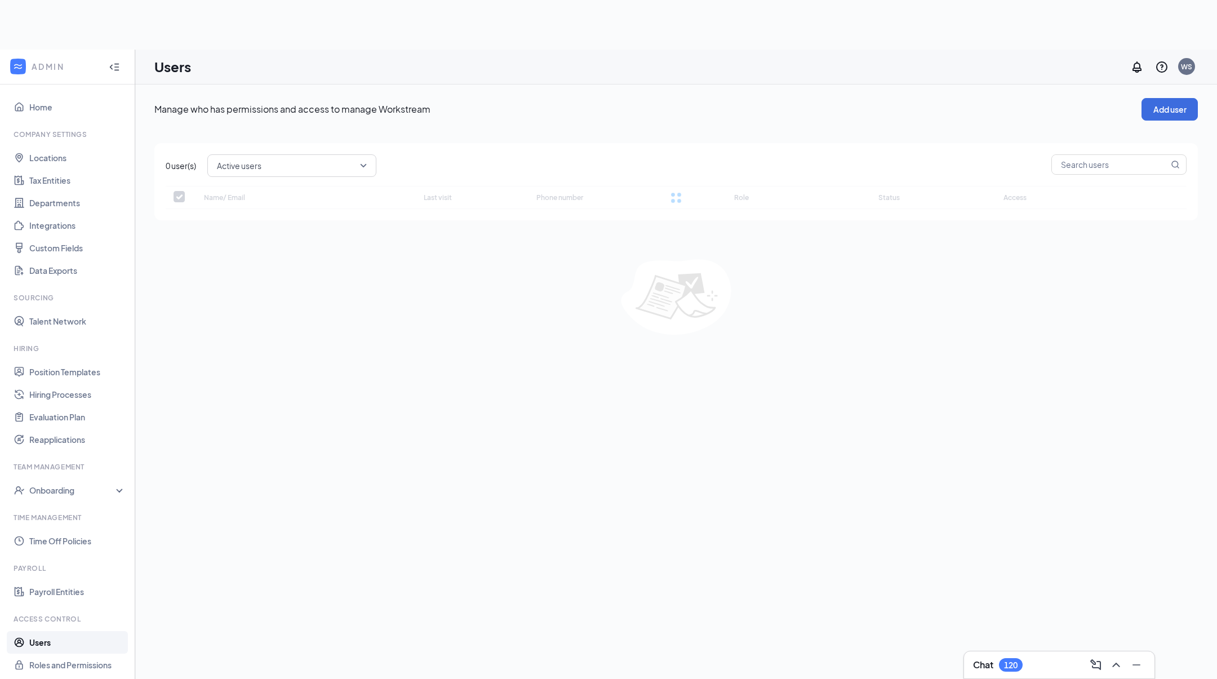
checkbox input "false"
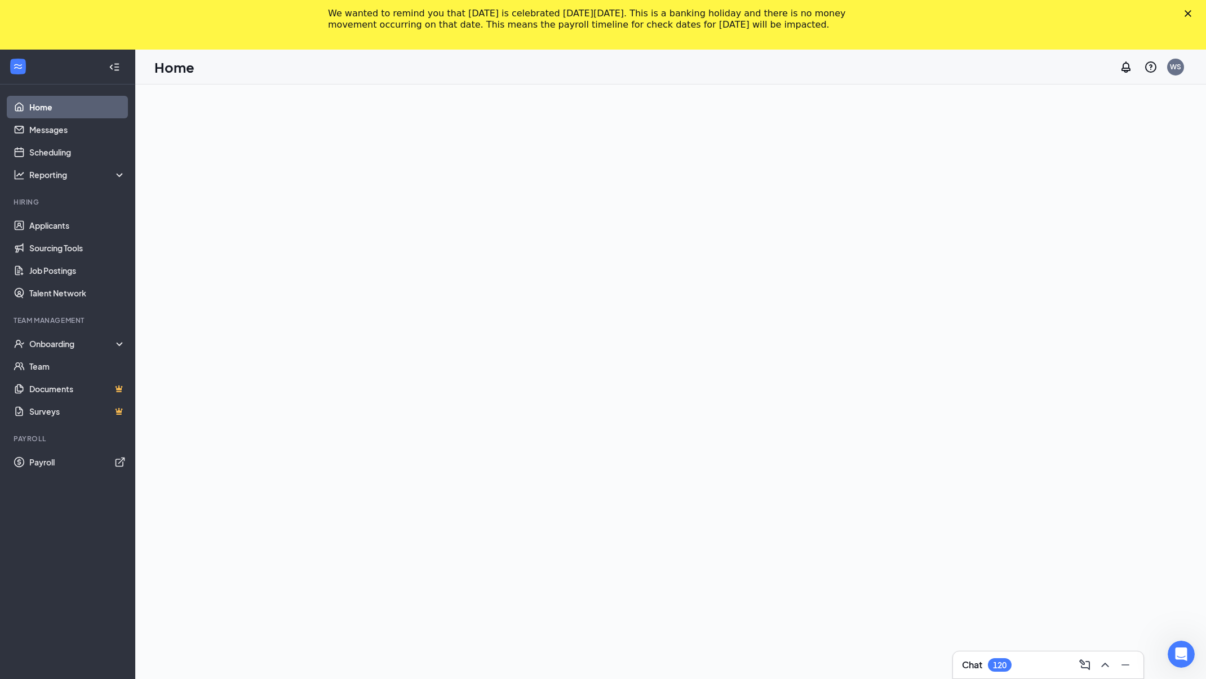
click at [1191, 13] on polygon "Close" at bounding box center [1188, 13] width 7 height 7
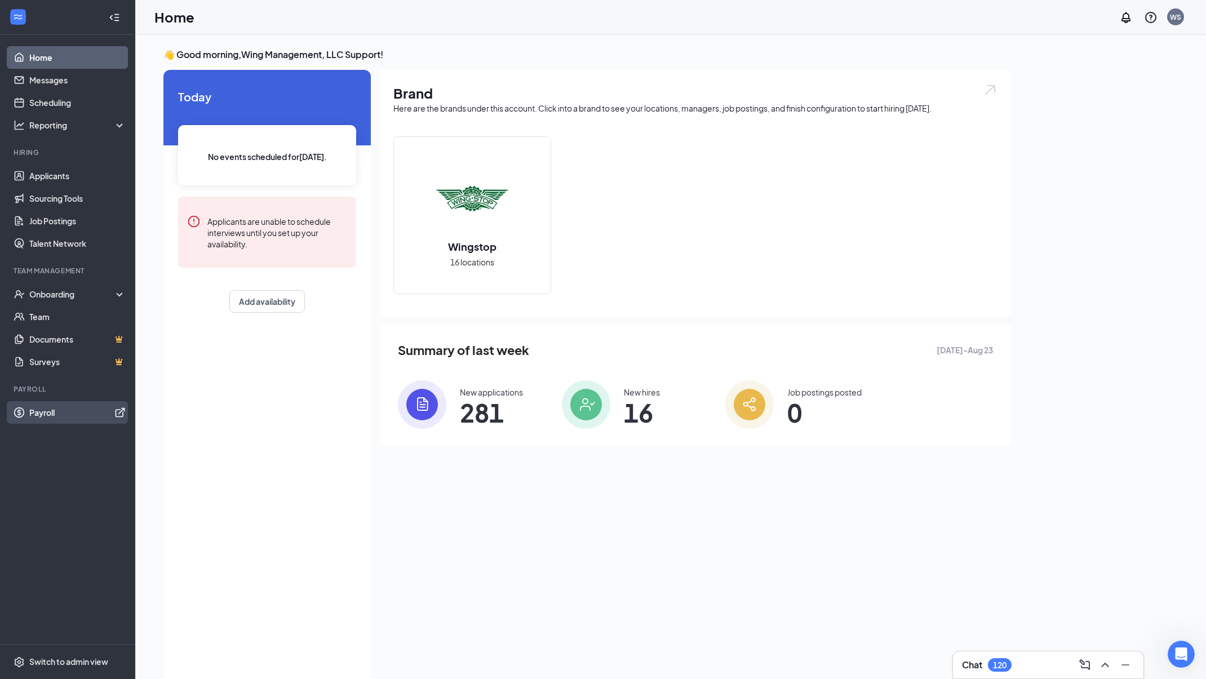
click at [79, 410] on link "Payroll" at bounding box center [77, 412] width 96 height 23
drag, startPoint x: 69, startPoint y: 301, endPoint x: 69, endPoint y: 307, distance: 5.7
click at [69, 307] on ul "Onboarding Team Documents Surveys" at bounding box center [67, 328] width 135 height 90
click at [67, 312] on link "Team" at bounding box center [77, 316] width 96 height 23
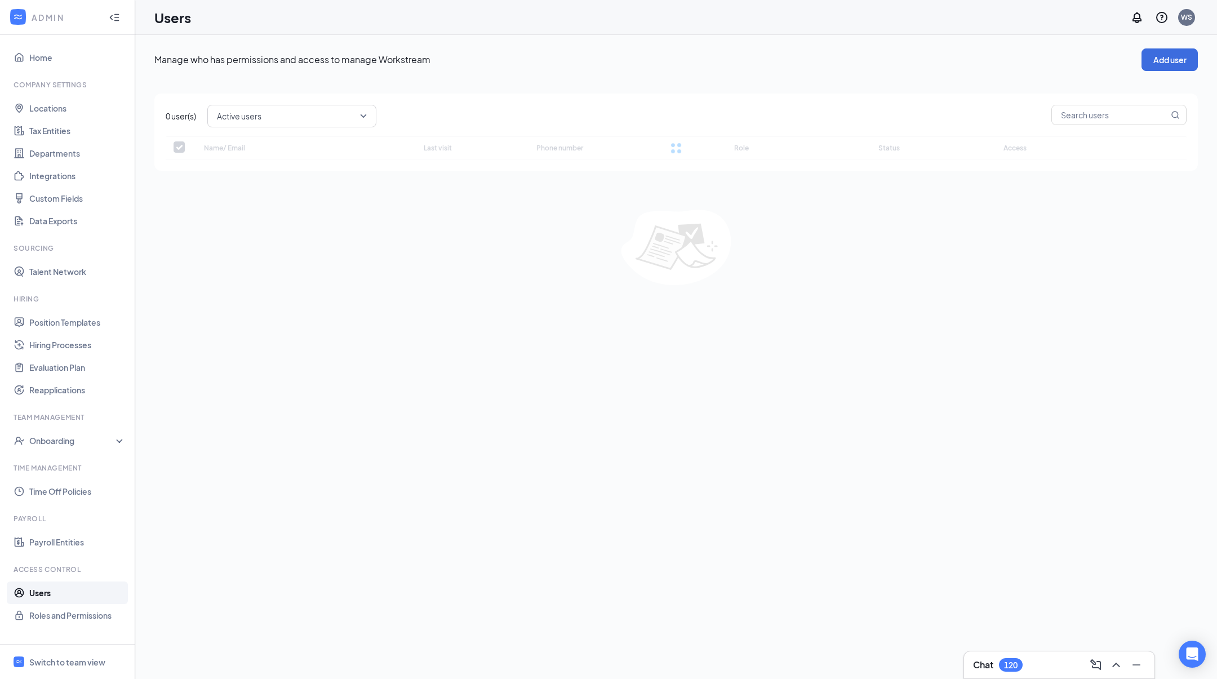
checkbox input "false"
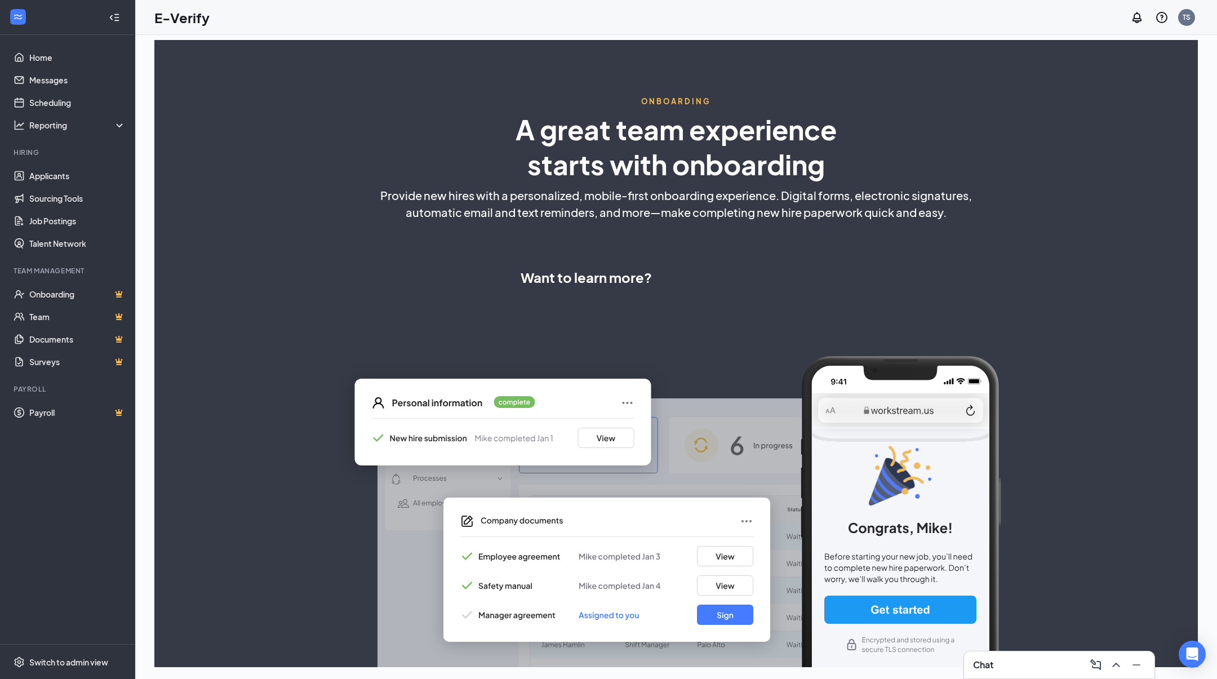
select select "PH"
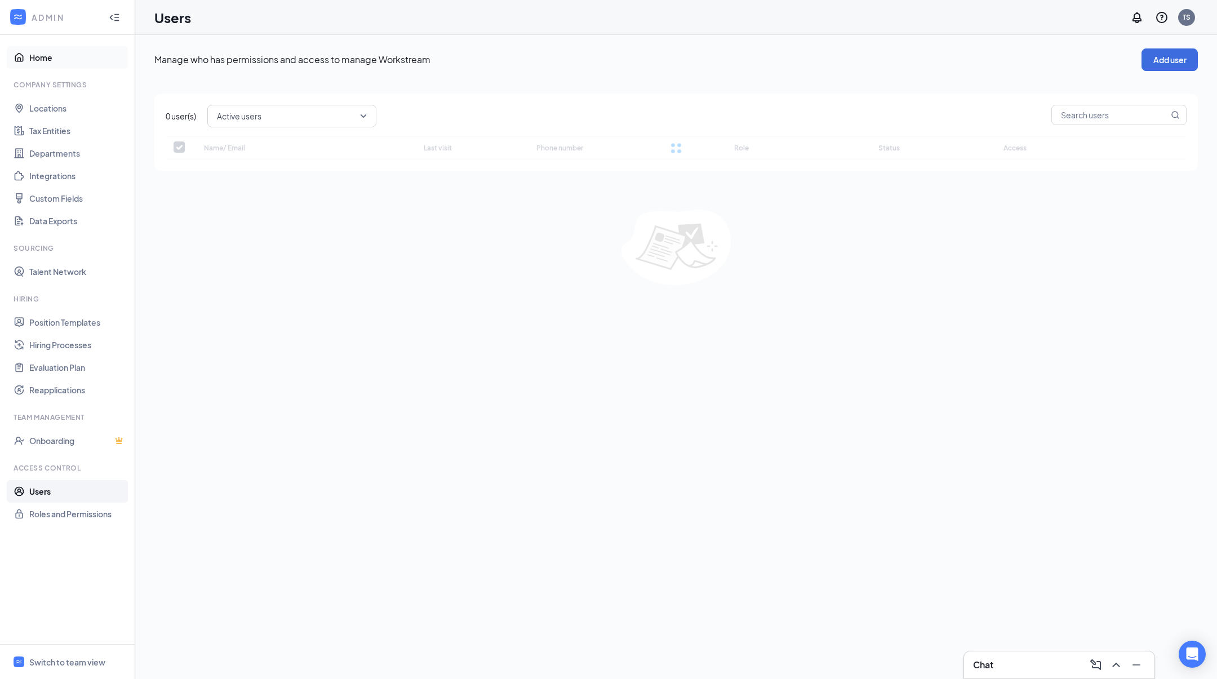
click at [45, 50] on link "Home" at bounding box center [77, 57] width 96 height 23
checkbox input "false"
